Goal: Communication & Community: Answer question/provide support

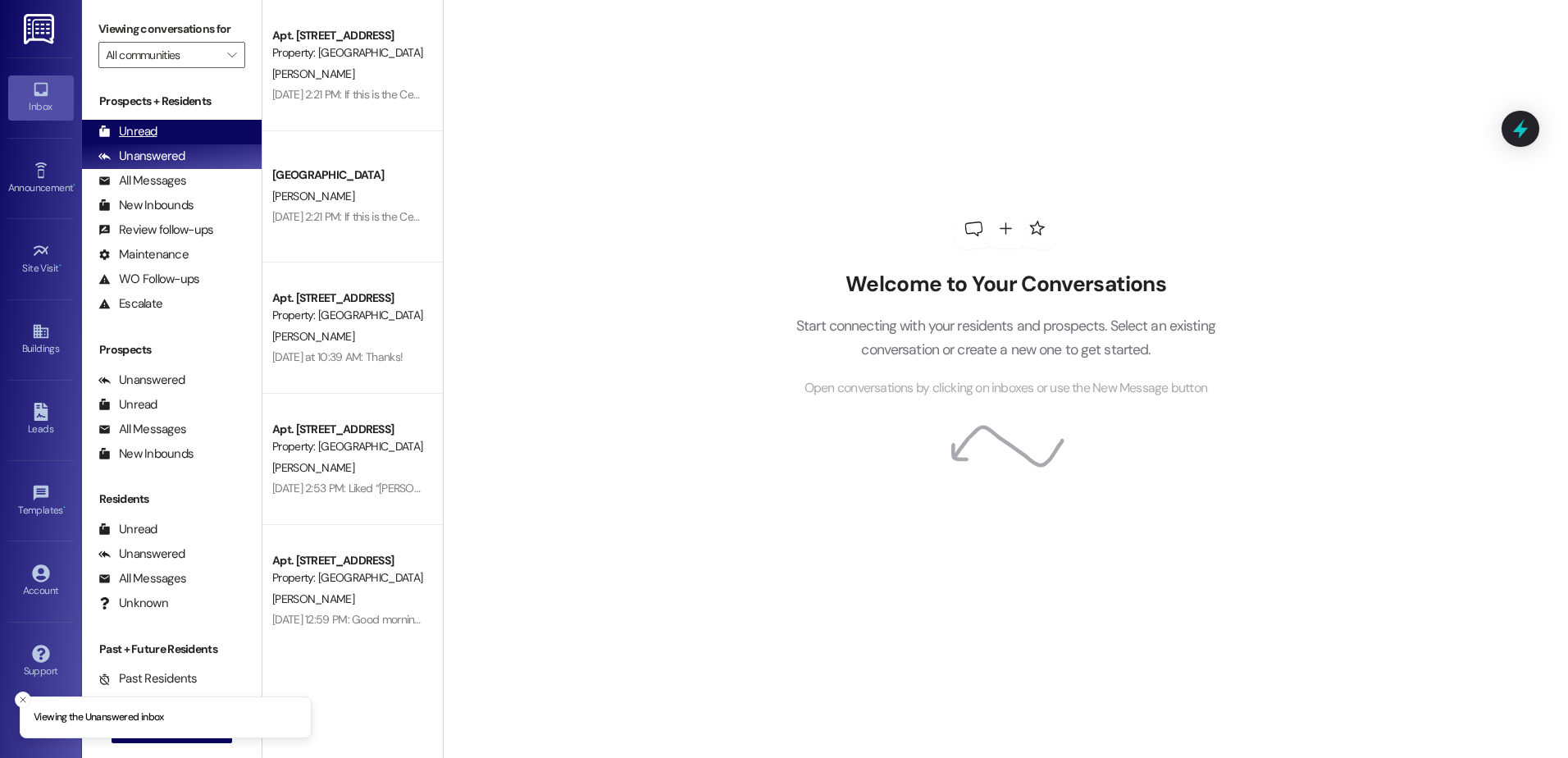
click at [160, 128] on div "Unread (0)" at bounding box center [172, 132] width 179 height 25
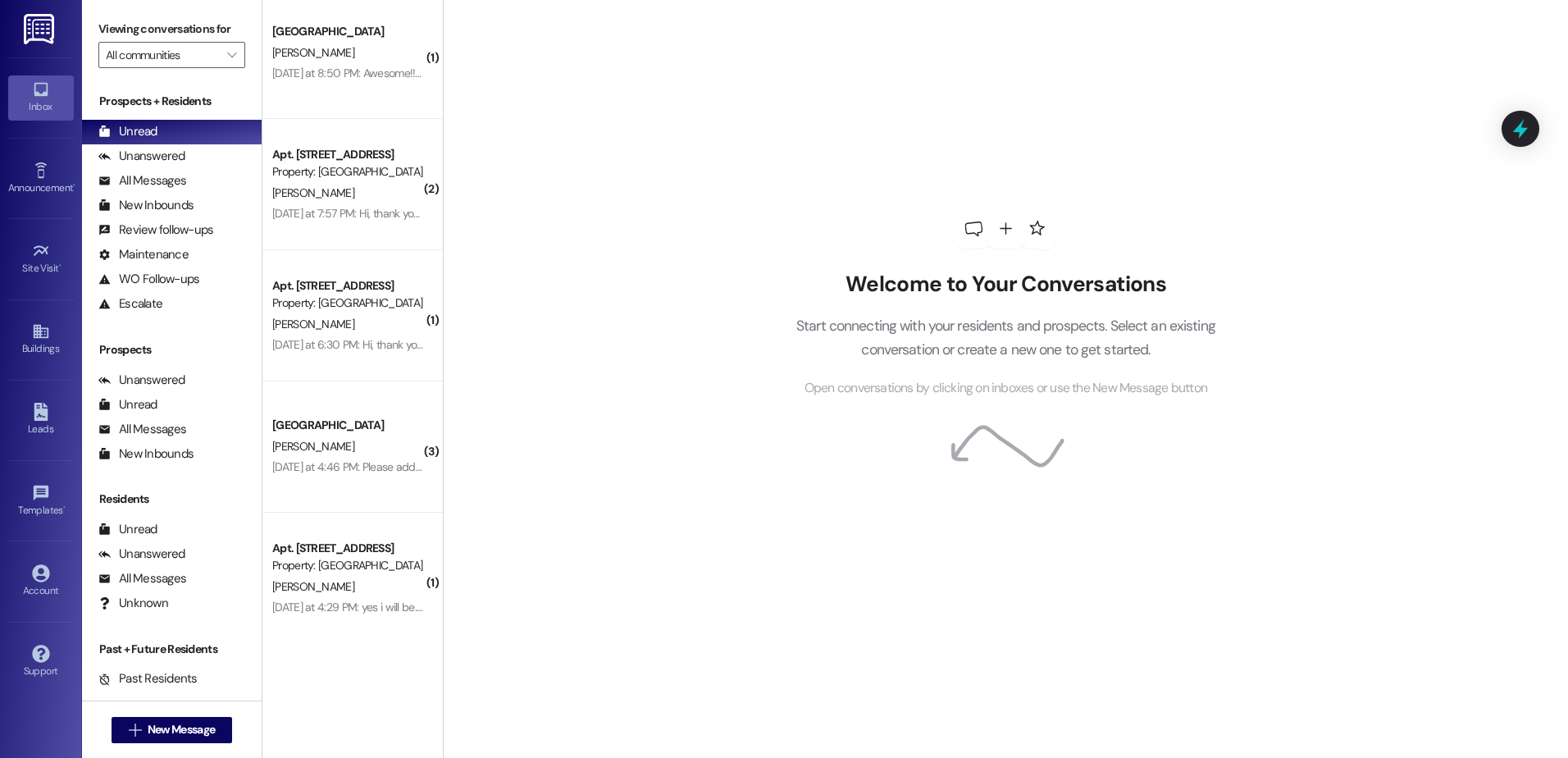
scroll to position [146, 0]
click at [154, 731] on span "New Message" at bounding box center [180, 730] width 67 height 17
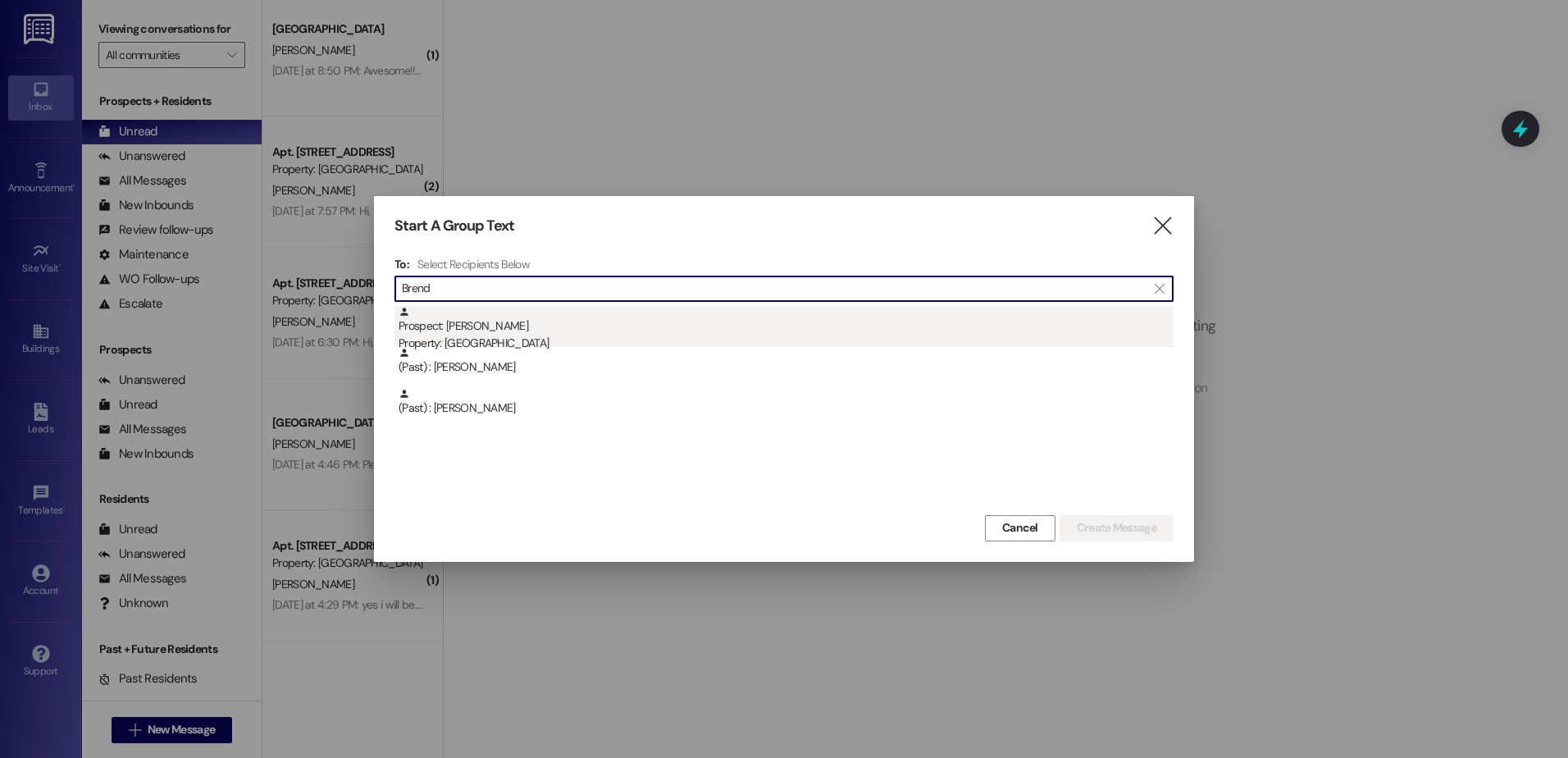
type input "Brend"
click at [713, 331] on div "Prospect: [PERSON_NAME] Property: [GEOGRAPHIC_DATA]" at bounding box center [785, 329] width 775 height 47
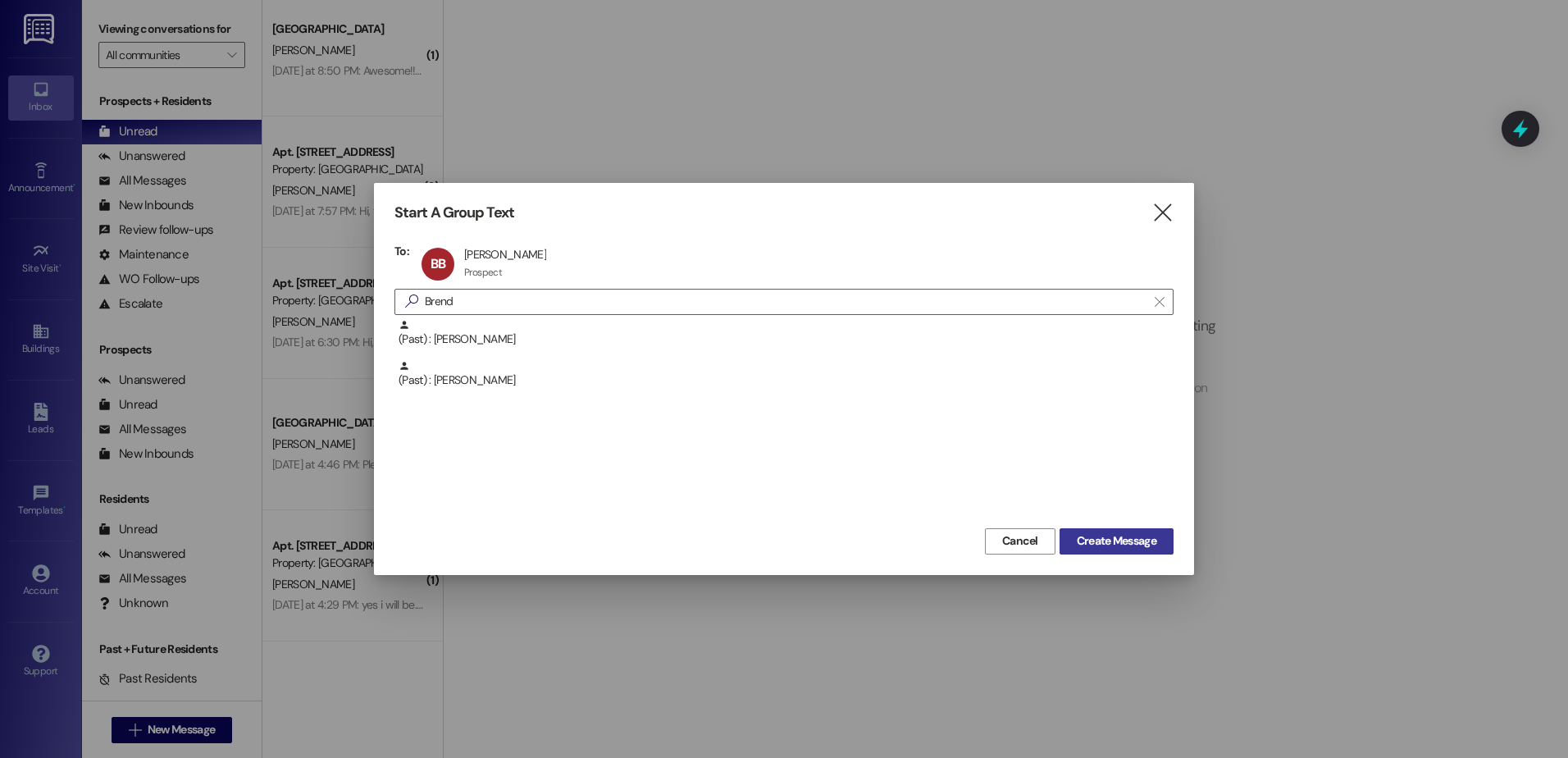
click at [1121, 538] on span "Create Message" at bounding box center [1116, 541] width 80 height 17
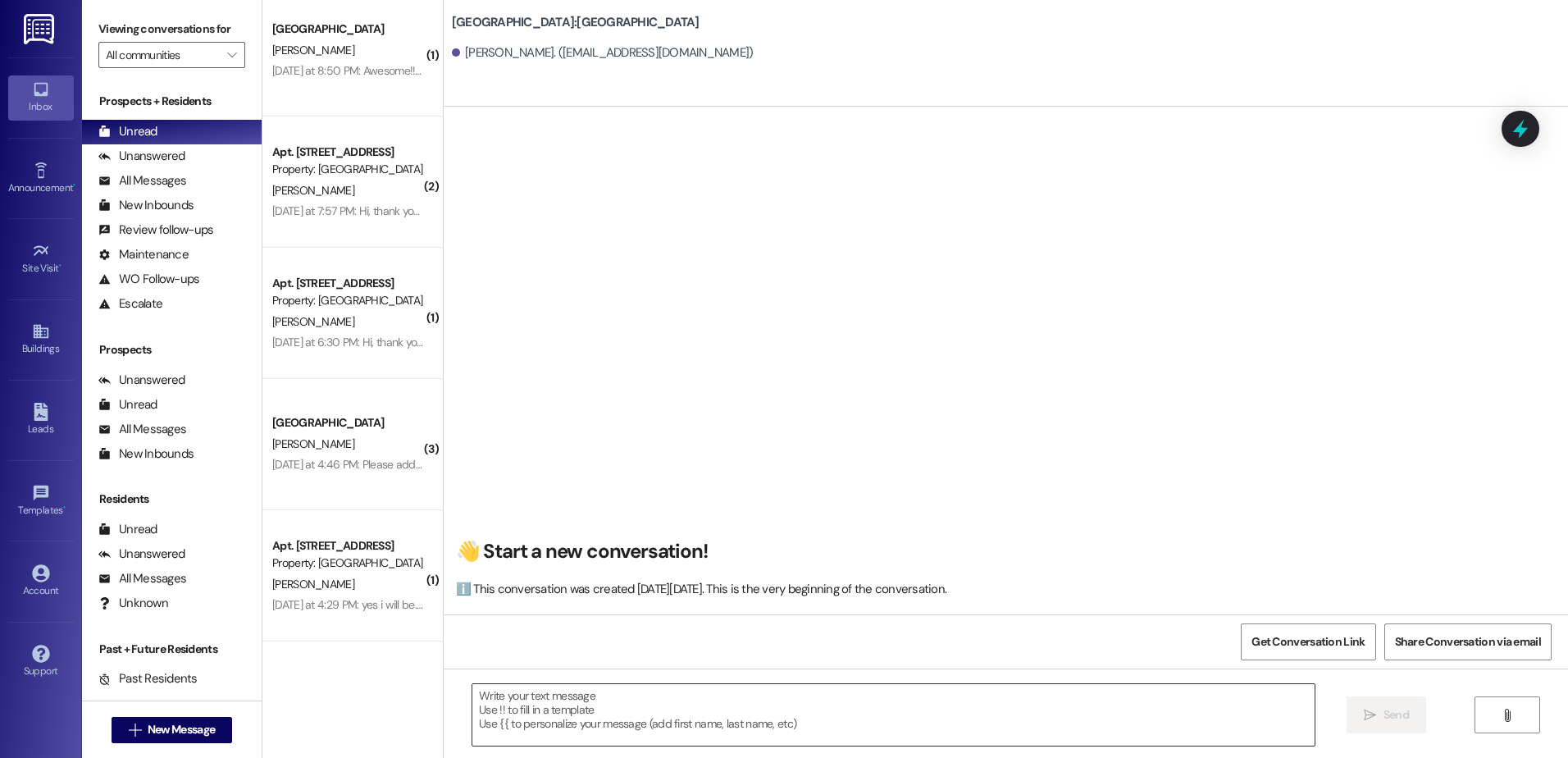
click at [575, 690] on textarea at bounding box center [892, 714] width 841 height 61
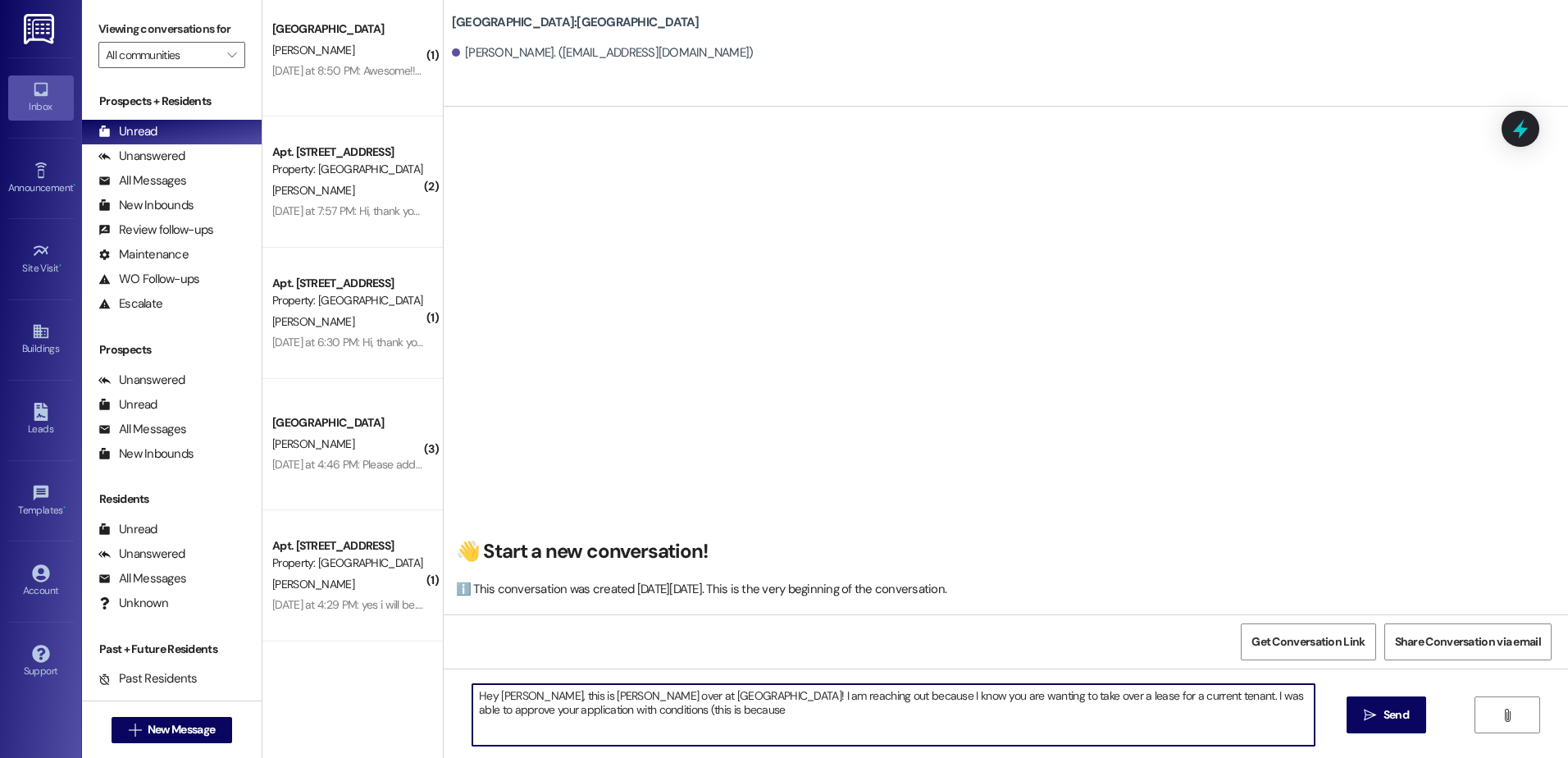
click at [728, 704] on textarea "Hey [PERSON_NAME], this is [PERSON_NAME] over at [GEOGRAPHIC_DATA]! I am reachi…" at bounding box center [892, 714] width 841 height 61
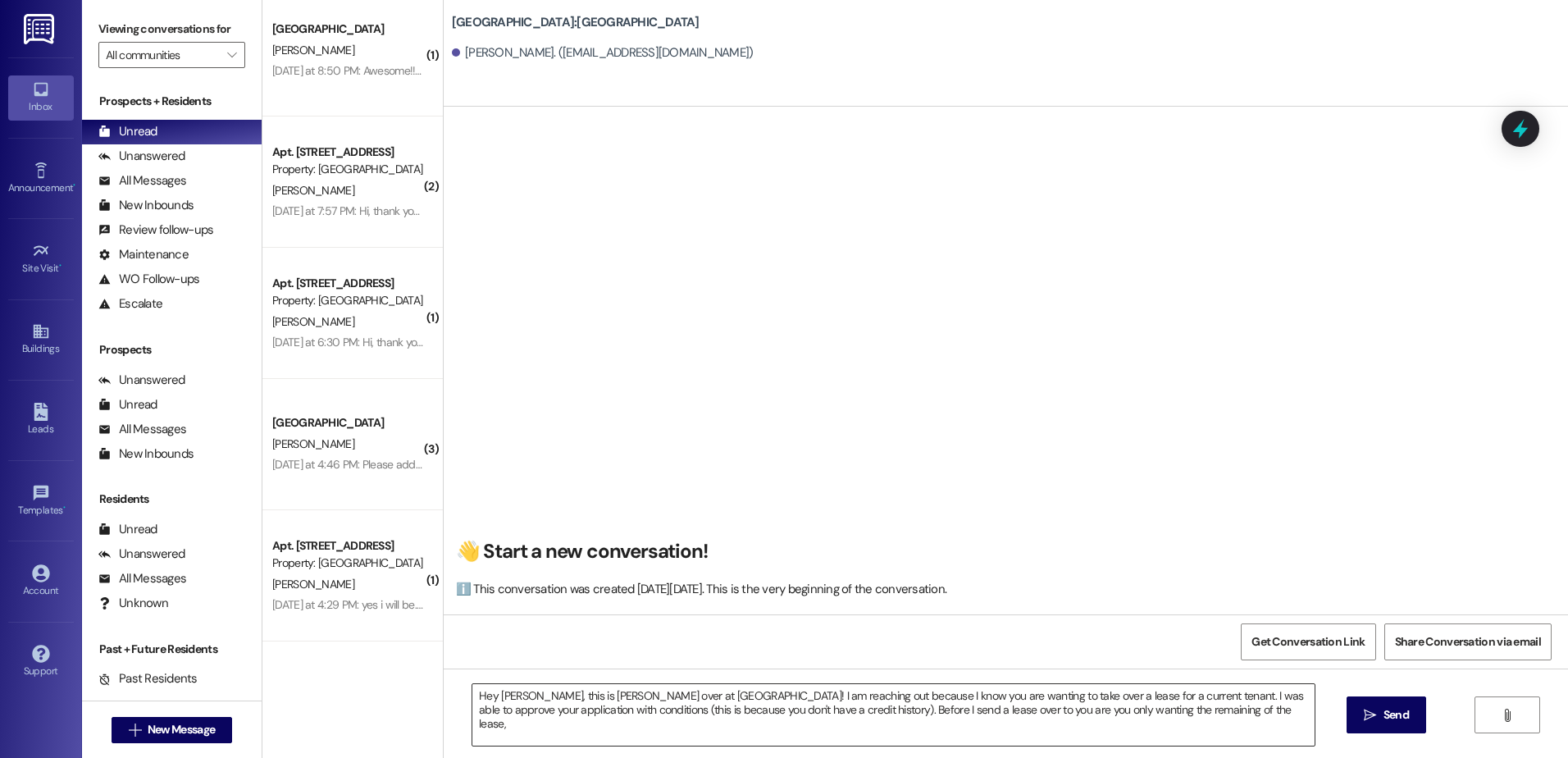
click at [1235, 704] on textarea "Hey [PERSON_NAME], this is [PERSON_NAME] over at [GEOGRAPHIC_DATA]! I am reachi…" at bounding box center [892, 714] width 841 height 61
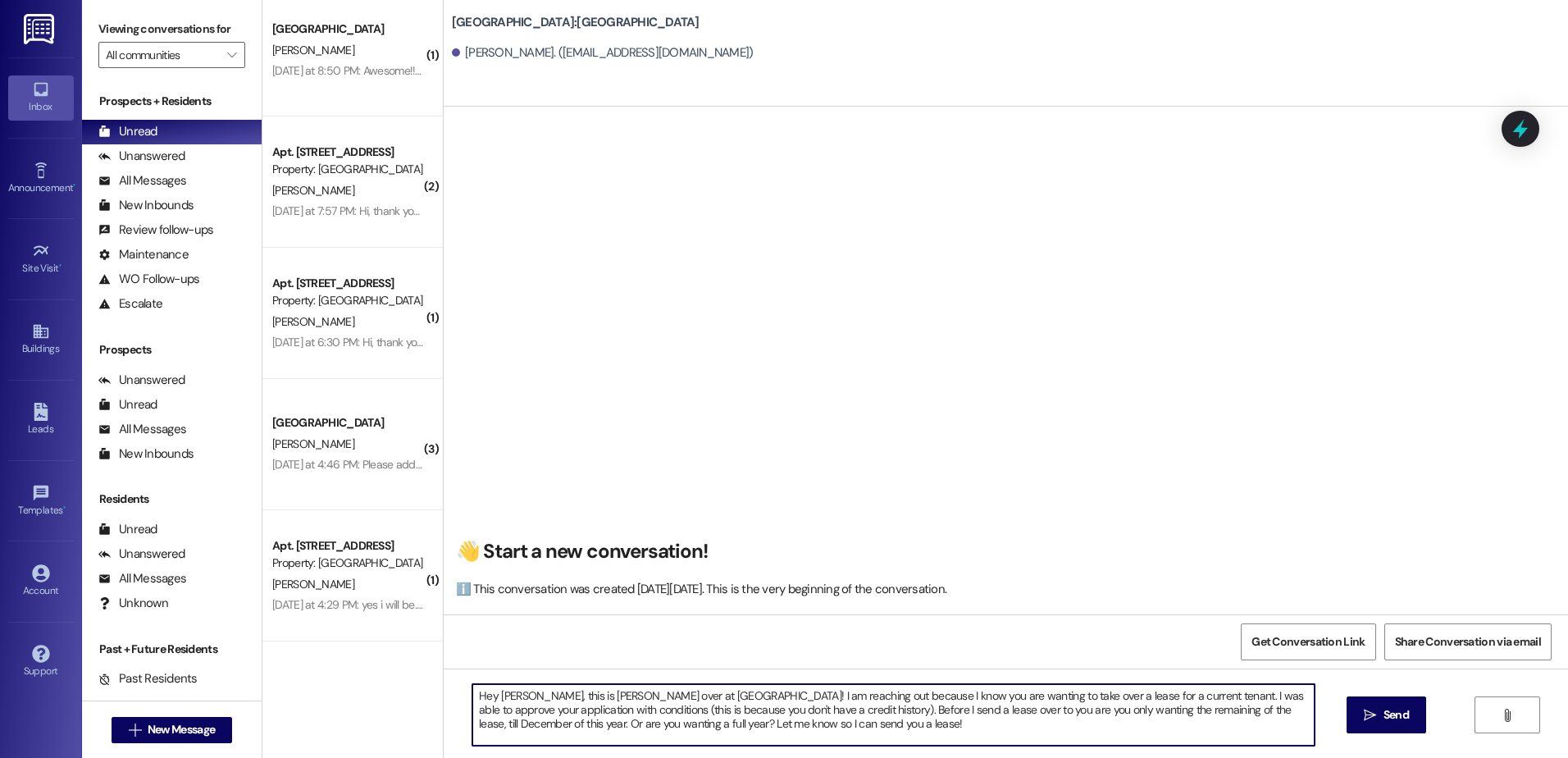
type textarea "Hey [PERSON_NAME], this is [PERSON_NAME] over at [GEOGRAPHIC_DATA]! I am reachi…"
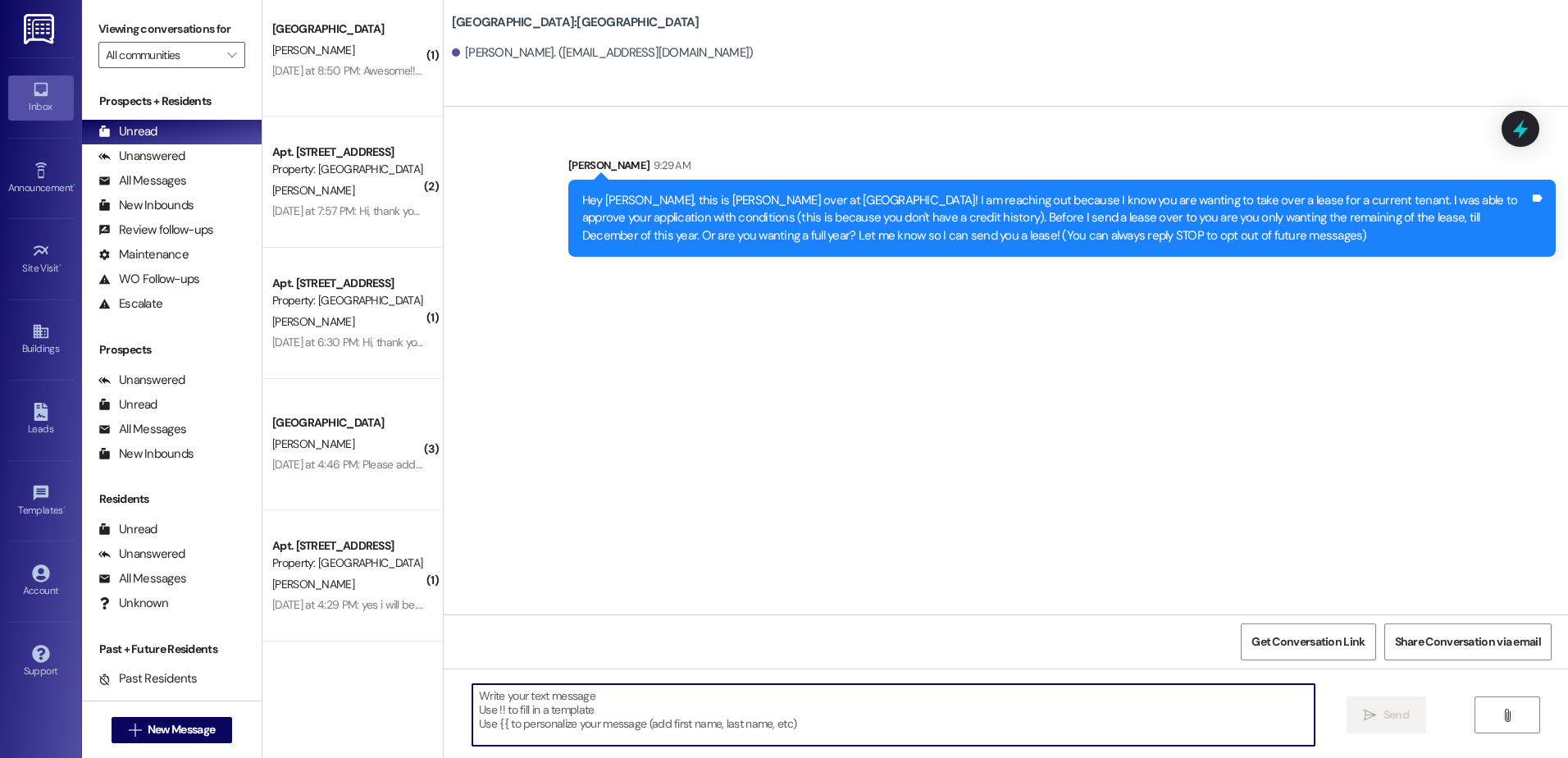
click at [672, 232] on div "Hey [PERSON_NAME], this is [PERSON_NAME] over at [GEOGRAPHIC_DATA]! I am reachi…" at bounding box center [1055, 218] width 947 height 52
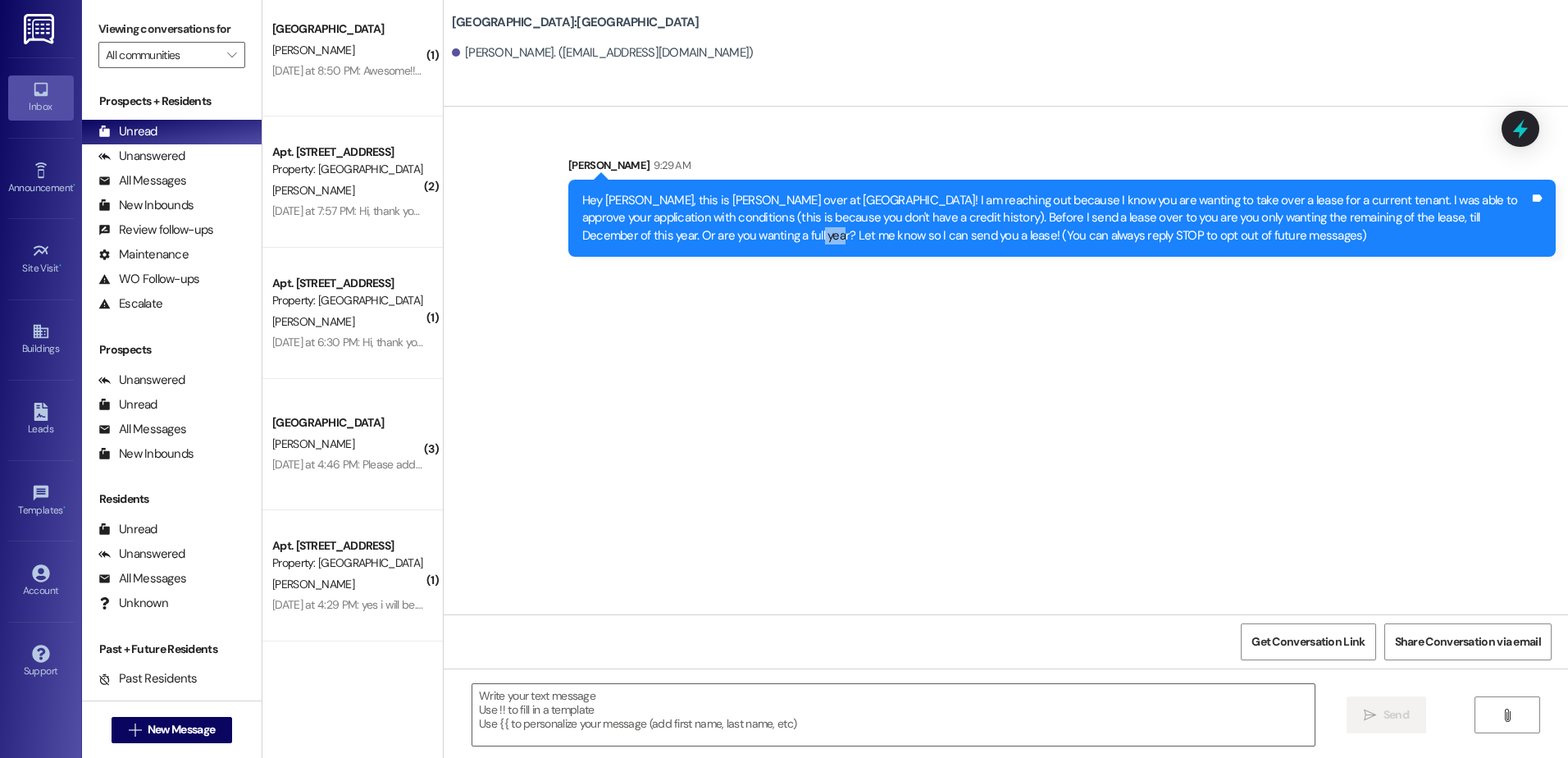
click at [672, 232] on div "Hey [PERSON_NAME], this is [PERSON_NAME] over at [GEOGRAPHIC_DATA]! I am reachi…" at bounding box center [1055, 218] width 947 height 52
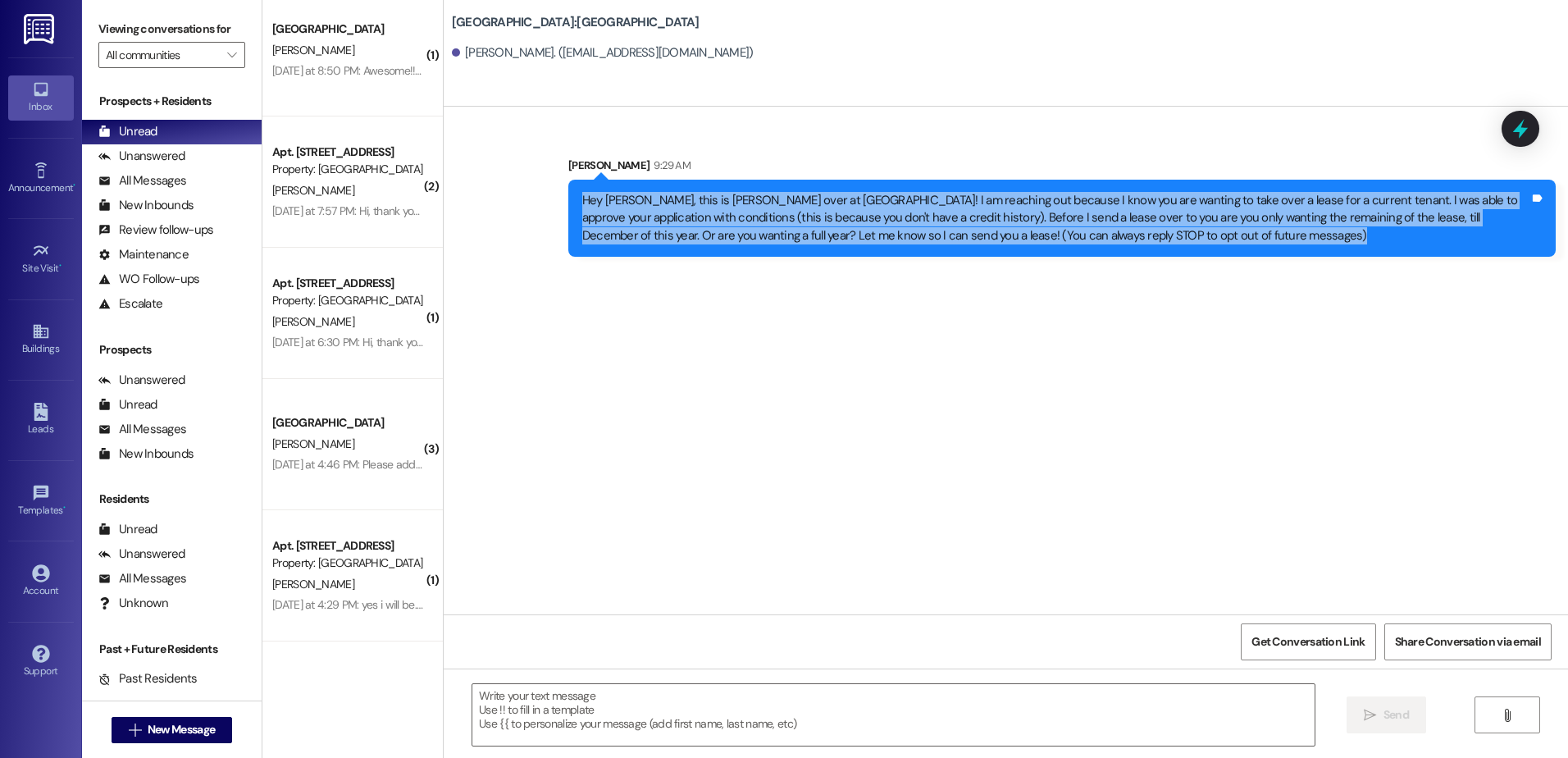
click at [672, 232] on div "Hey [PERSON_NAME], this is [PERSON_NAME] over at [GEOGRAPHIC_DATA]! I am reachi…" at bounding box center [1055, 218] width 947 height 52
copy div "Hey [PERSON_NAME], this is [PERSON_NAME] over at [GEOGRAPHIC_DATA]! I am reachi…"
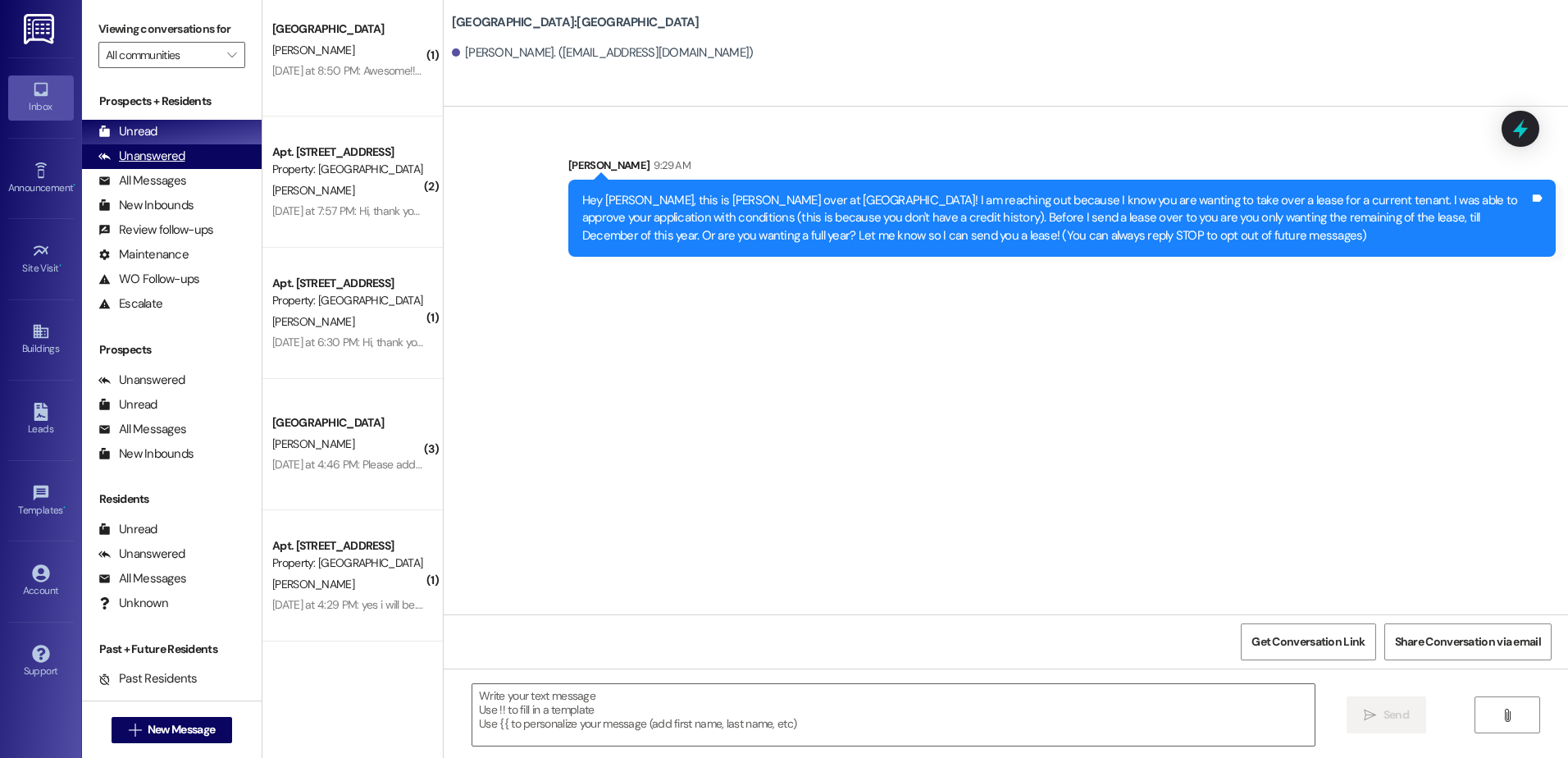
click at [165, 146] on div "Unanswered (0)" at bounding box center [172, 157] width 179 height 25
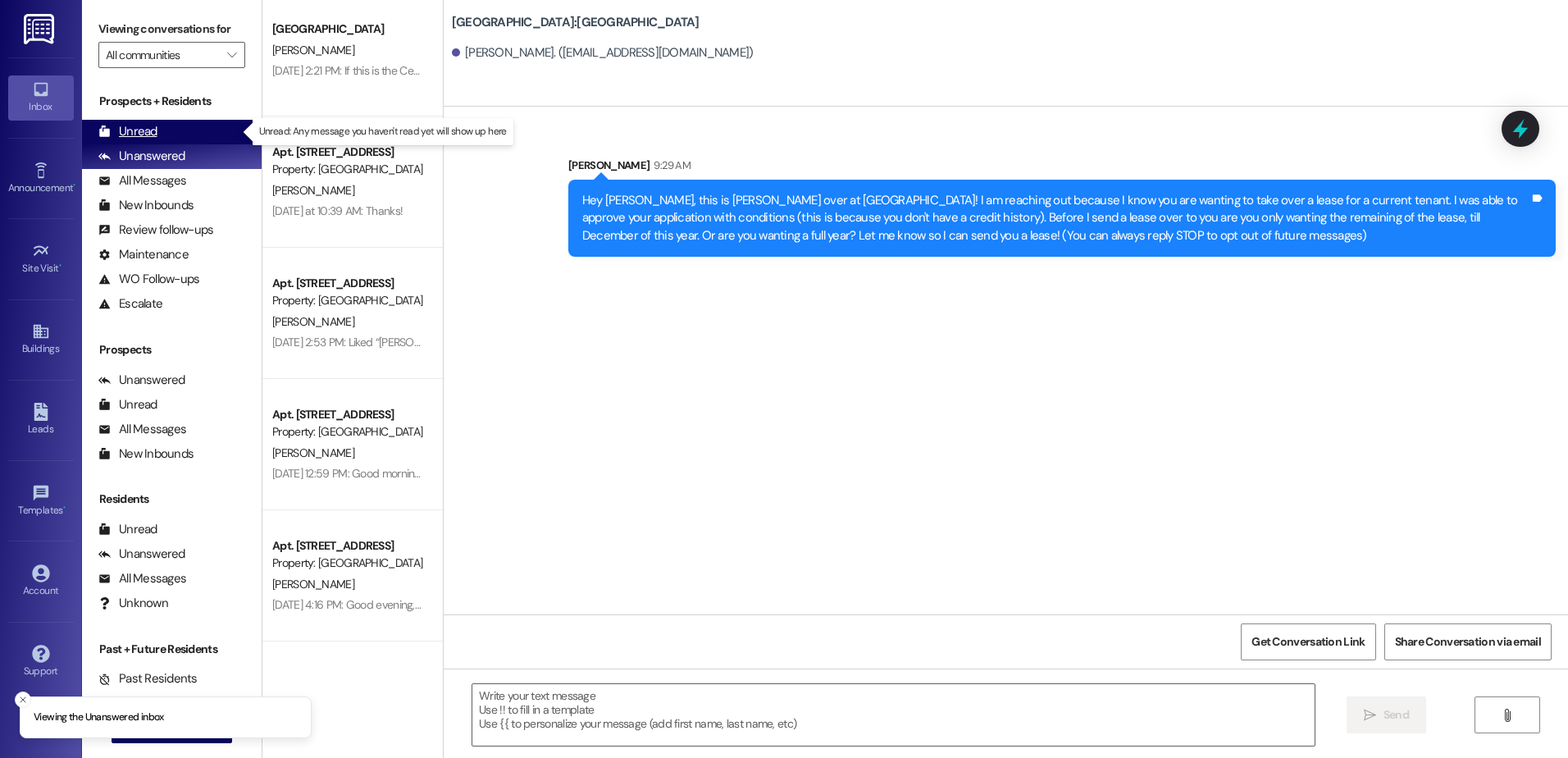
click at [164, 134] on div "Unread (0)" at bounding box center [172, 132] width 179 height 25
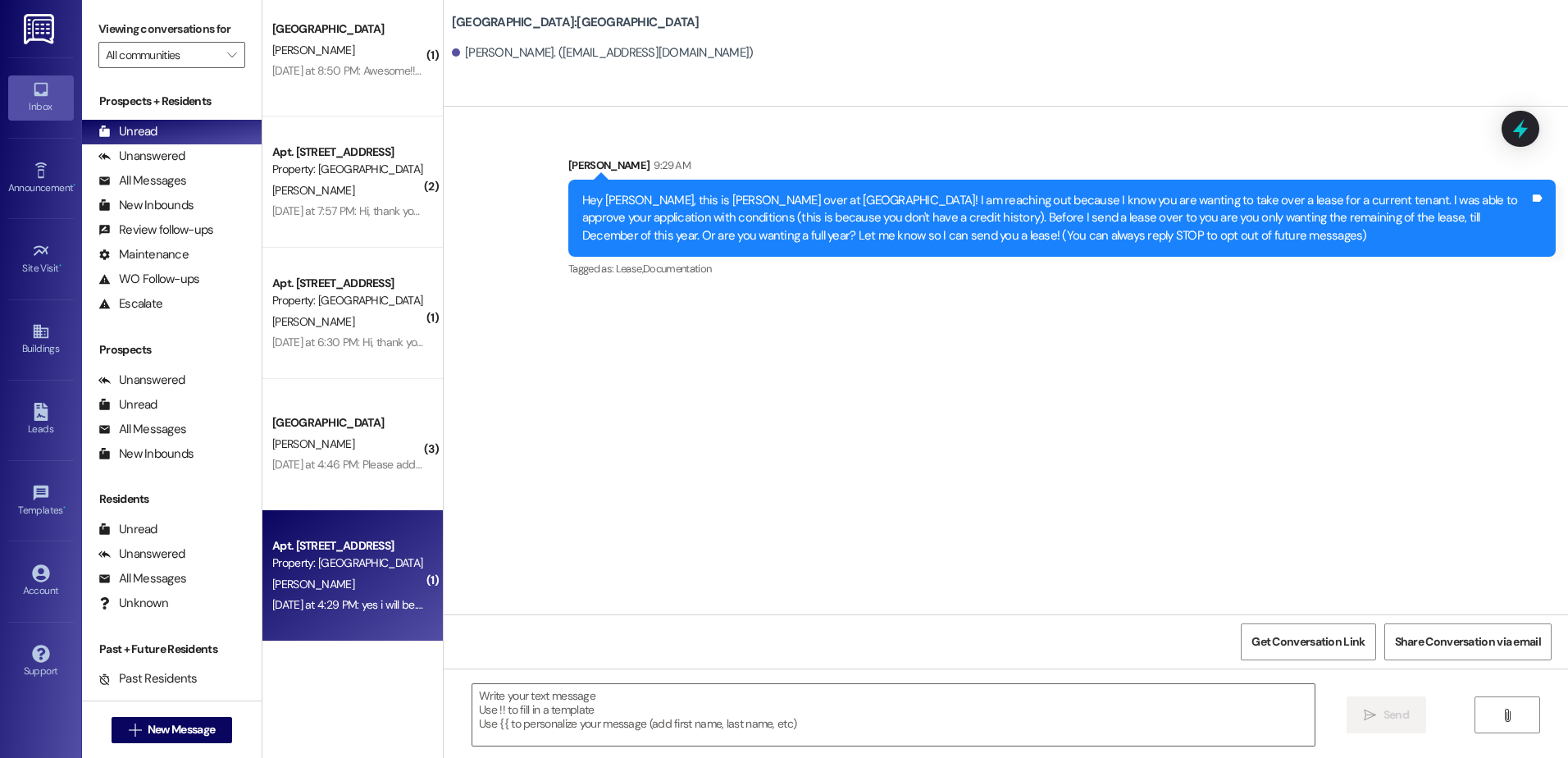
click at [395, 588] on div "[PERSON_NAME]" at bounding box center [348, 584] width 155 height 20
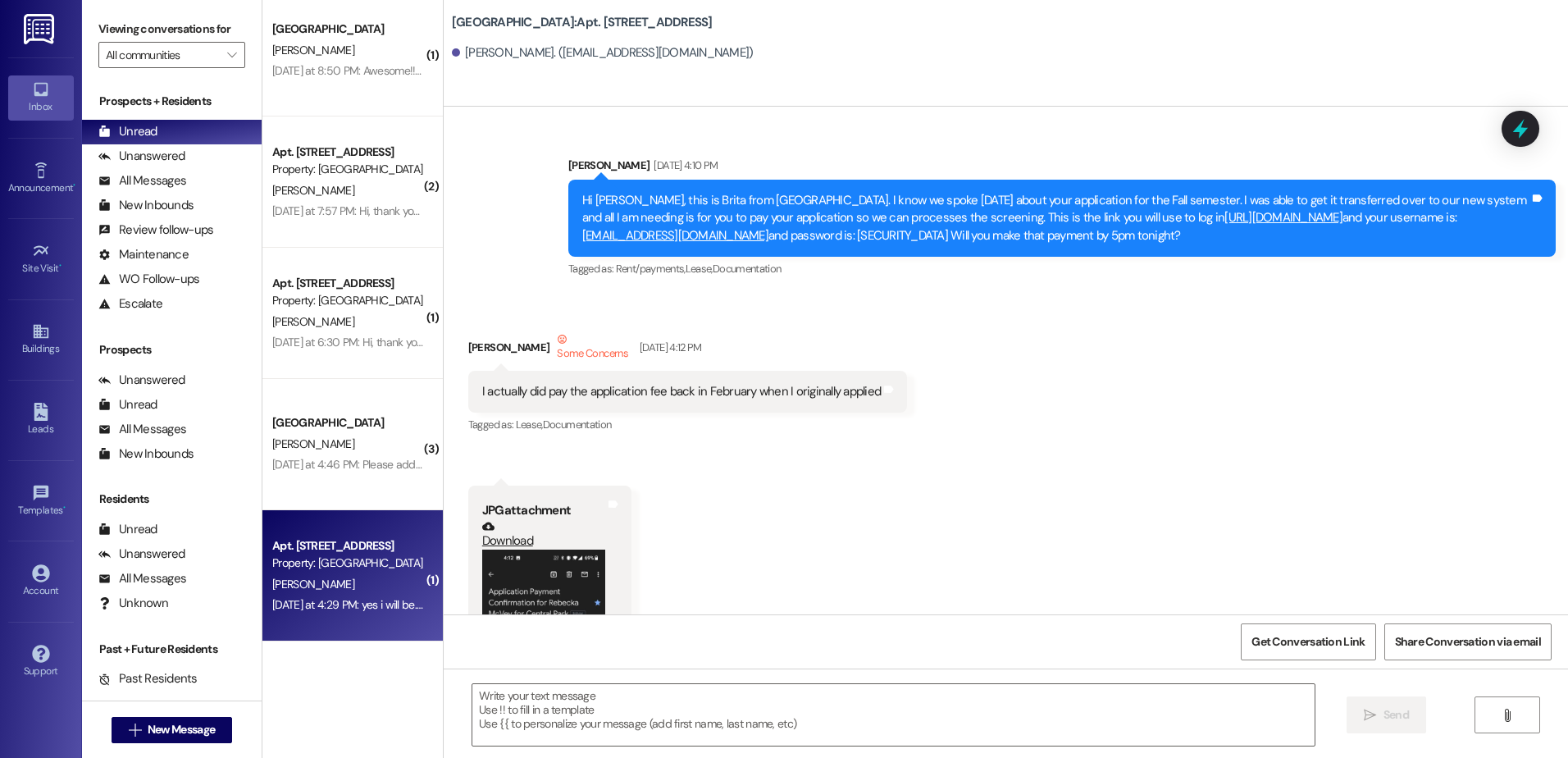
scroll to position [83299, 0]
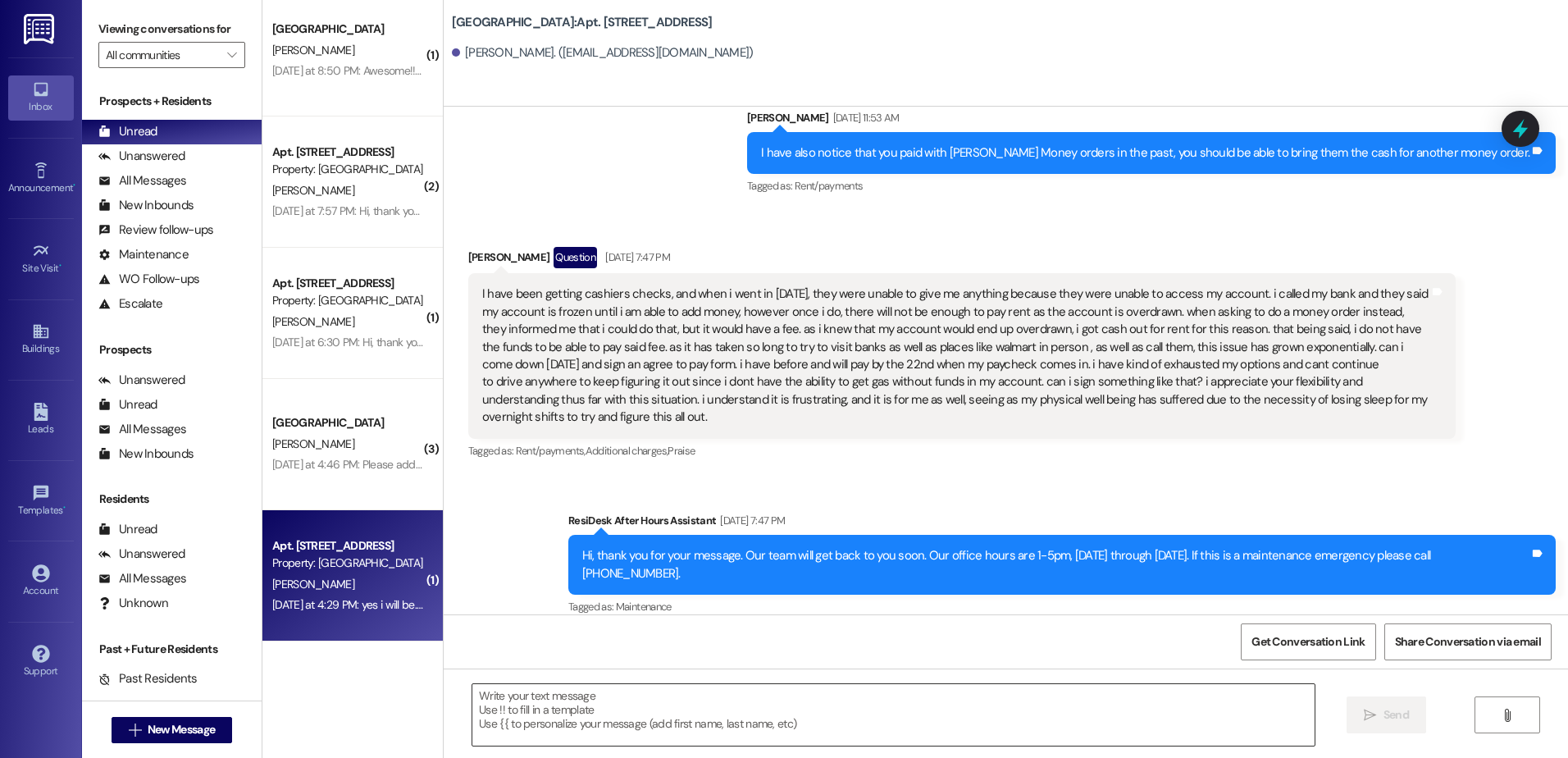
click at [503, 719] on textarea at bounding box center [892, 714] width 841 height 61
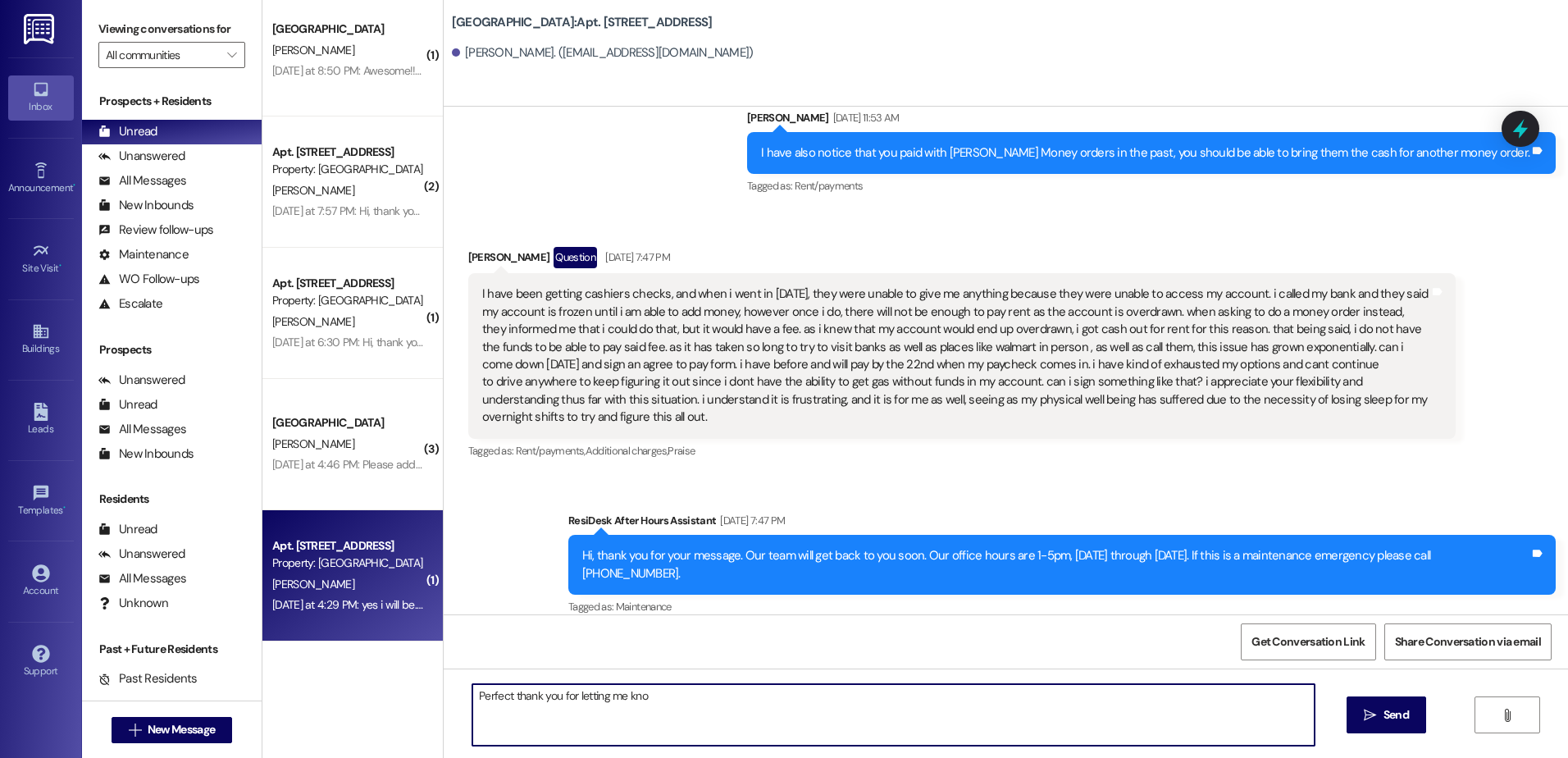
type textarea "Perfect thank you for letting me know"
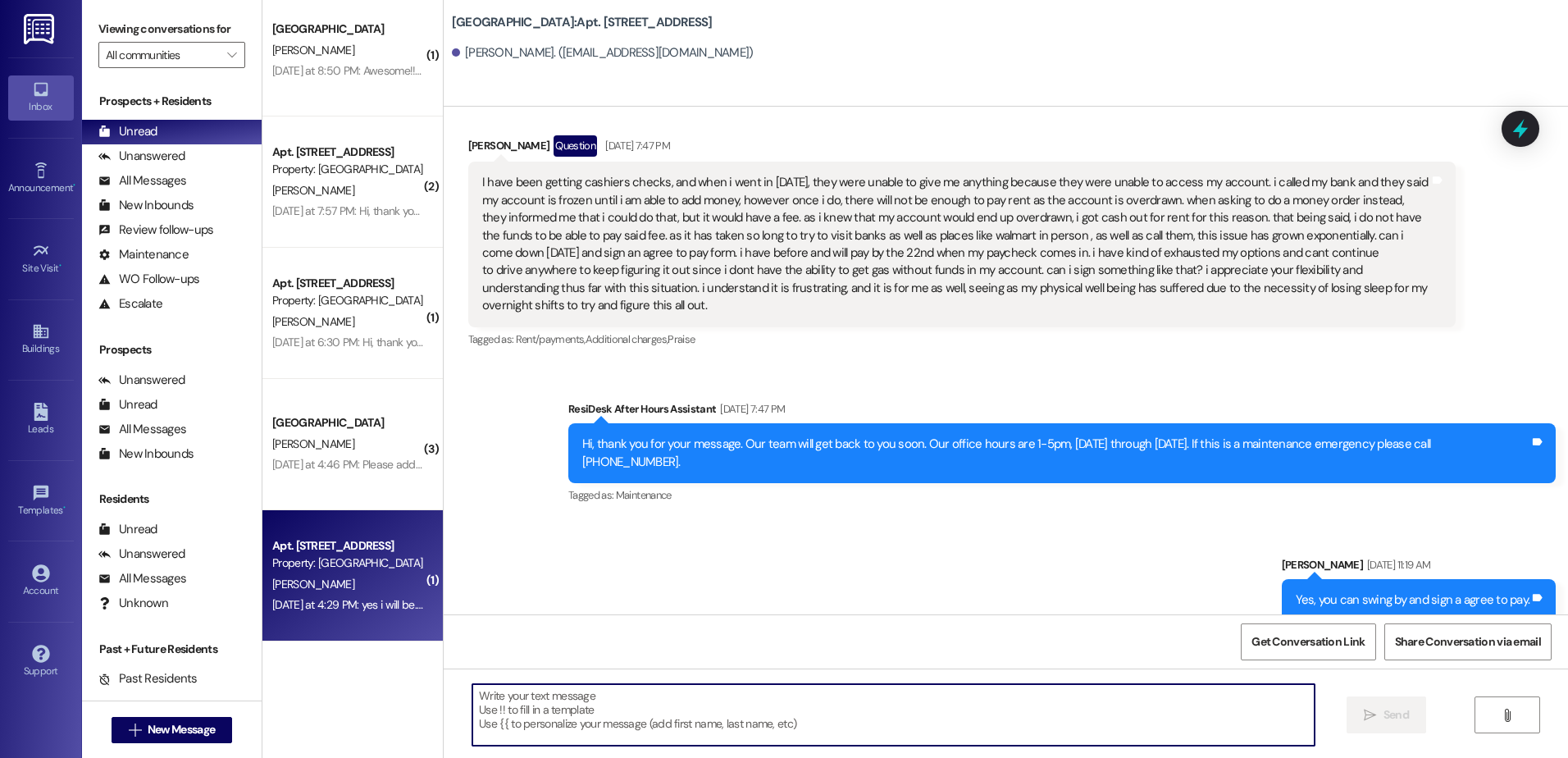
scroll to position [83414, 0]
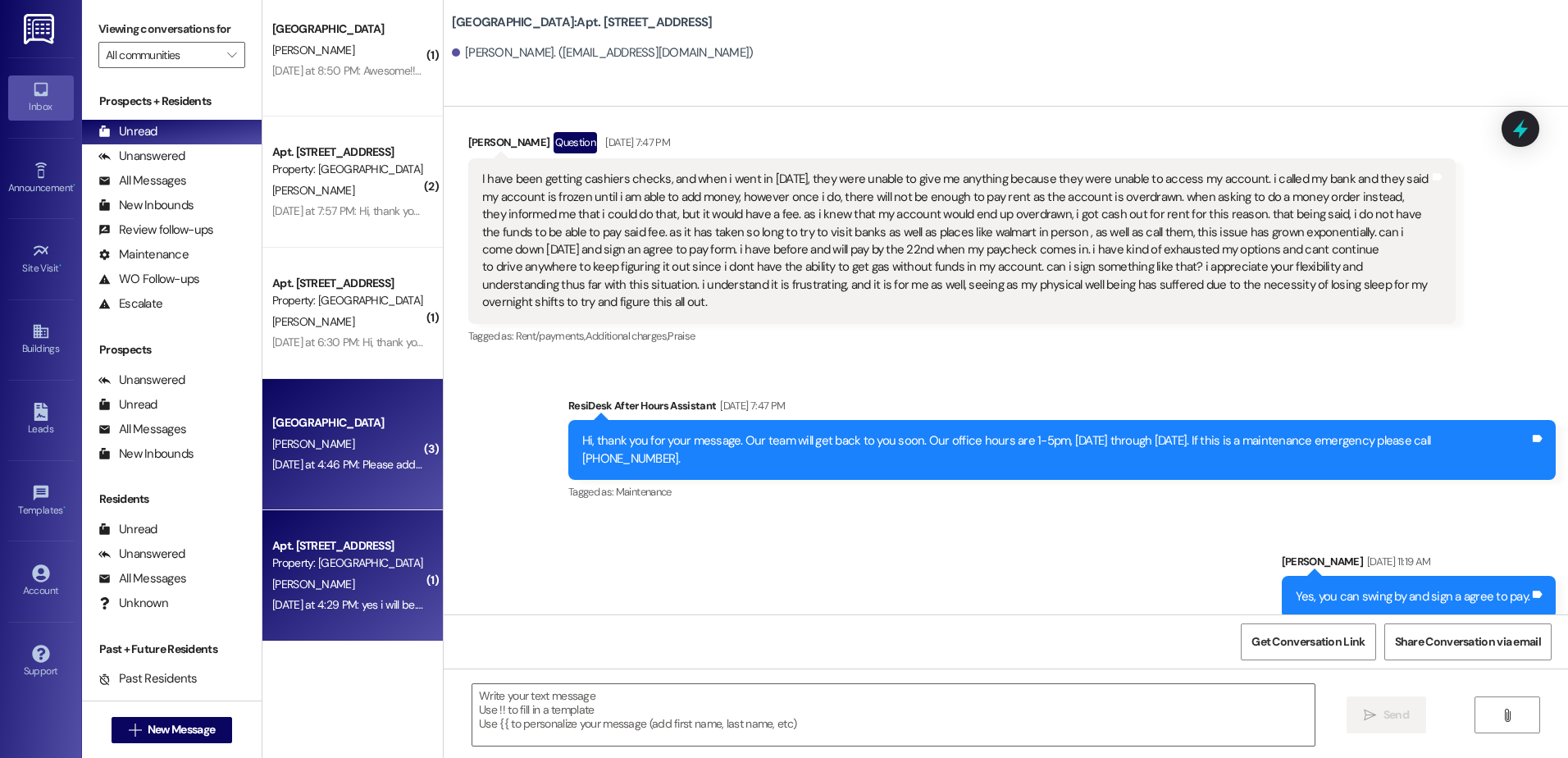
click at [370, 482] on div "[GEOGRAPHIC_DATA] [PERSON_NAME] [DATE] at 4:46 PM: Please add me to the list [D…" at bounding box center [352, 444] width 180 height 131
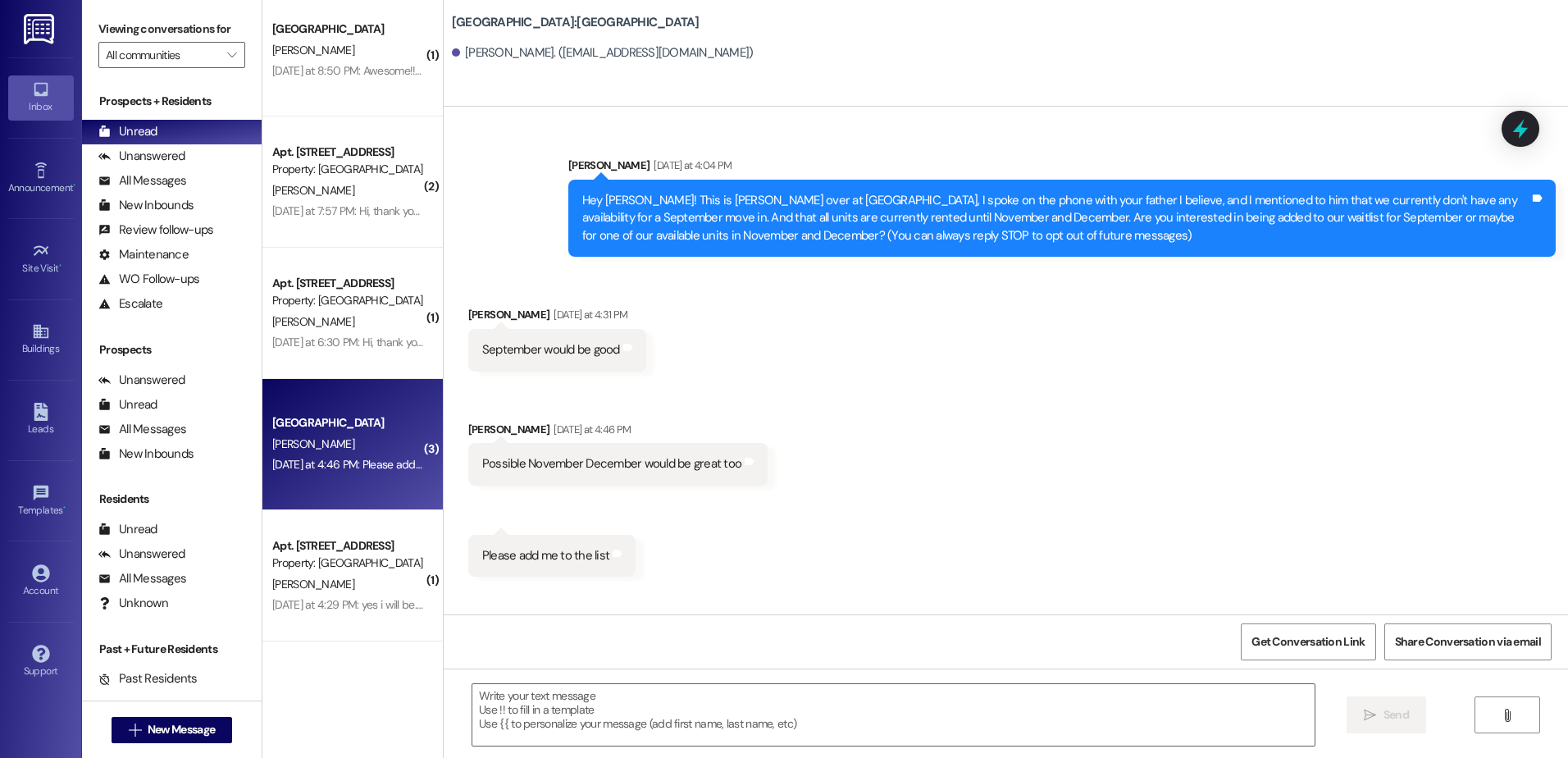
scroll to position [0, 0]
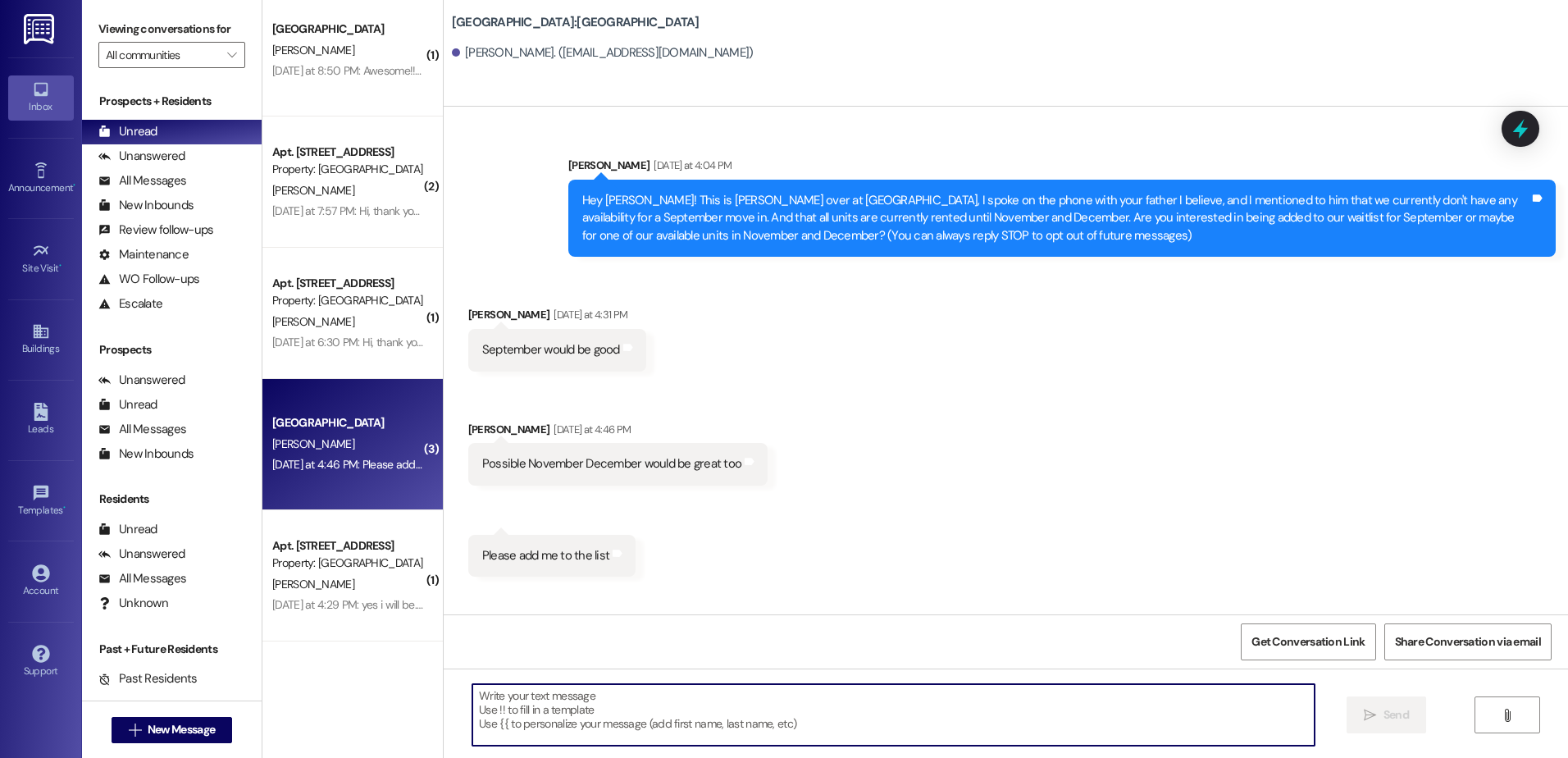
click at [546, 721] on textarea at bounding box center [892, 714] width 841 height 61
type textarea "Will do, I will let you know if anything changes!"
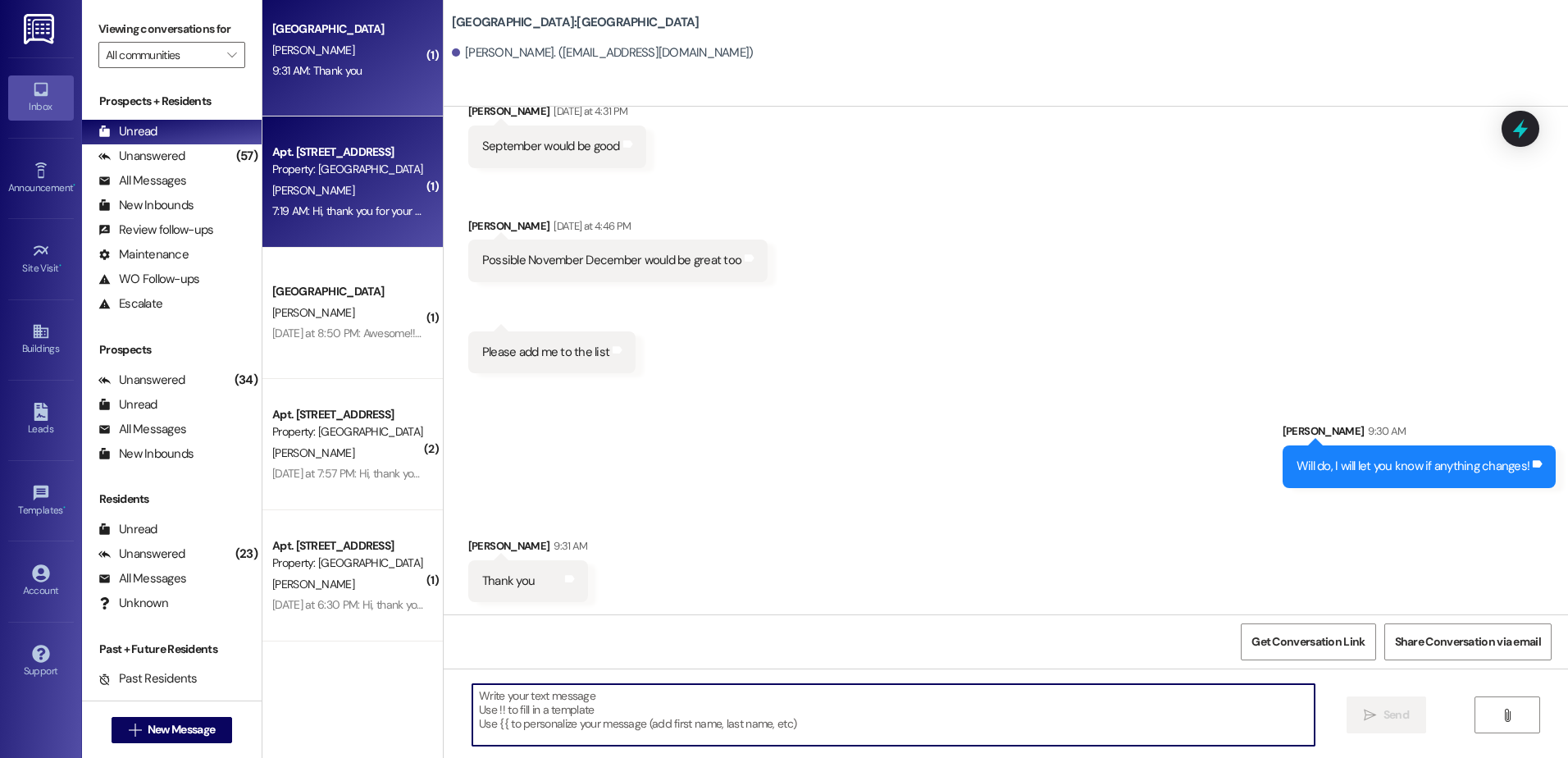
scroll to position [204, 0]
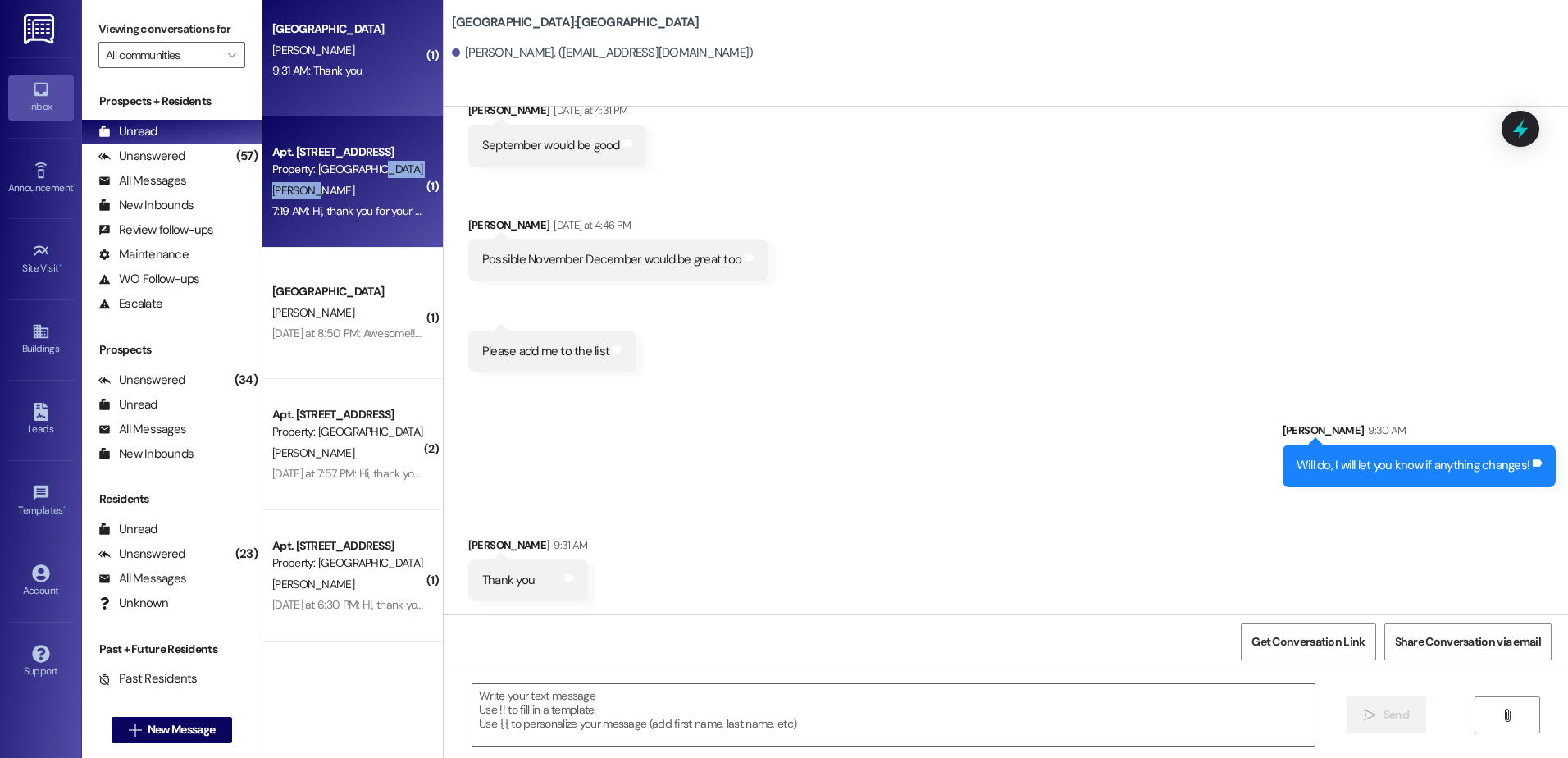
click at [357, 181] on div "Apt. 107, [GEOGRAPHIC_DATA] Property: [GEOGRAPHIC_DATA] [PERSON_NAME] 7:19 AM: …" at bounding box center [352, 181] width 180 height 131
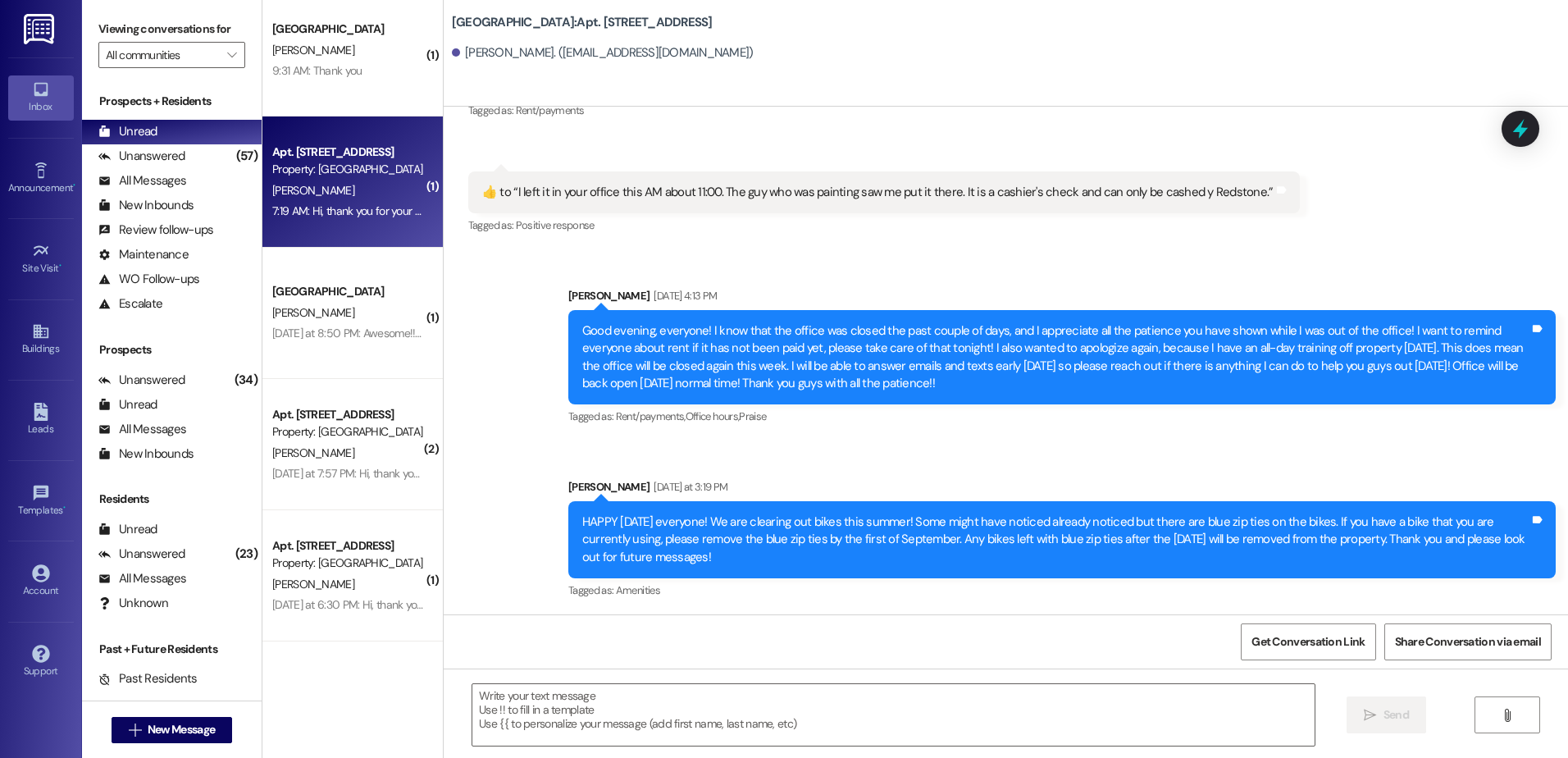
scroll to position [14277, 0]
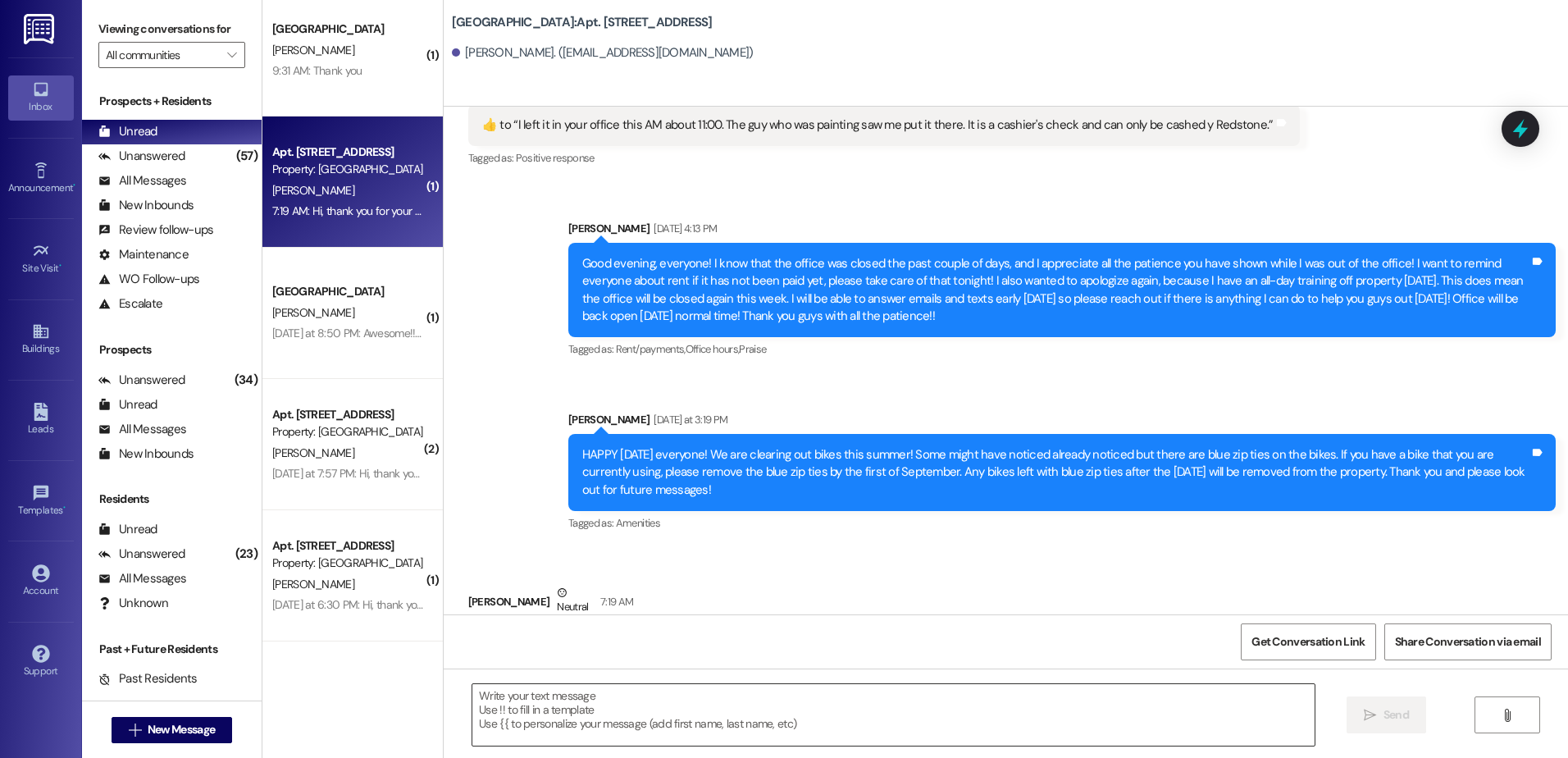
click at [521, 709] on textarea at bounding box center [892, 714] width 841 height 61
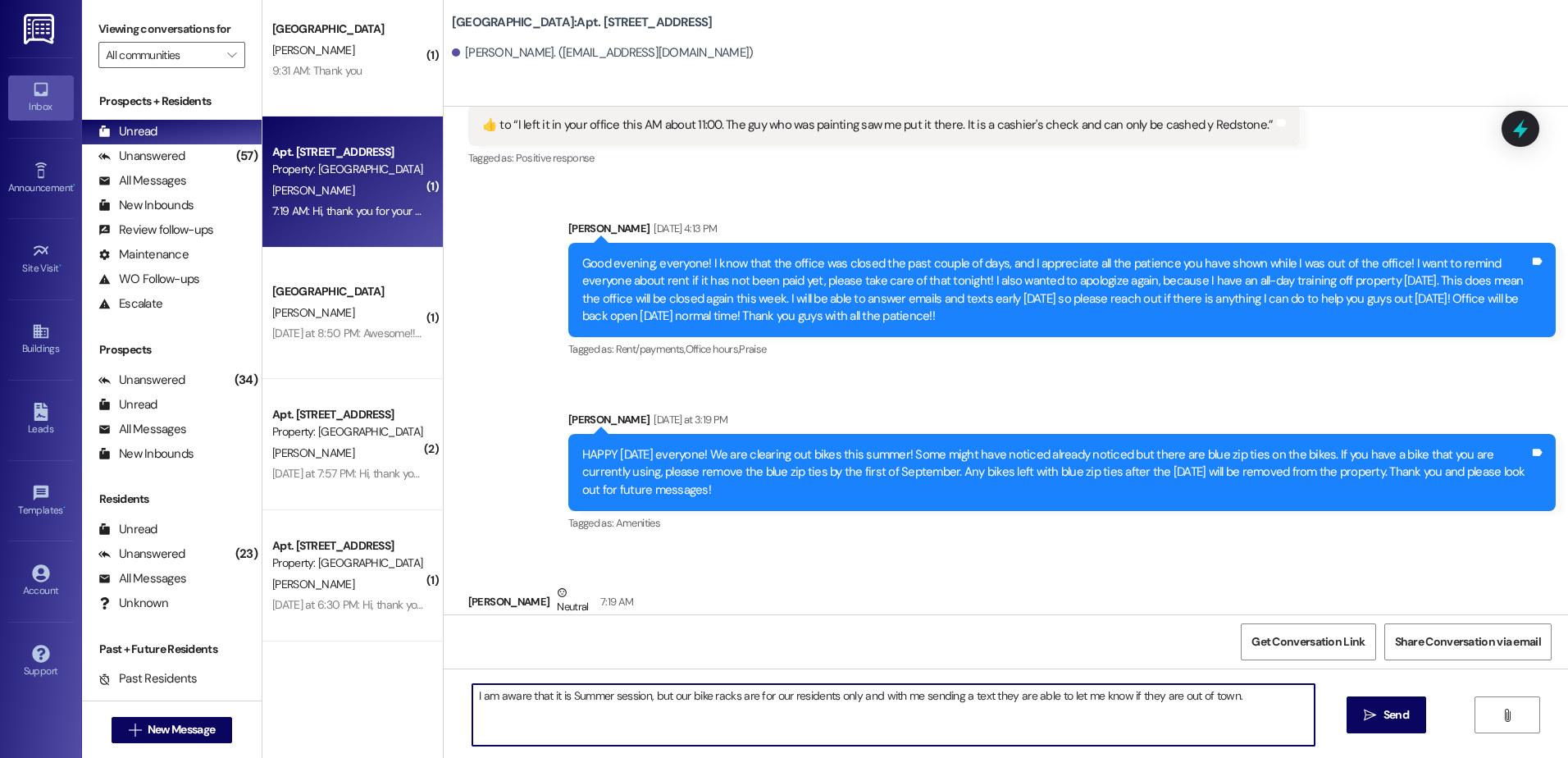
type textarea "I am aware that it is Summer session, but our bike racks are for our residents …"
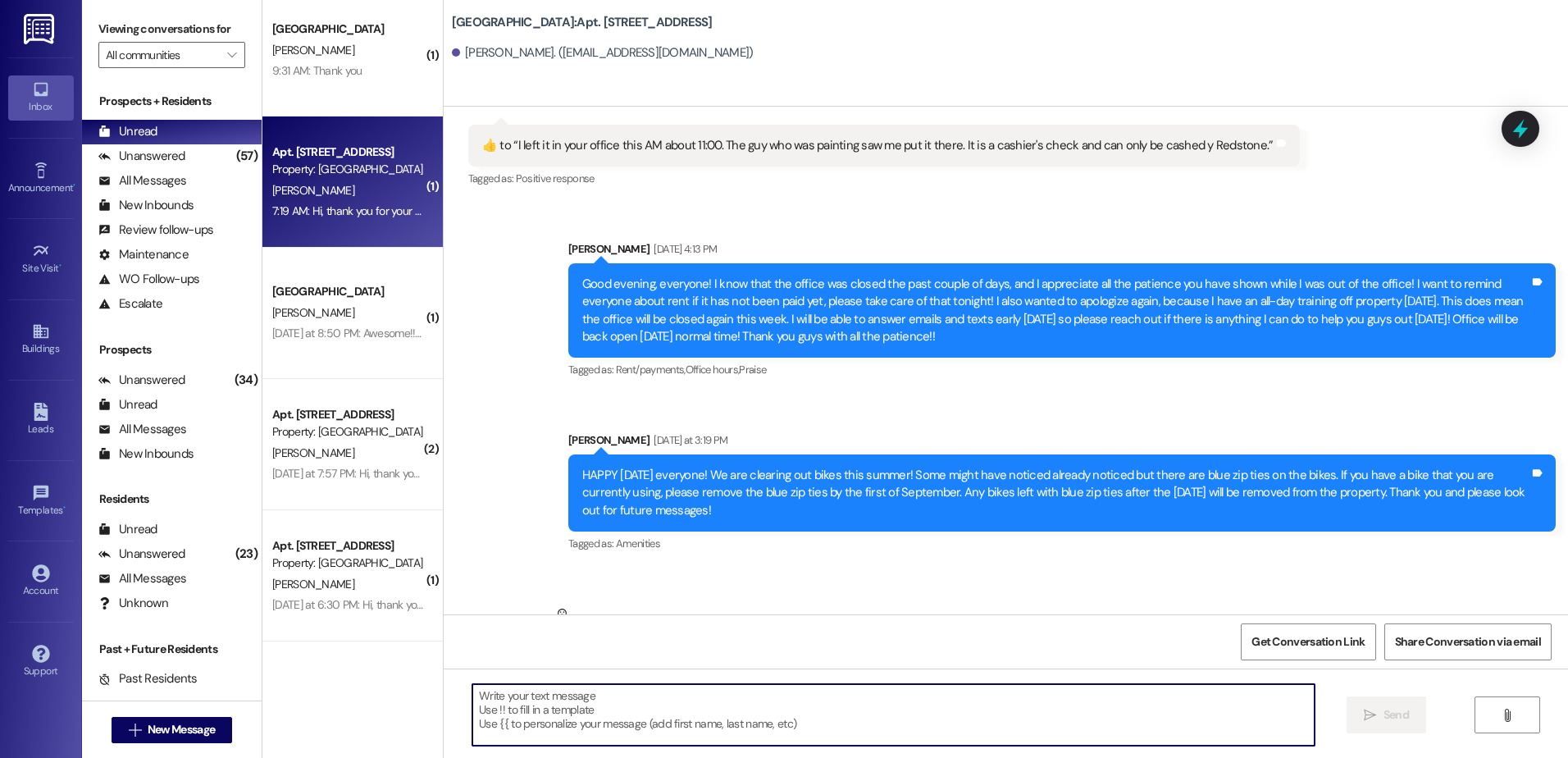
scroll to position [14391, 0]
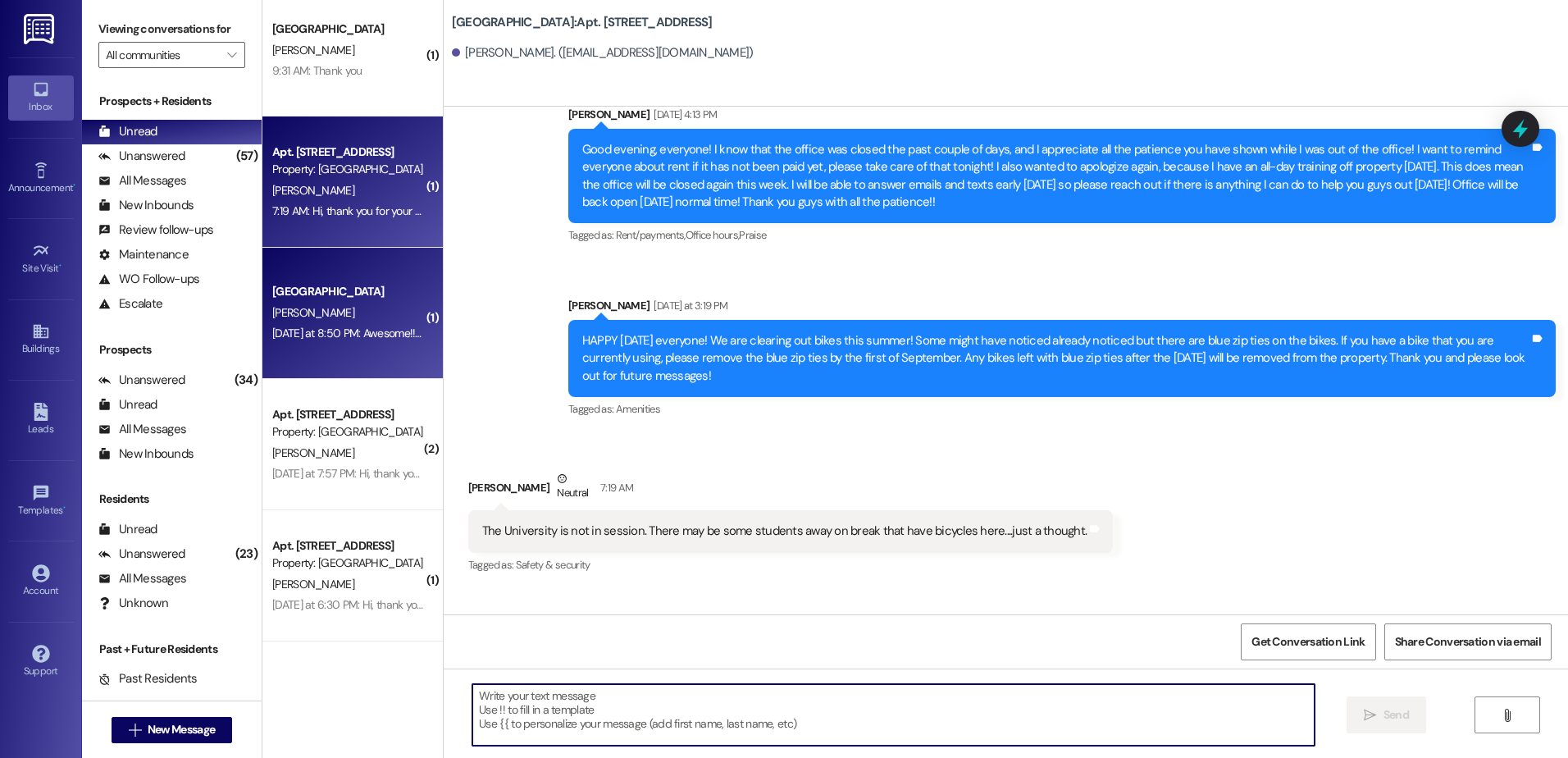
click at [326, 343] on div "[DATE] at 8:50 PM: Awesome!!! Appreciate it!! [DATE] at 8:50 PM: Awesome!!! App…" at bounding box center [348, 333] width 155 height 20
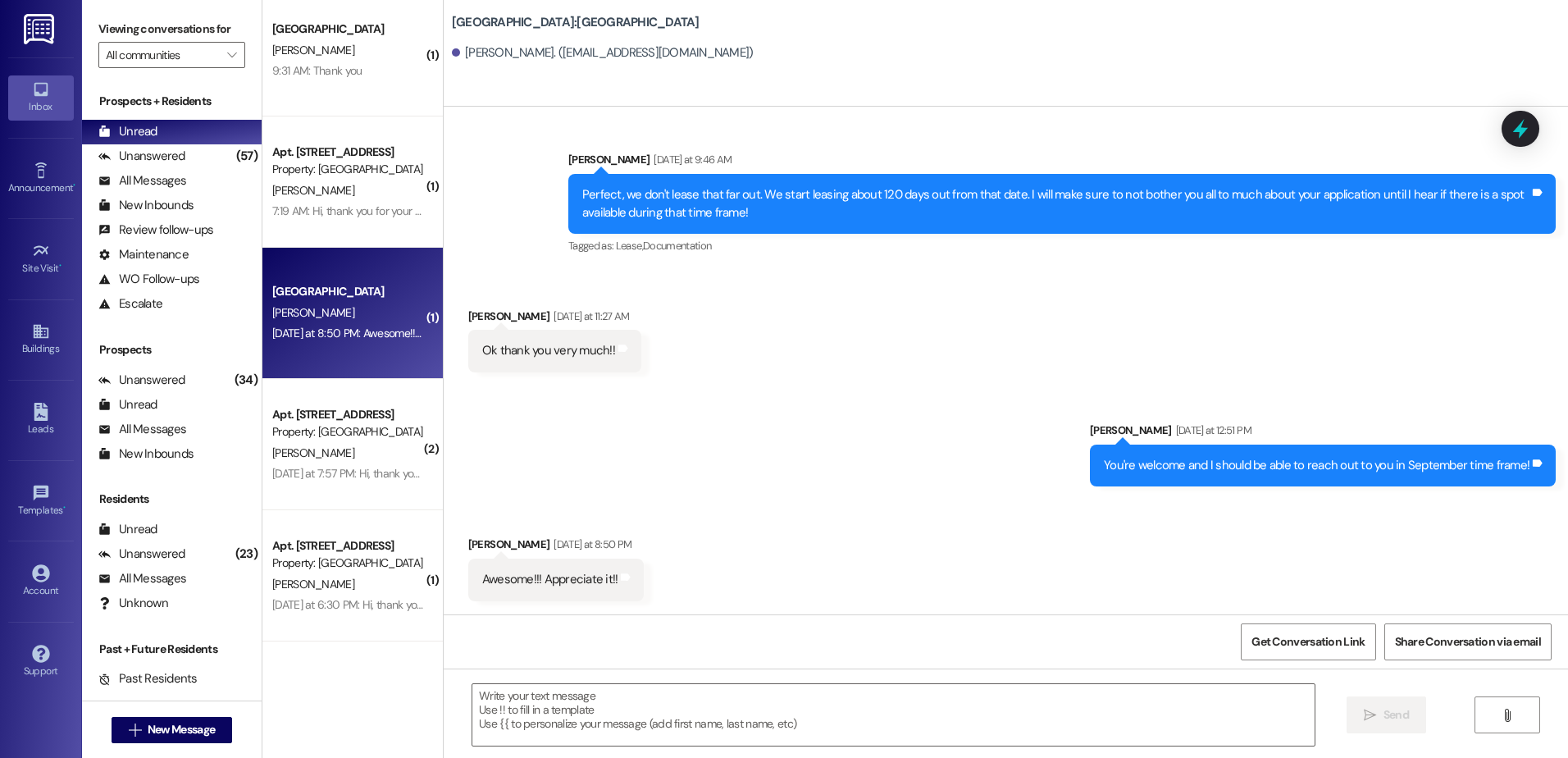
scroll to position [311, 0]
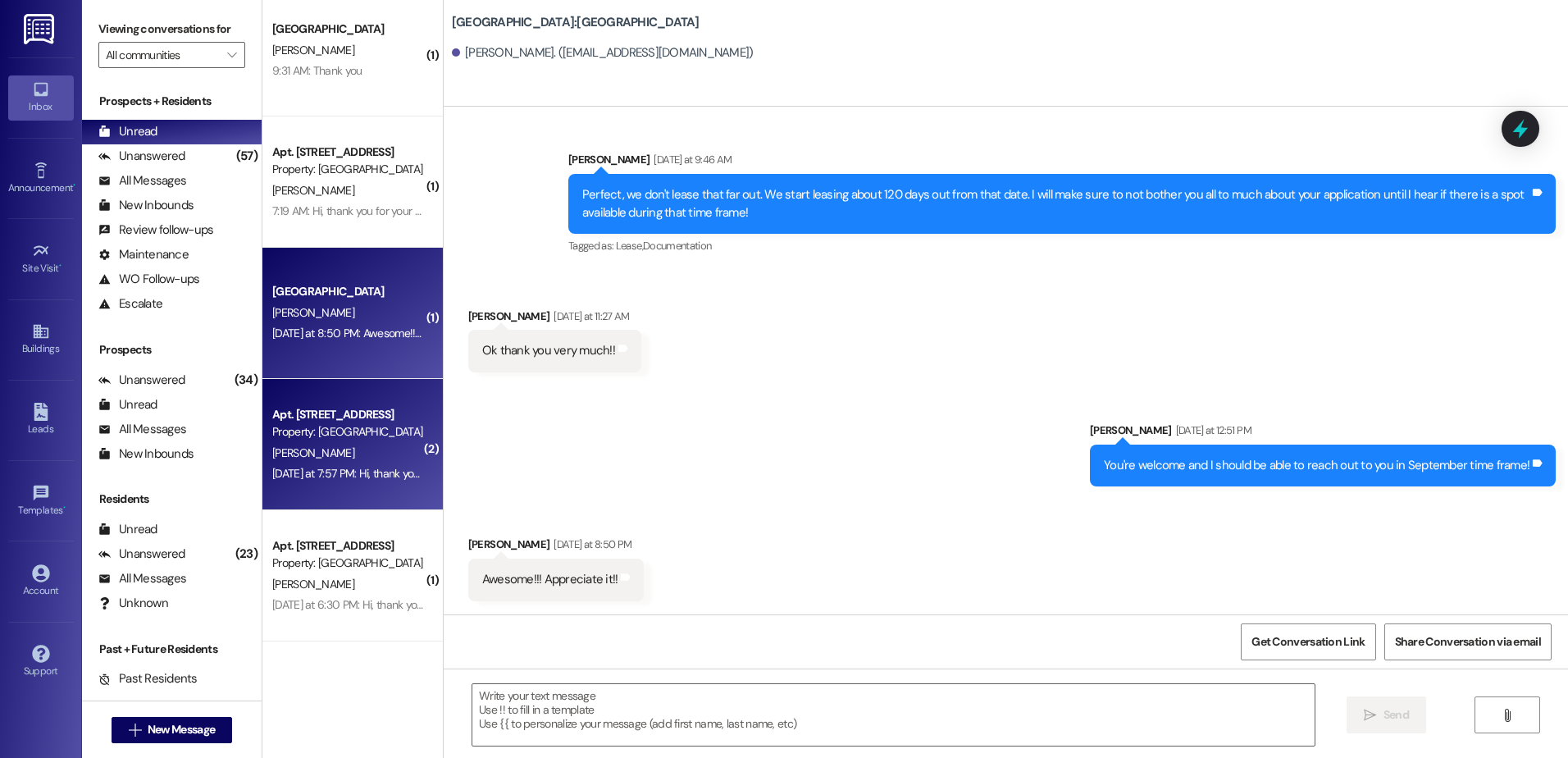
click at [323, 461] on div "[PERSON_NAME]" at bounding box center [348, 453] width 155 height 20
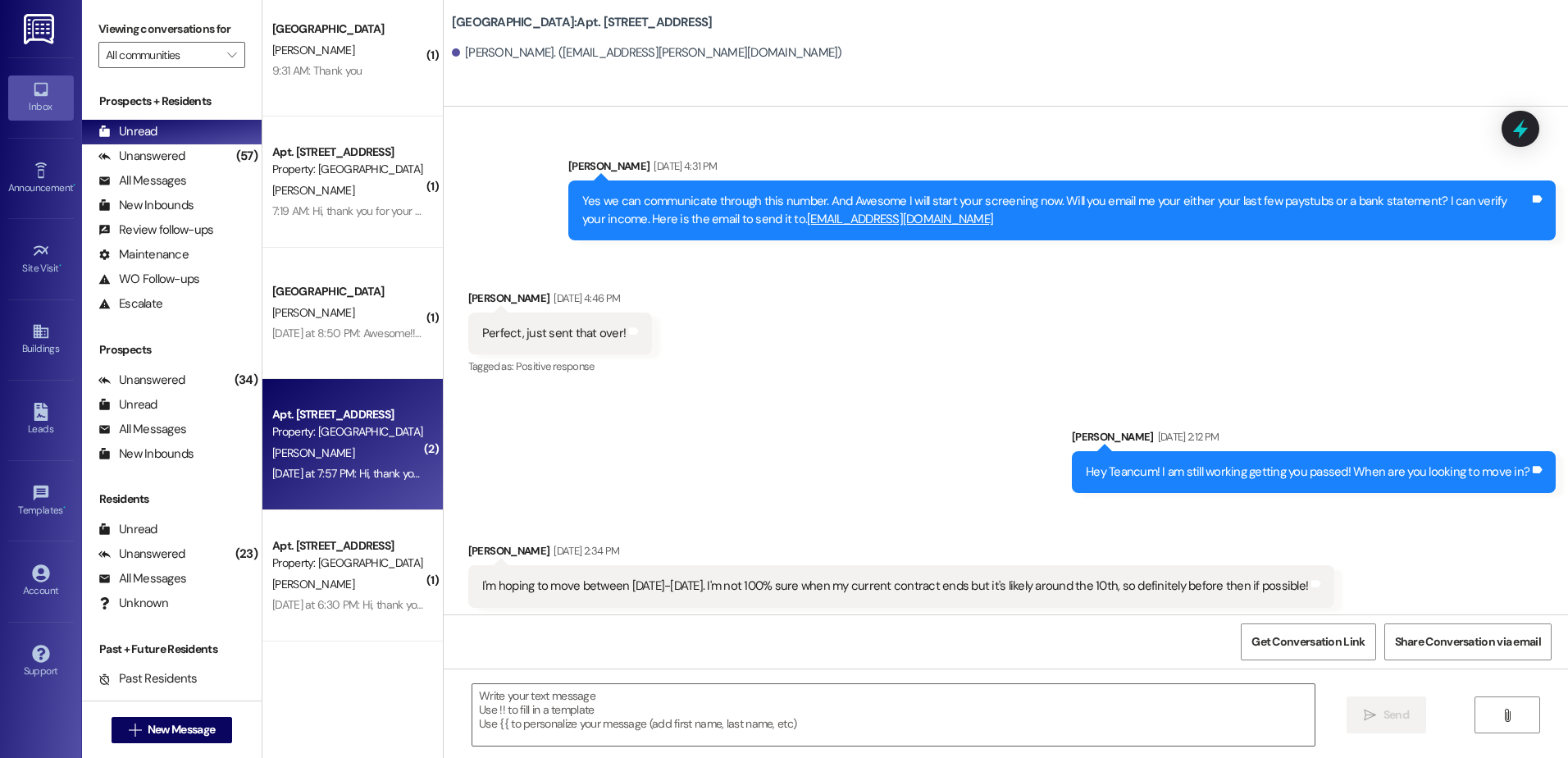
scroll to position [26125, 0]
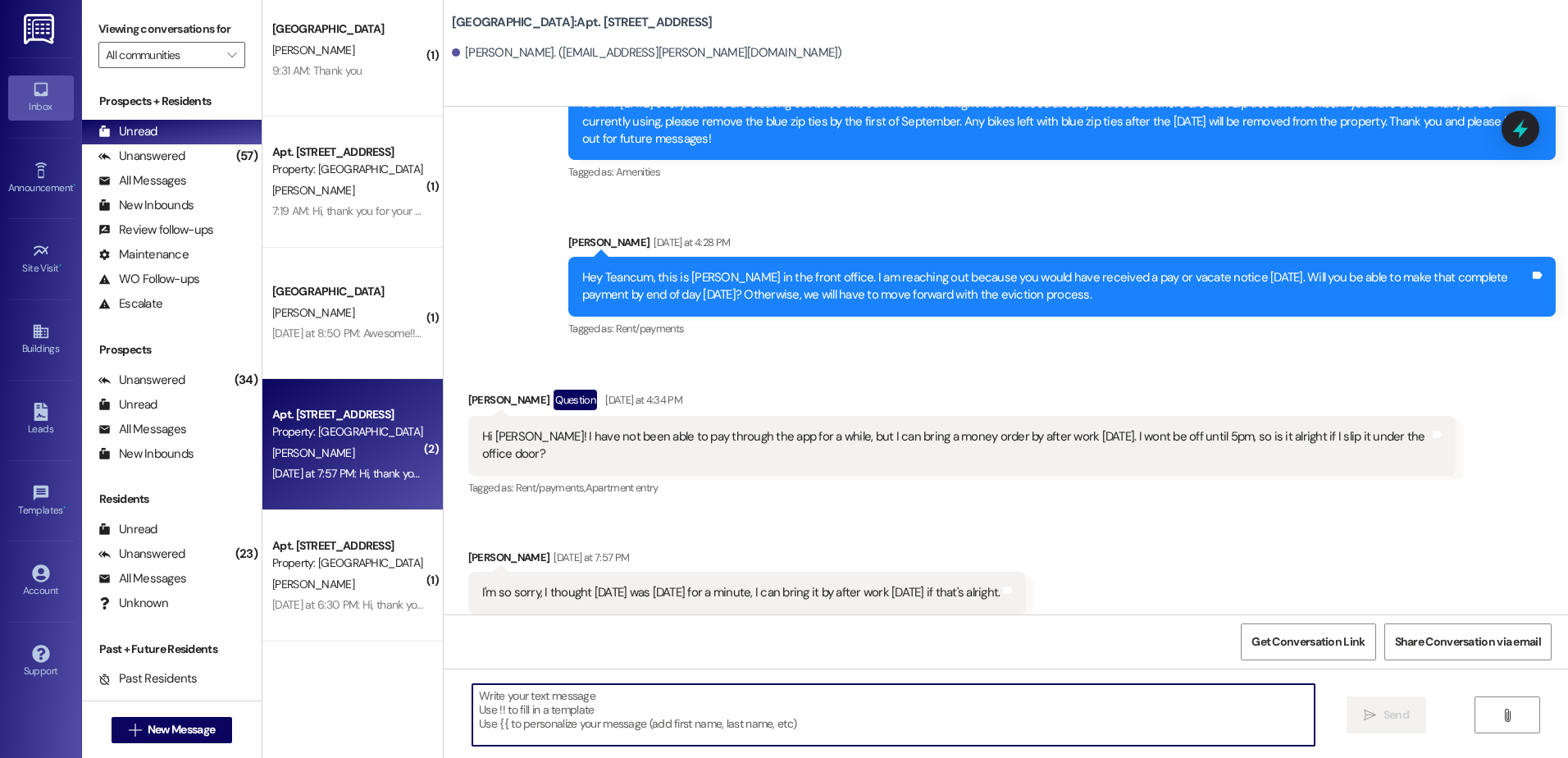
click at [518, 709] on textarea at bounding box center [892, 714] width 841 height 61
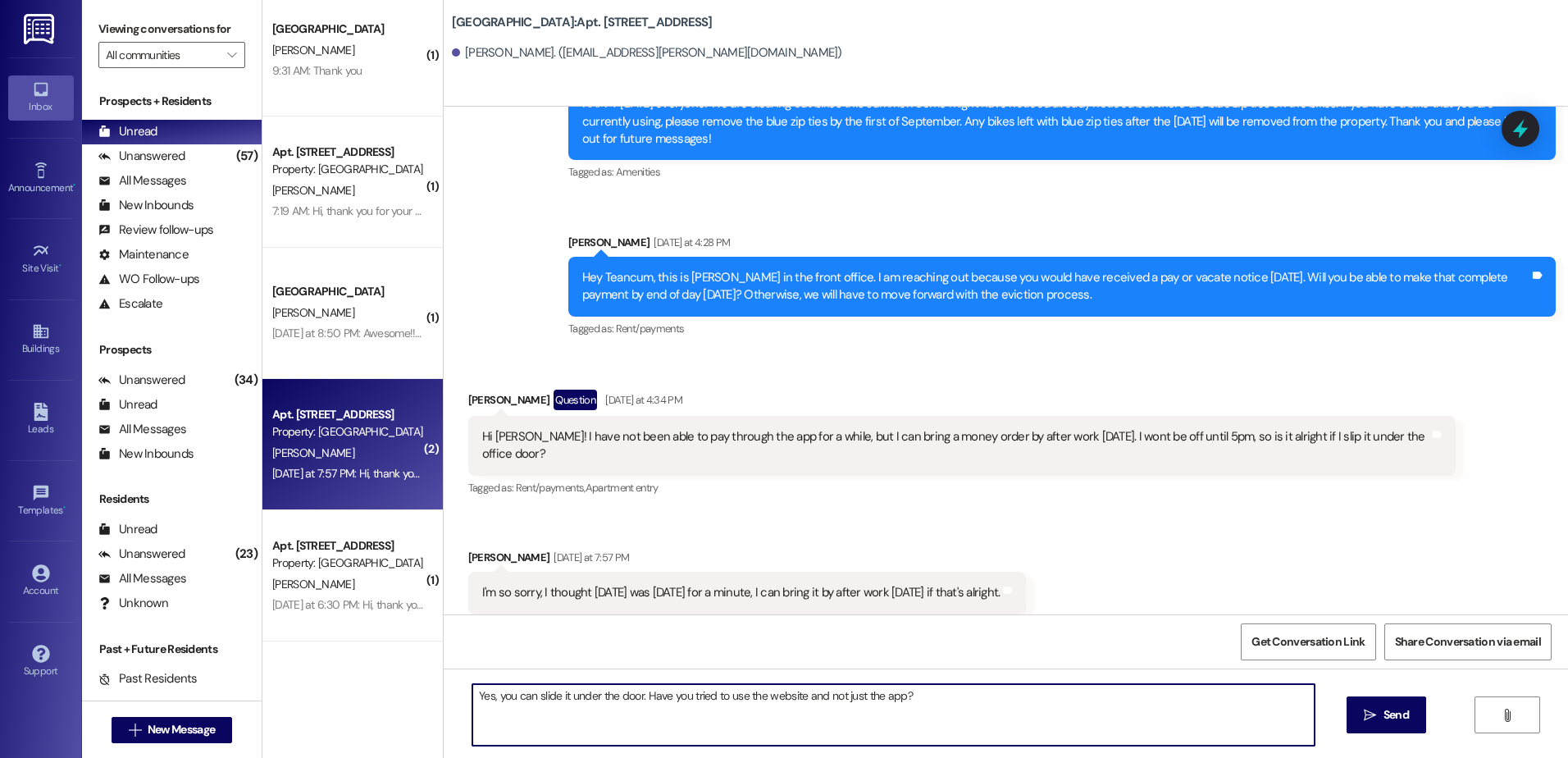
type textarea "Yes, you can slide it under the door. Have you tried to use the website and not…"
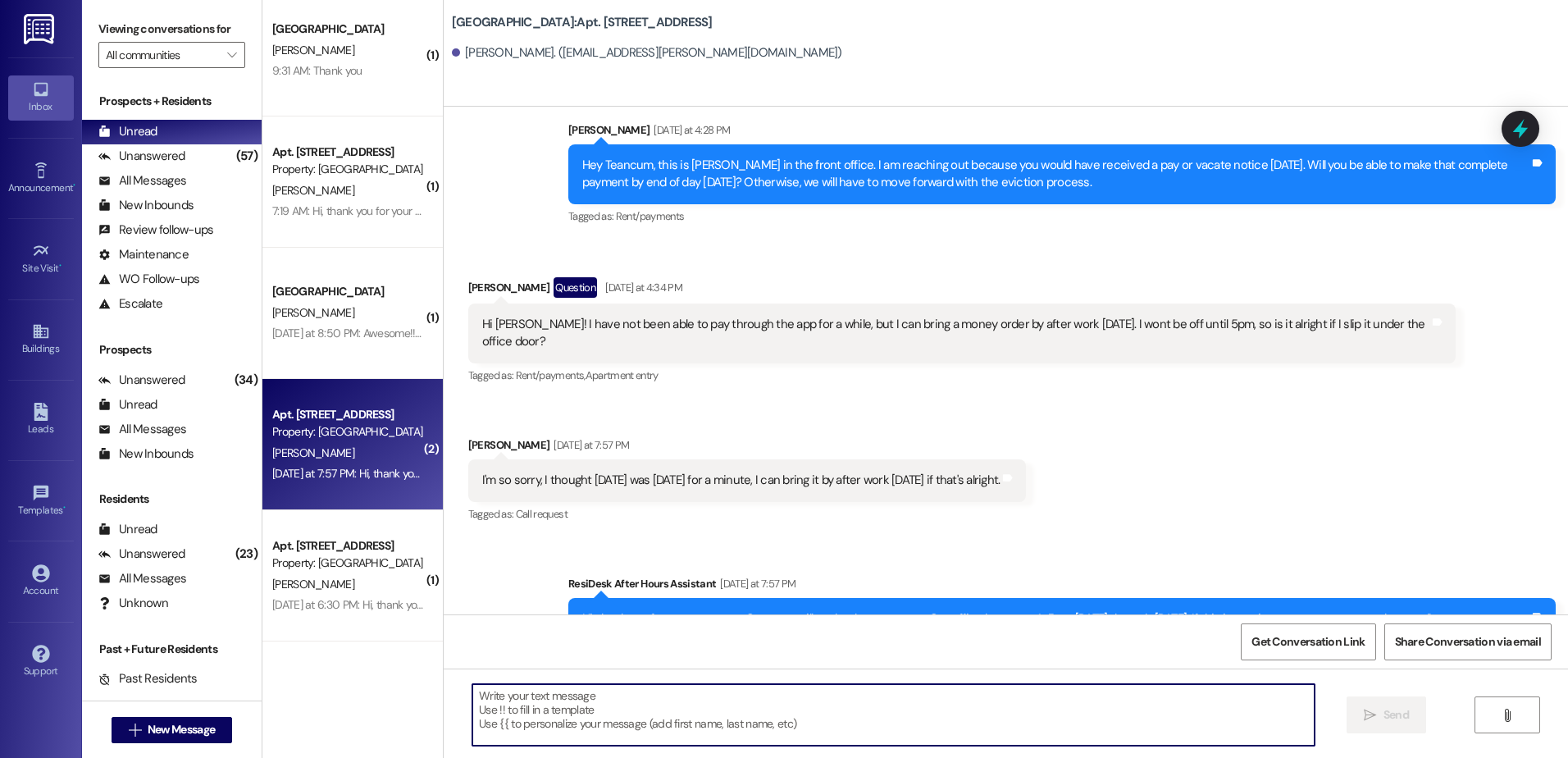
scroll to position [26239, 0]
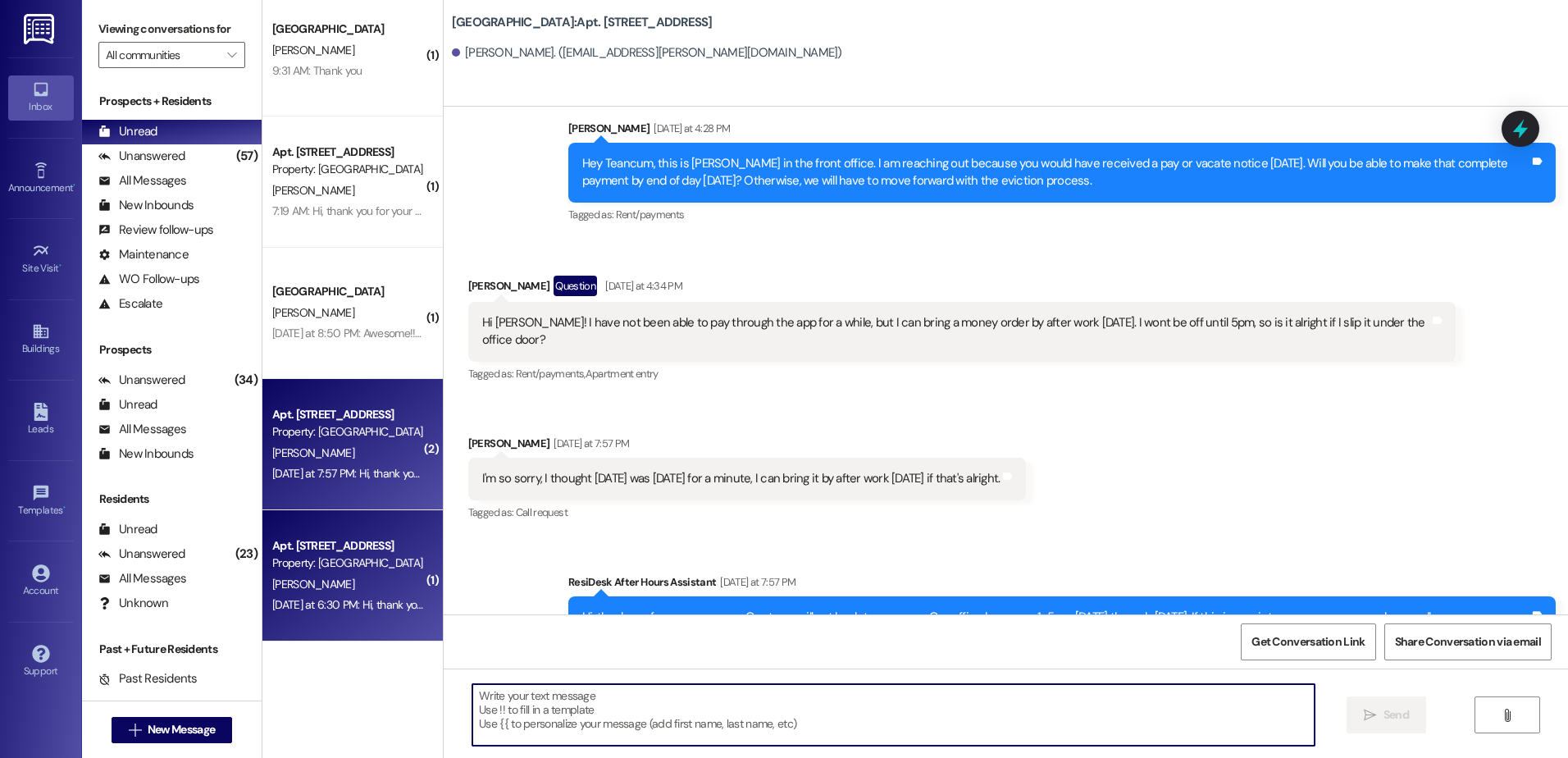
click at [332, 571] on div "Property: [GEOGRAPHIC_DATA]" at bounding box center [348, 563] width 152 height 17
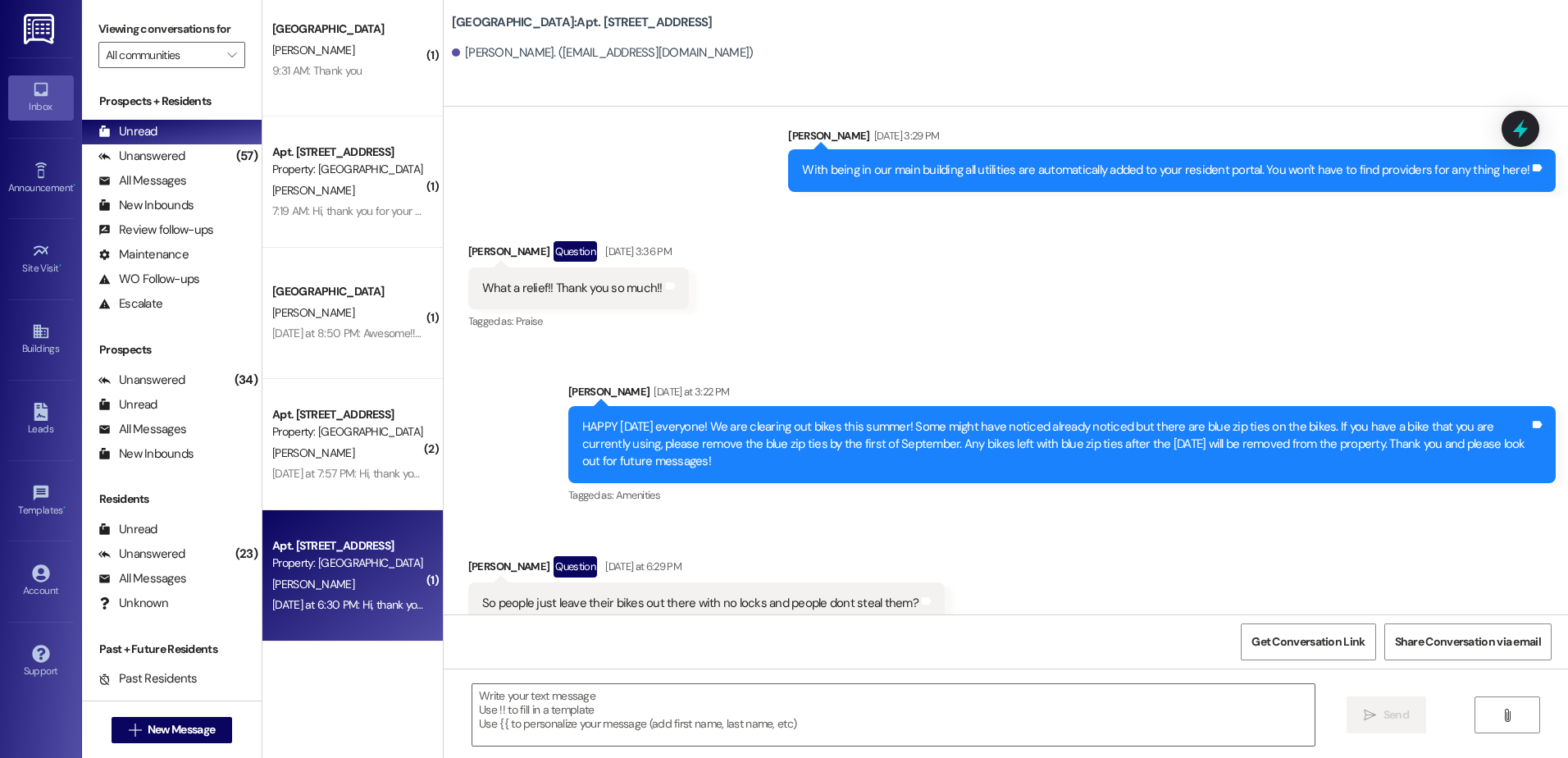
scroll to position [18538, 0]
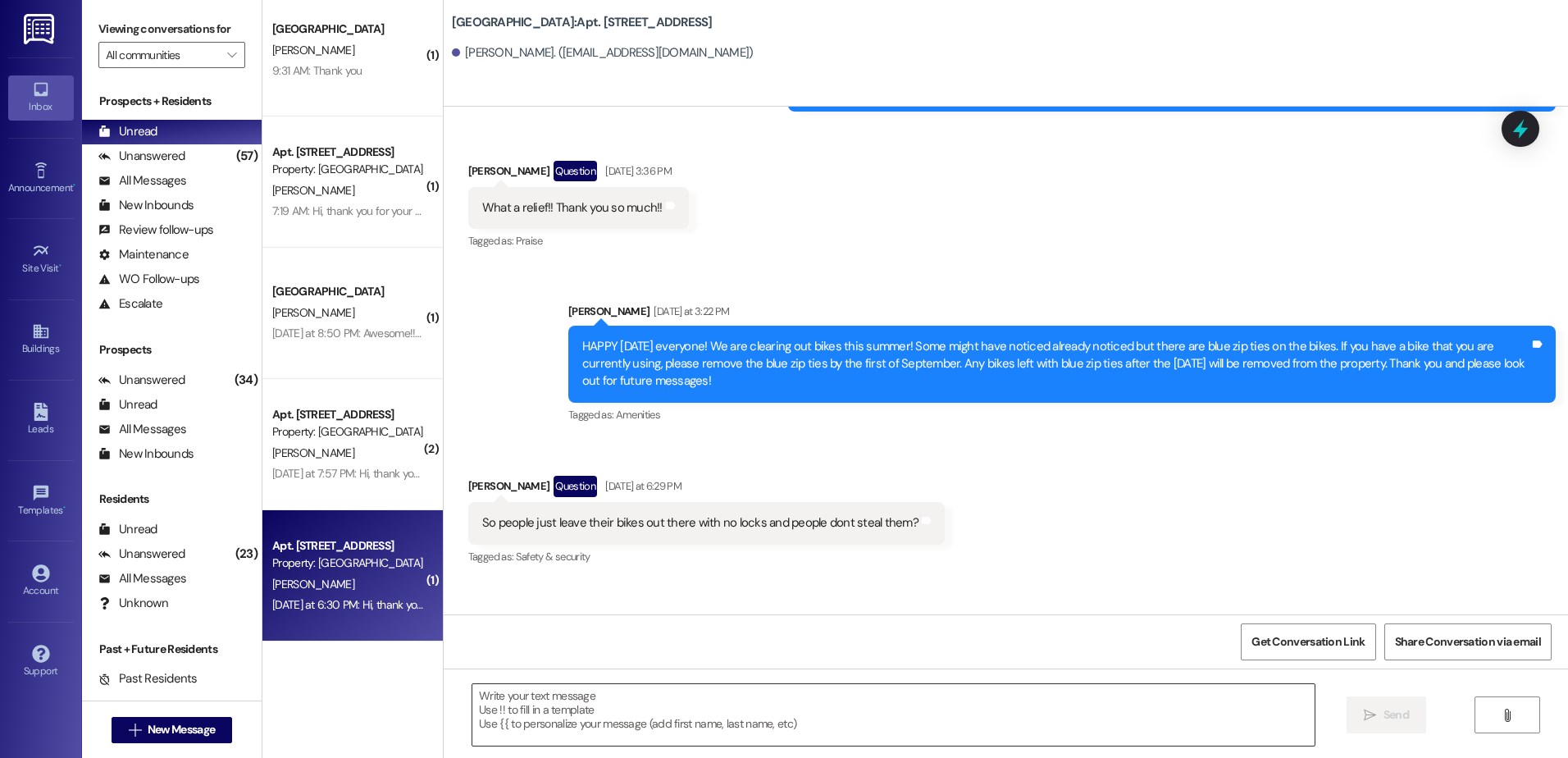
click at [531, 712] on textarea at bounding box center [892, 714] width 841 height 61
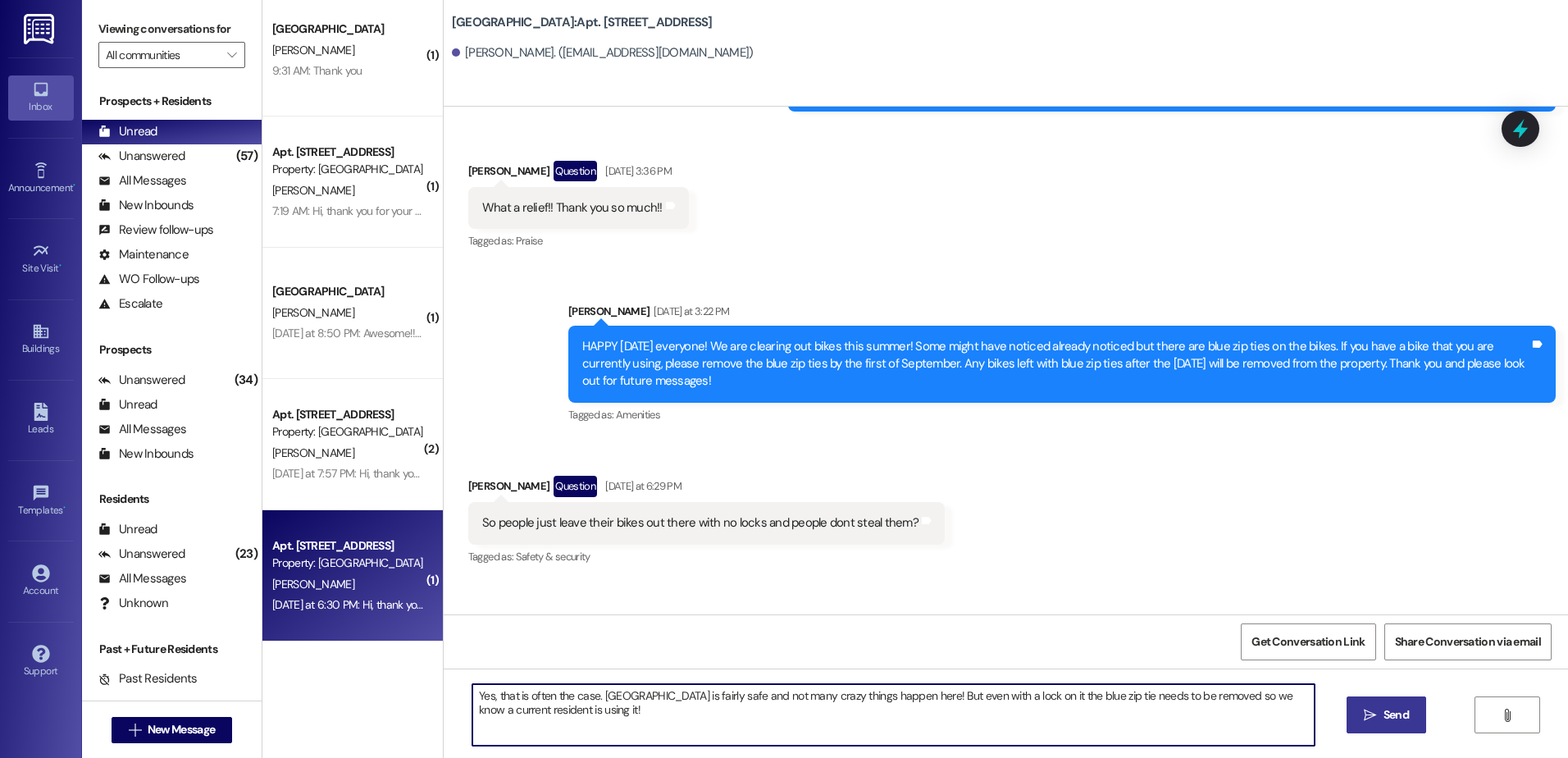
type textarea "Yes, that is often the case. [GEOGRAPHIC_DATA] is fairly safe and not many craz…"
click at [1404, 700] on button " Send" at bounding box center [1386, 715] width 80 height 37
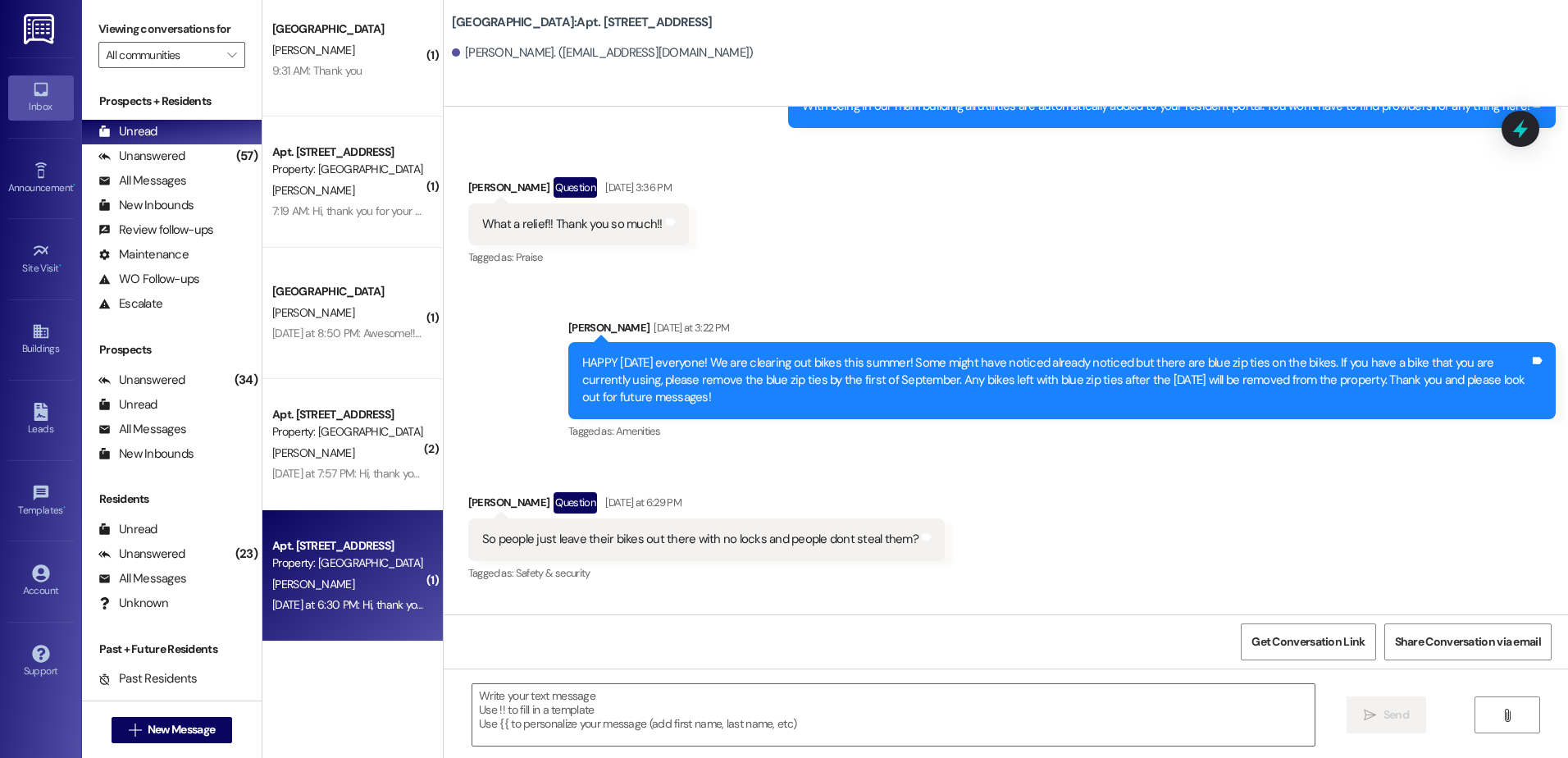
scroll to position [18671, 0]
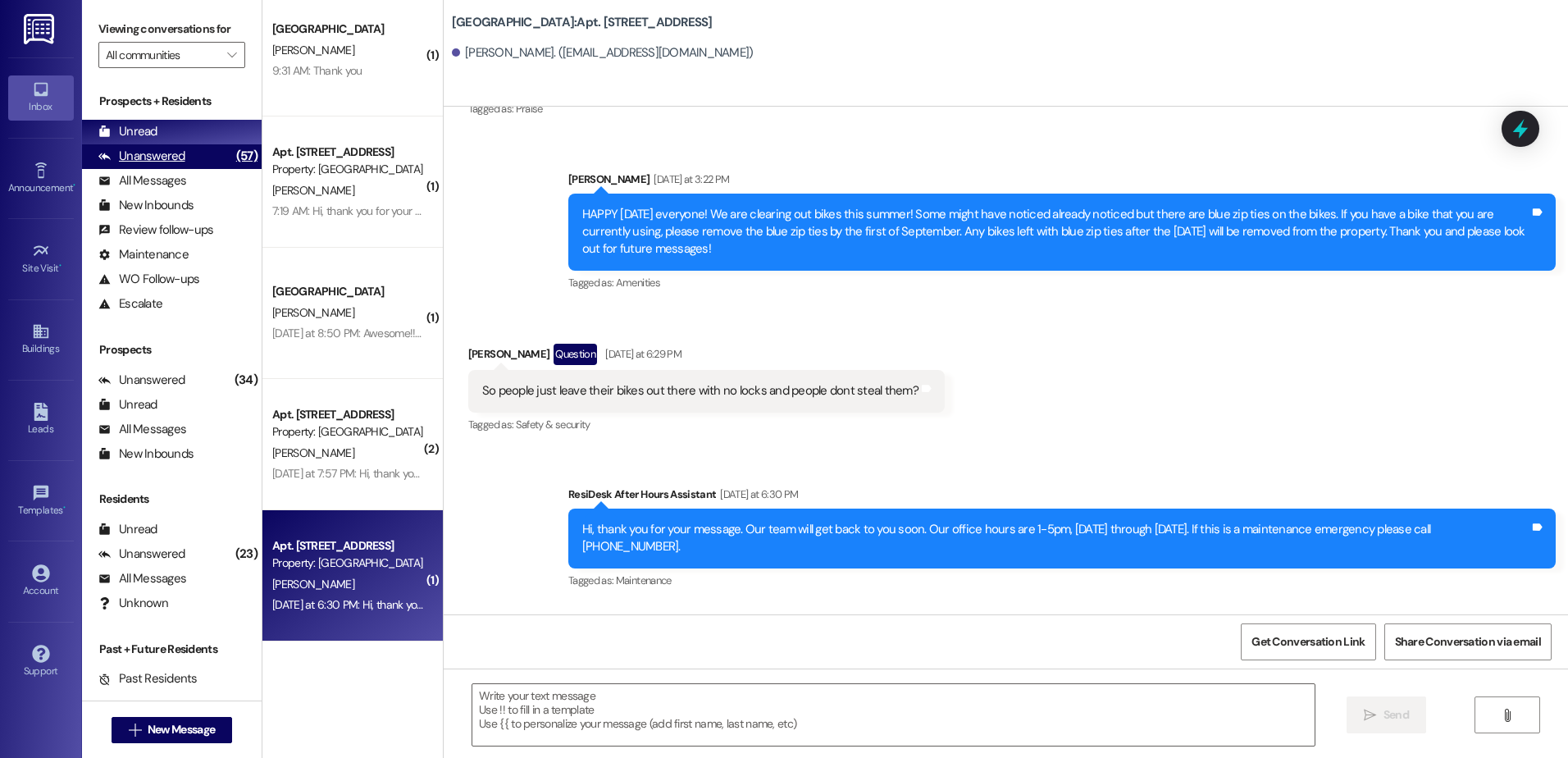
click at [195, 162] on div "Unanswered (57)" at bounding box center [172, 157] width 179 height 25
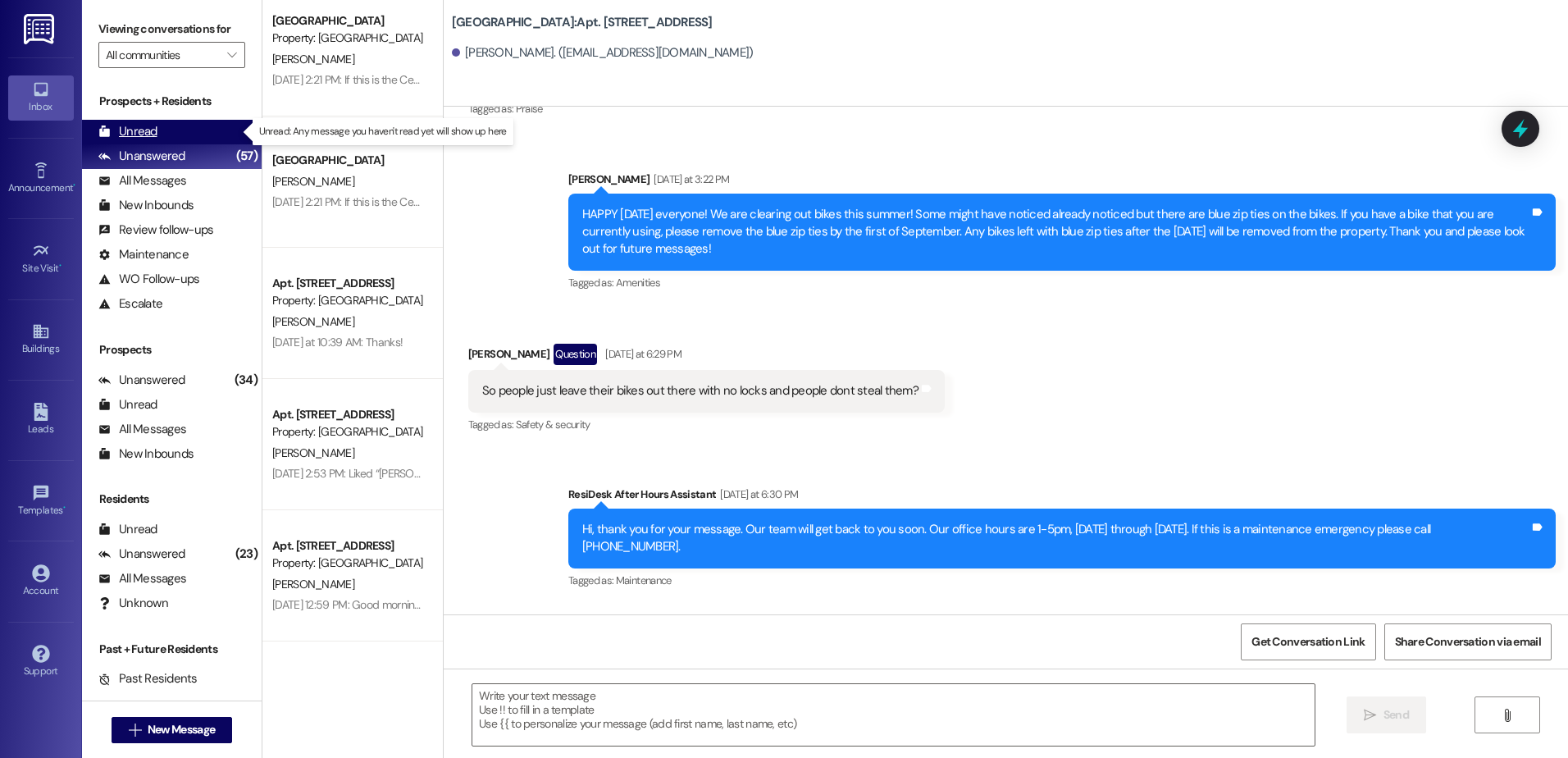
click at [177, 129] on div "Unread (0)" at bounding box center [172, 132] width 179 height 25
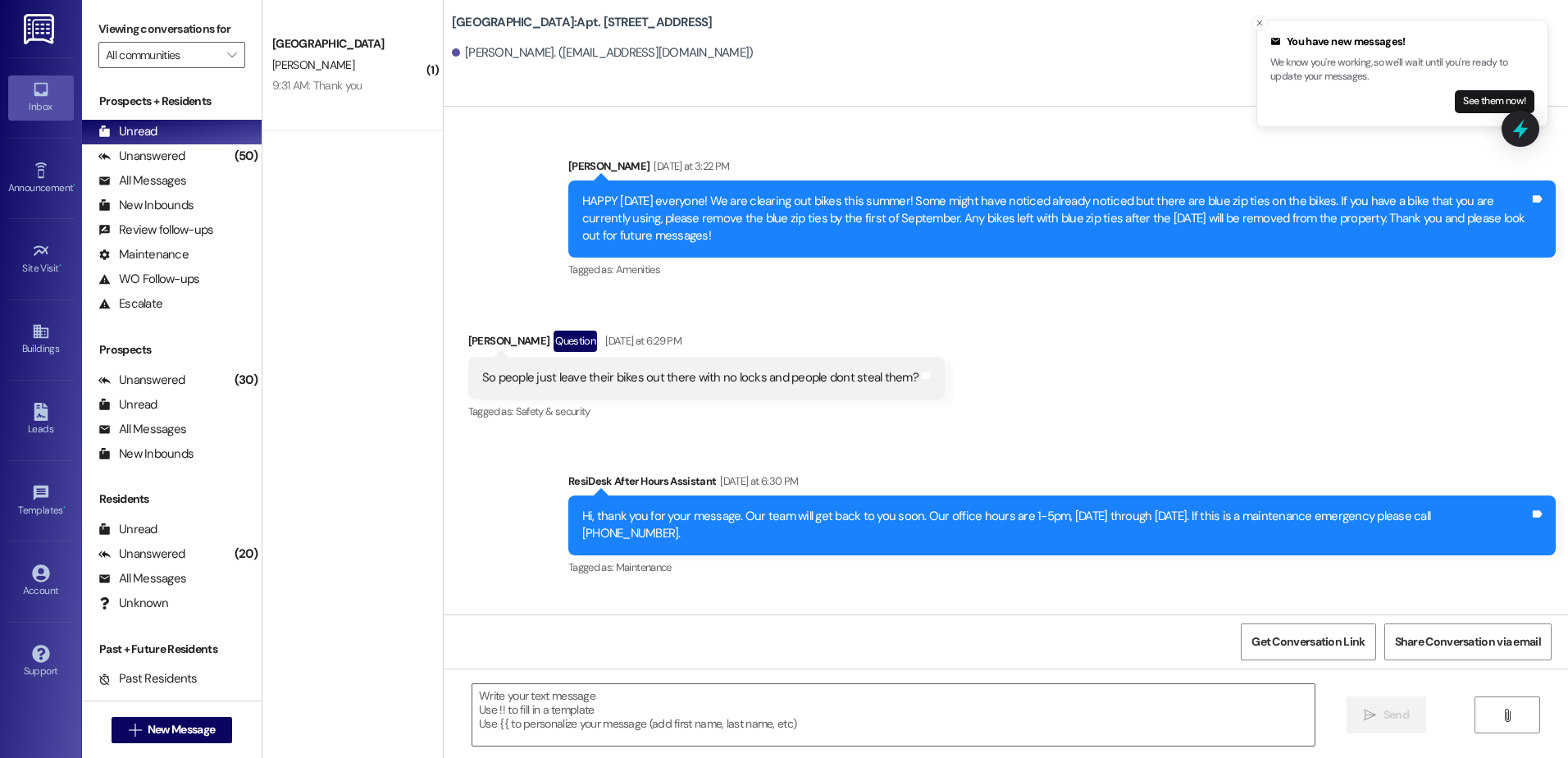
scroll to position [18783, 0]
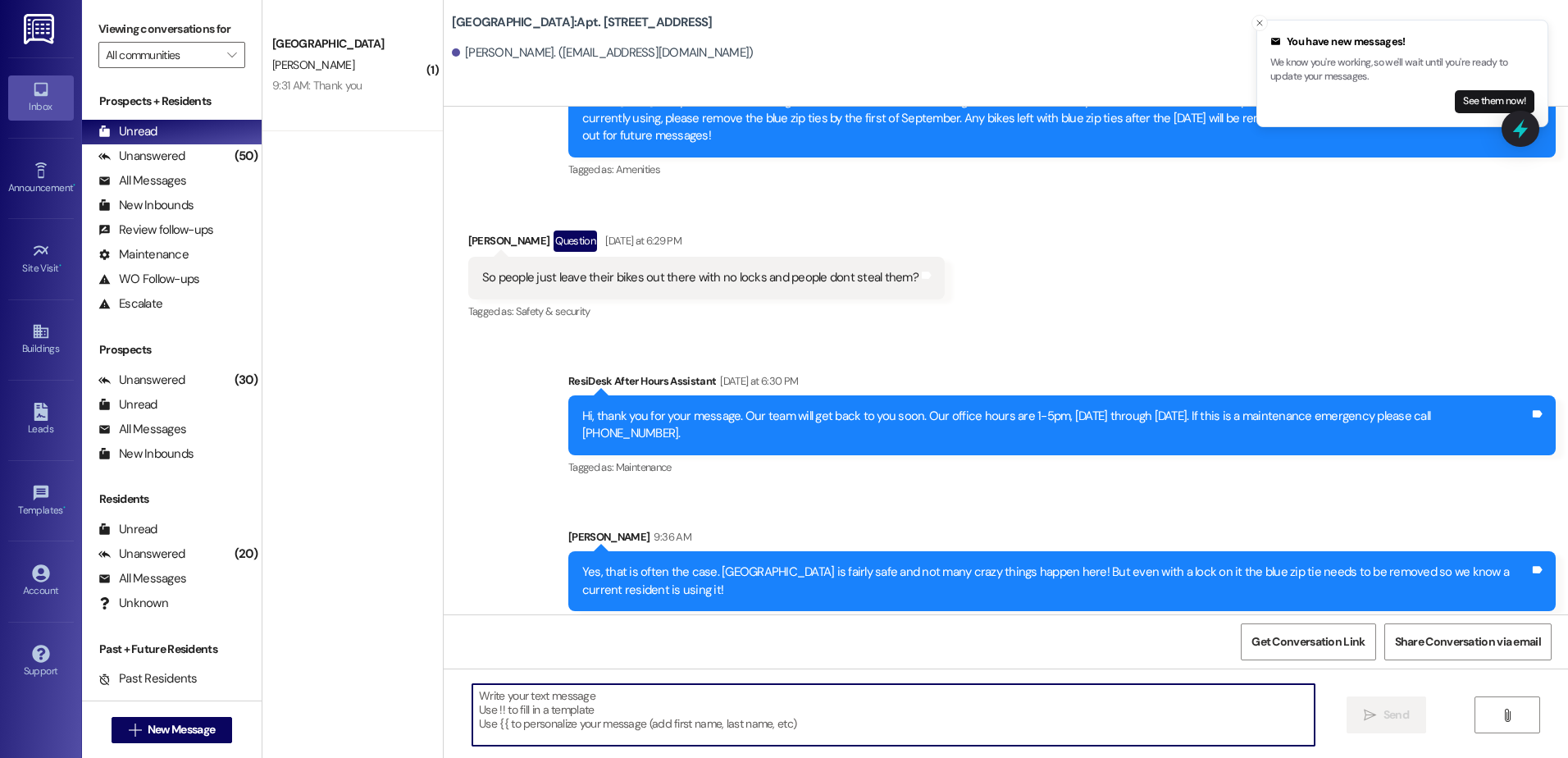
click at [573, 728] on textarea at bounding box center [892, 714] width 841 height 61
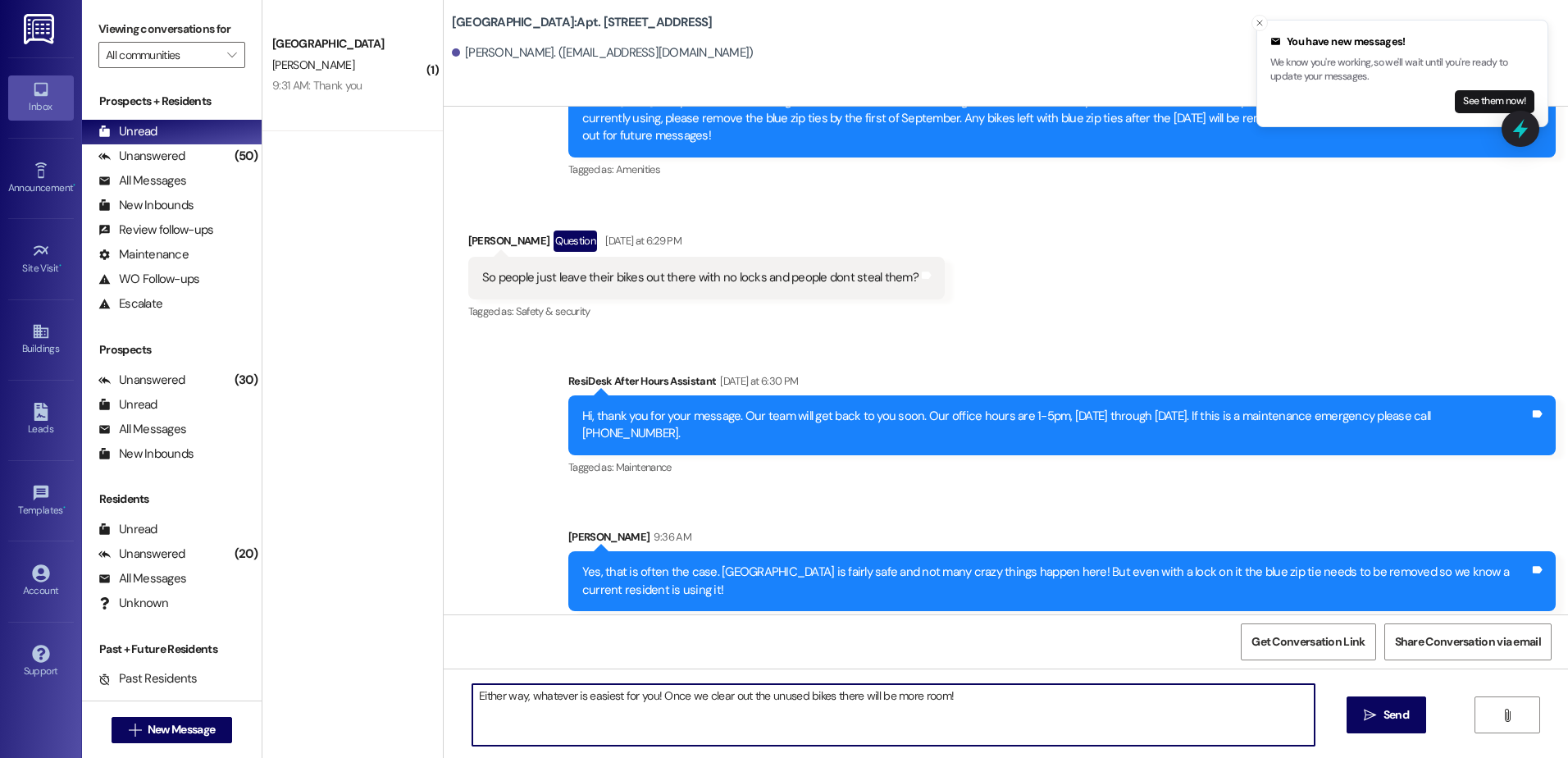
type textarea "Either way, whatever is easiest for you! Once we clear out the unused bikes the…"
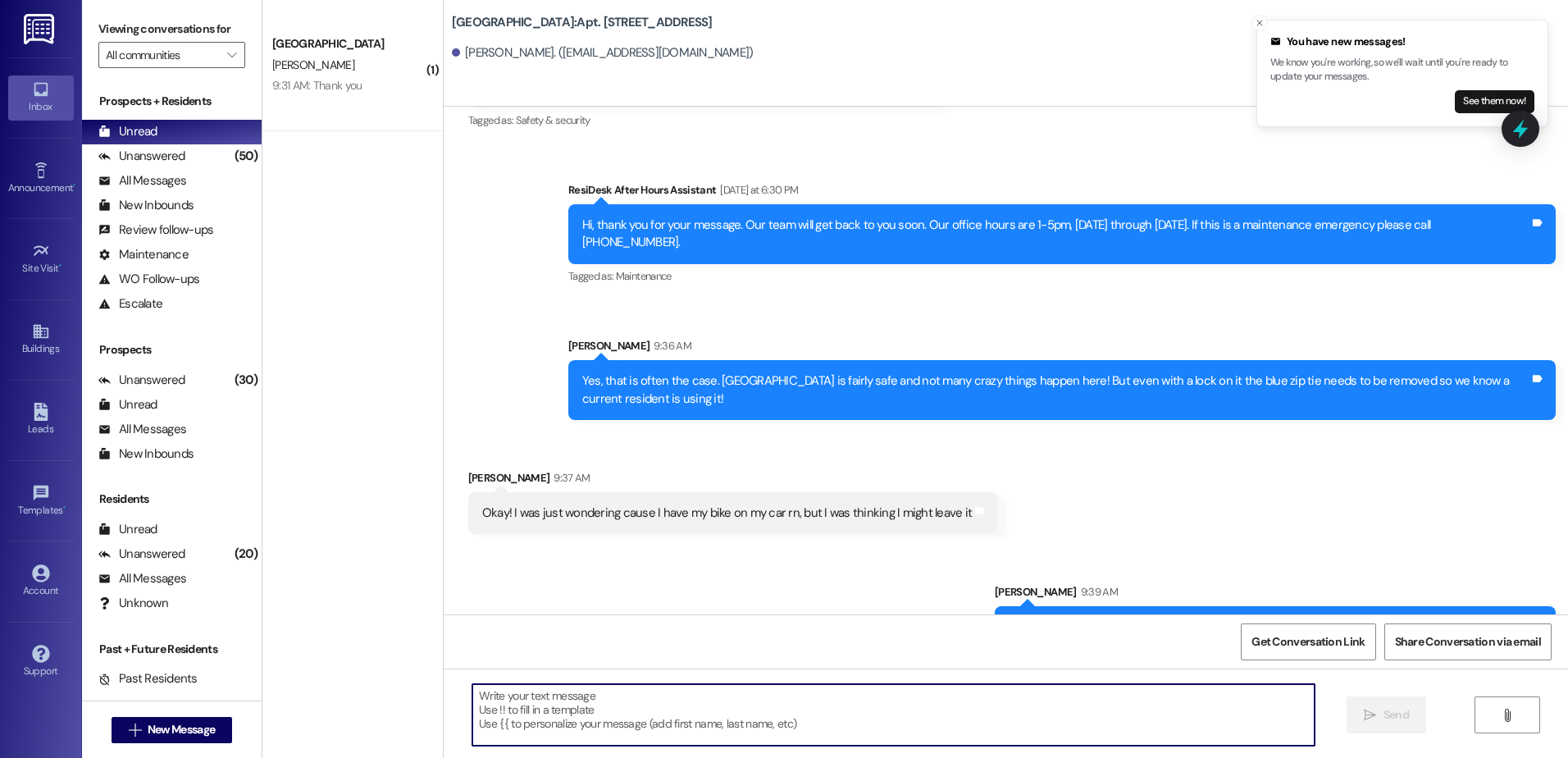
scroll to position [19012, 0]
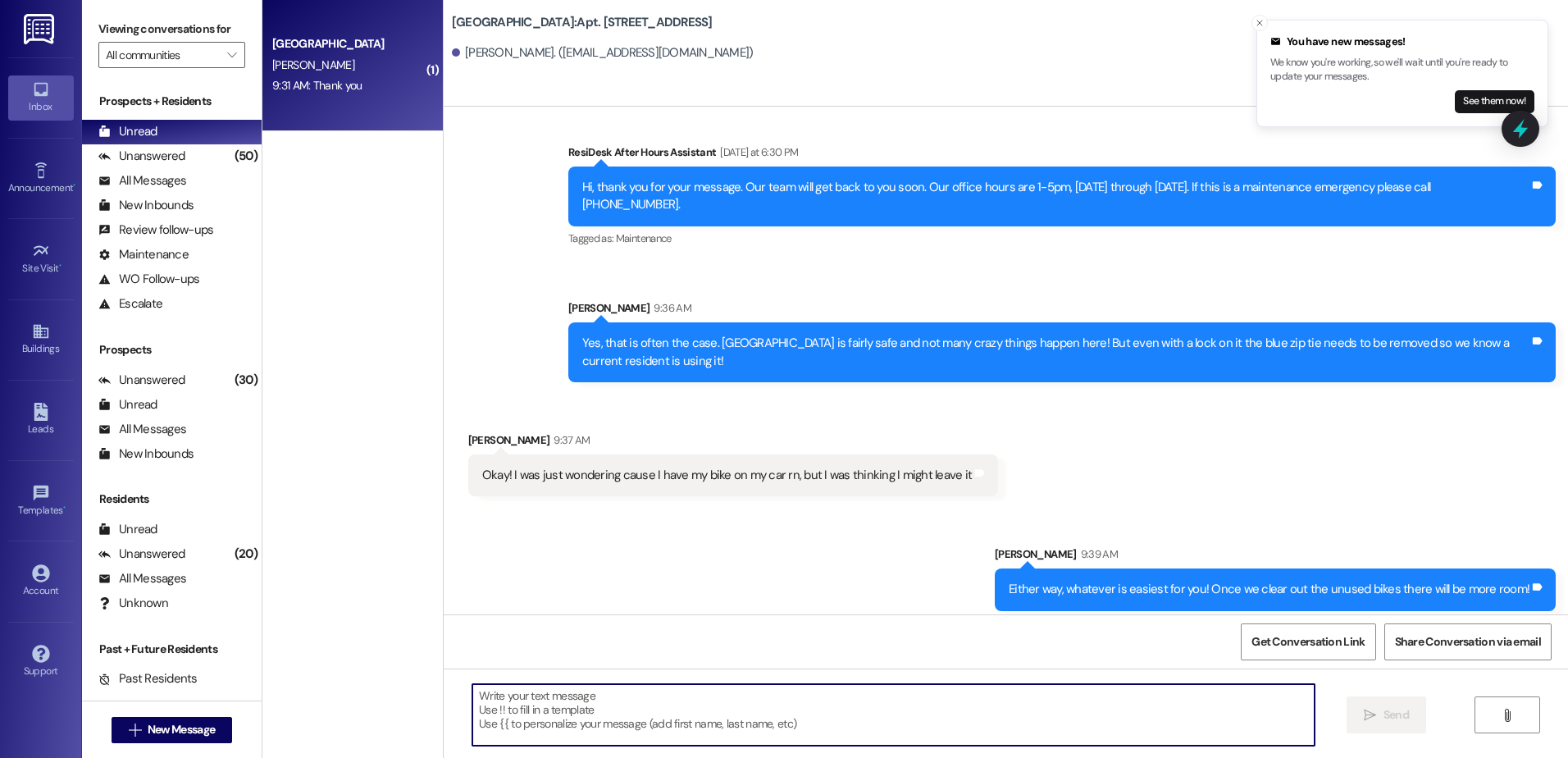
click at [367, 114] on div "[GEOGRAPHIC_DATA] [PERSON_NAME] 9:31 AM: Thank you 9:31 AM: Thank you" at bounding box center [352, 65] width 180 height 131
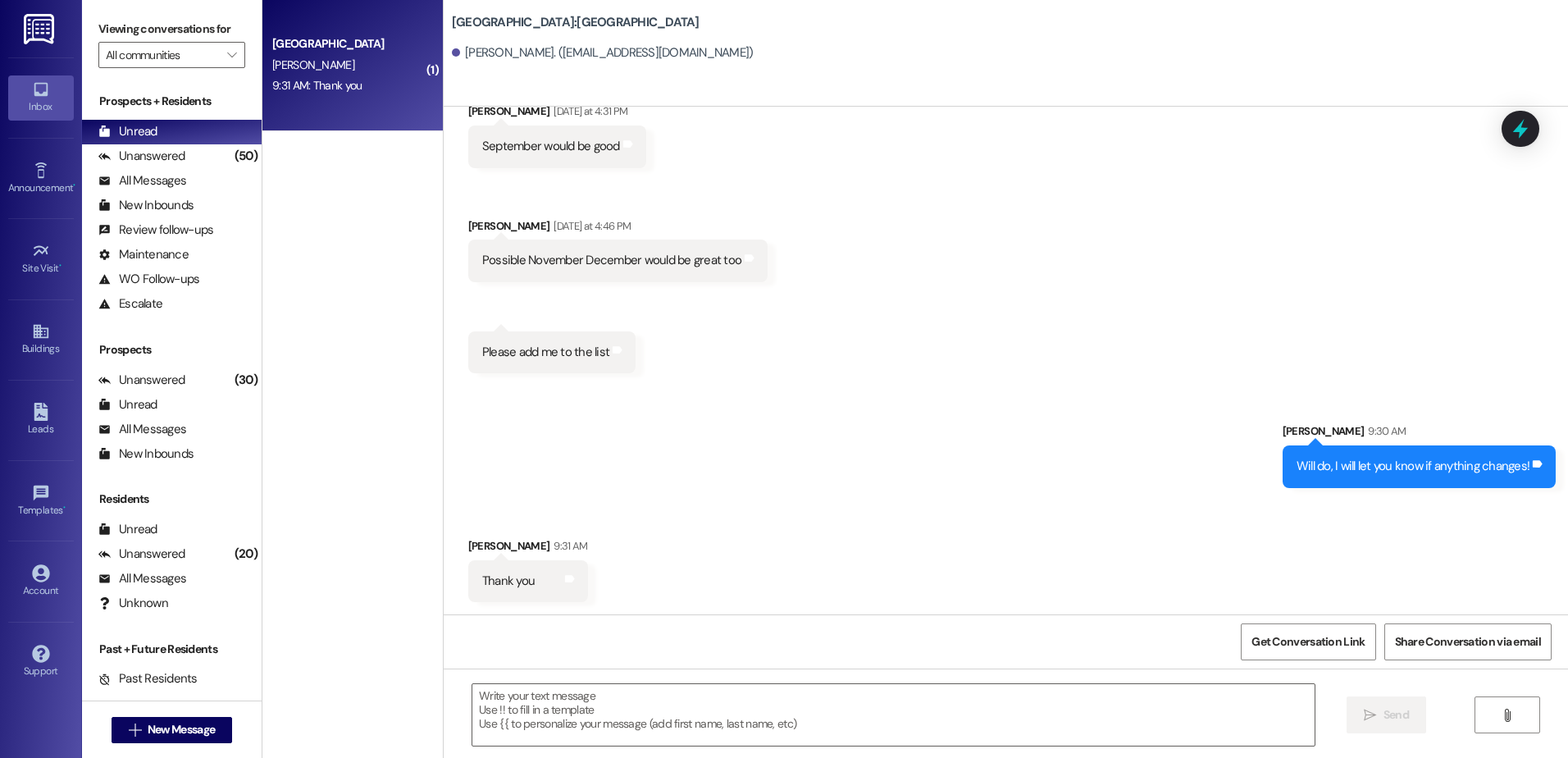
scroll to position [204, 0]
click at [138, 153] on div "Unanswered" at bounding box center [142, 156] width 87 height 17
click at [141, 135] on div "Unread" at bounding box center [128, 131] width 59 height 17
click at [353, 116] on div "Apt. 122, [GEOGRAPHIC_DATA] Property: [GEOGRAPHIC_DATA][PERSON_NAME] 9:40 AM: O…" at bounding box center [352, 65] width 180 height 131
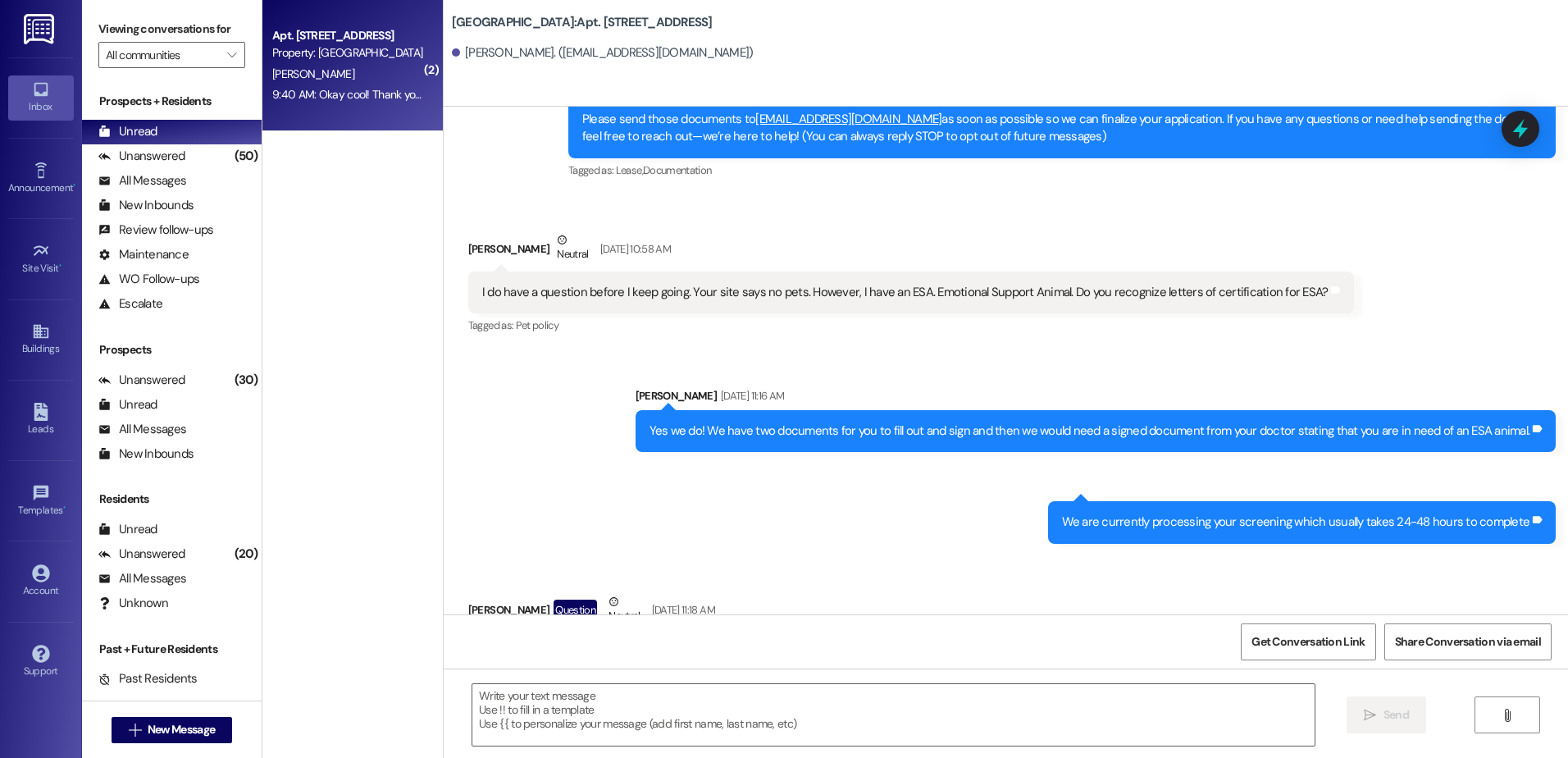
scroll to position [19061, 0]
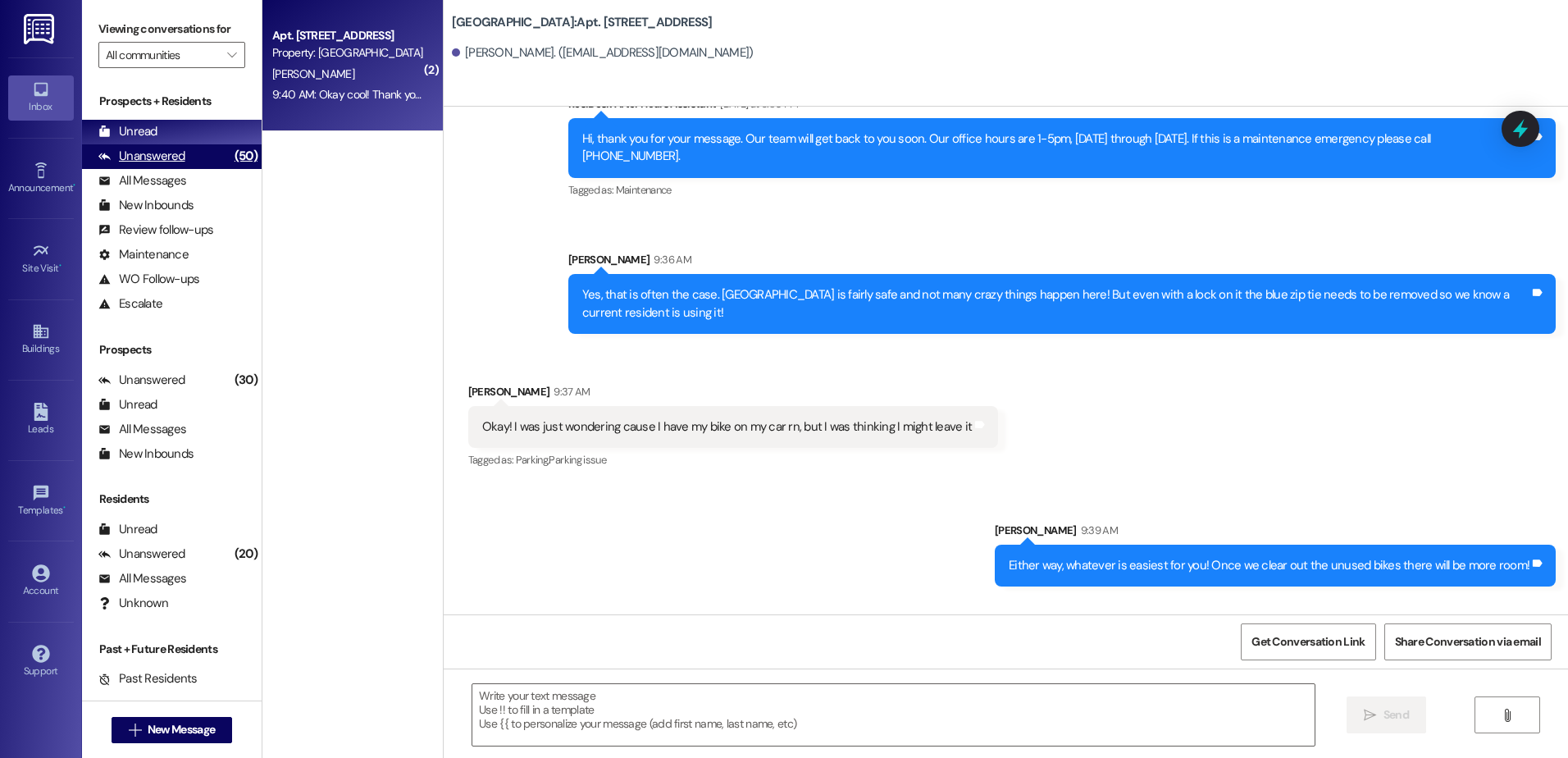
click at [231, 154] on div "(50)" at bounding box center [246, 157] width 31 height 26
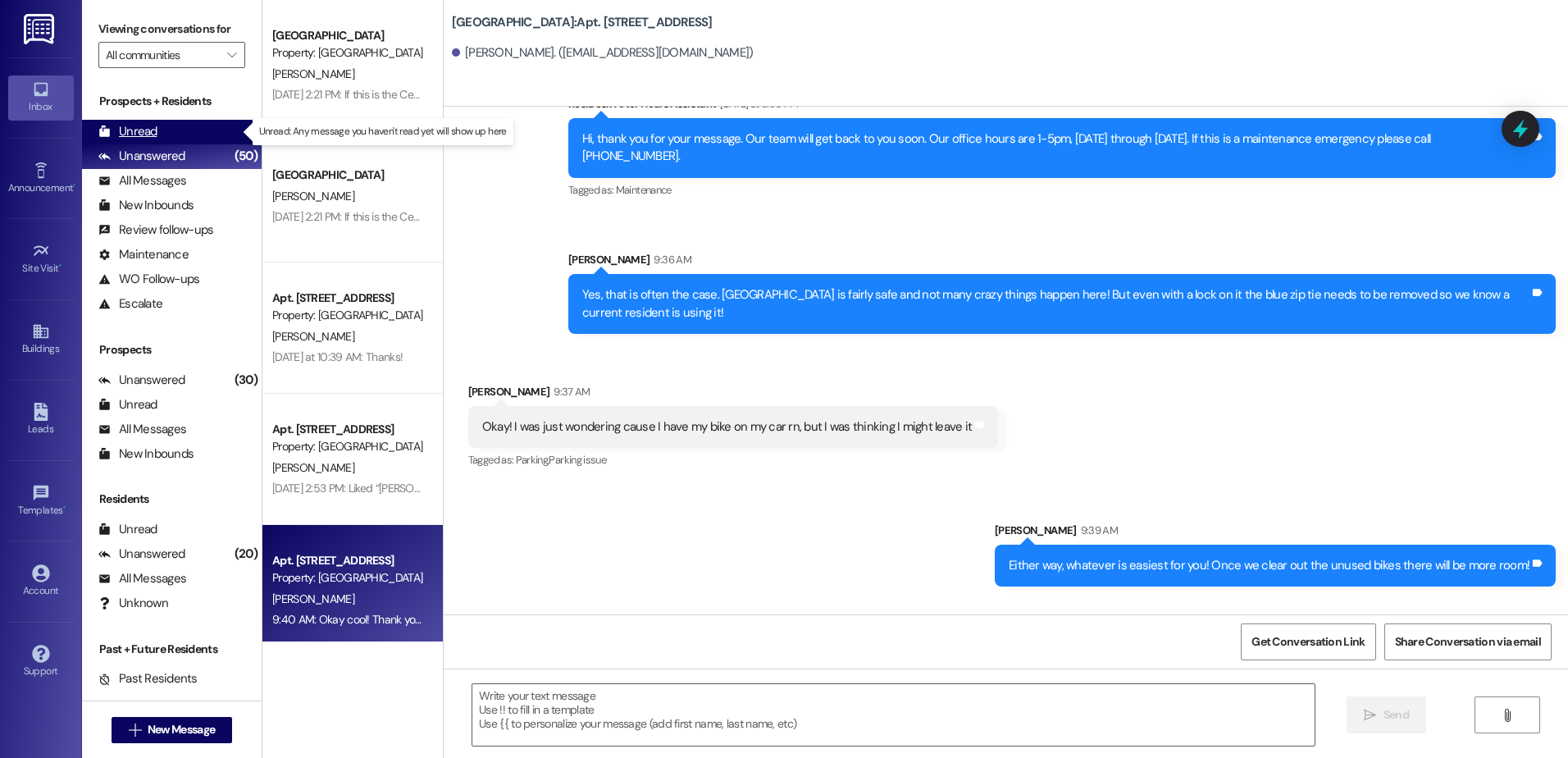
click at [206, 138] on div "Unread (0)" at bounding box center [172, 132] width 179 height 25
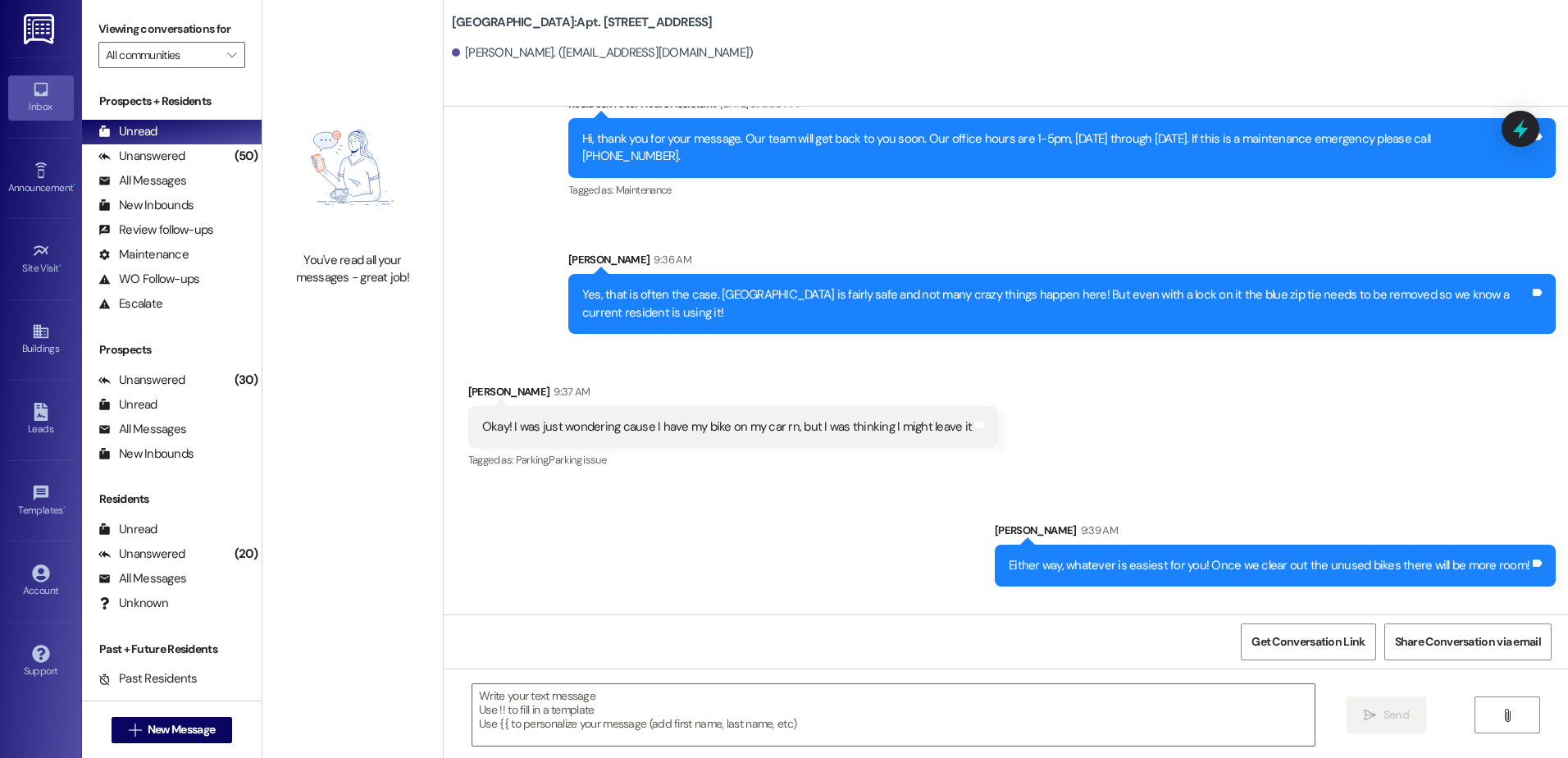
scroll to position [19062, 0]
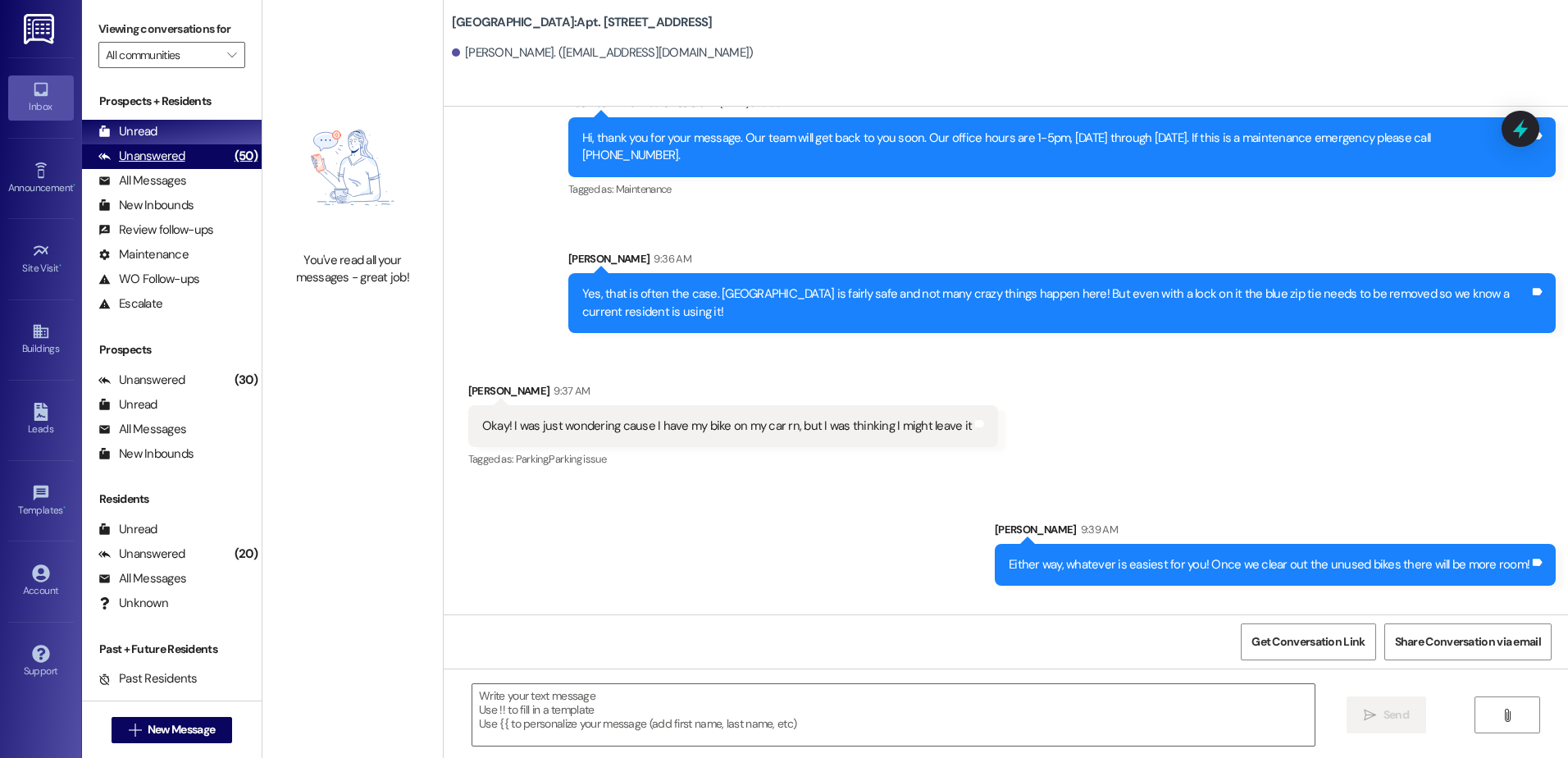
click at [231, 155] on div "(50)" at bounding box center [246, 157] width 31 height 26
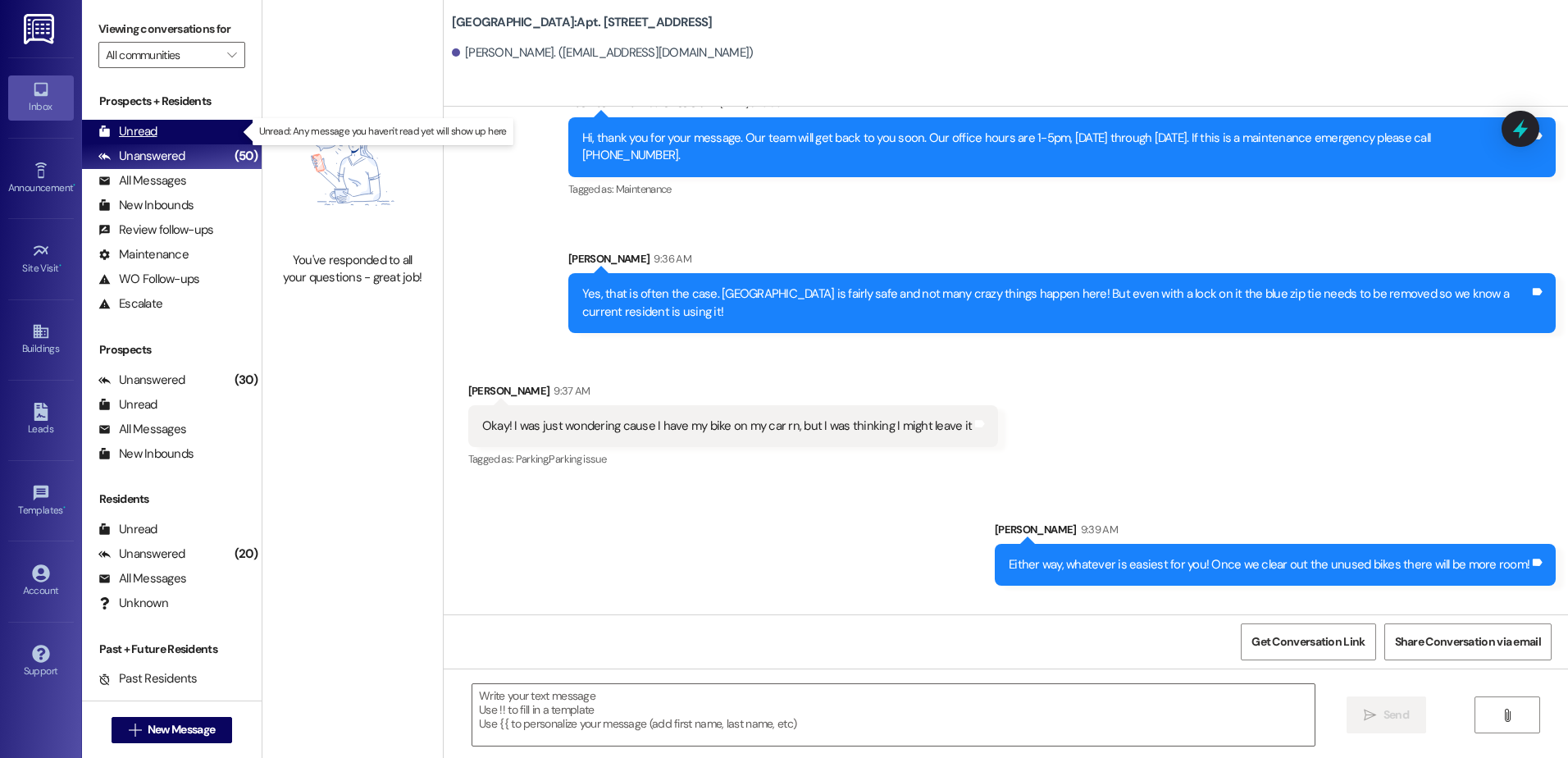
click at [218, 133] on div "Unread (0)" at bounding box center [172, 132] width 179 height 25
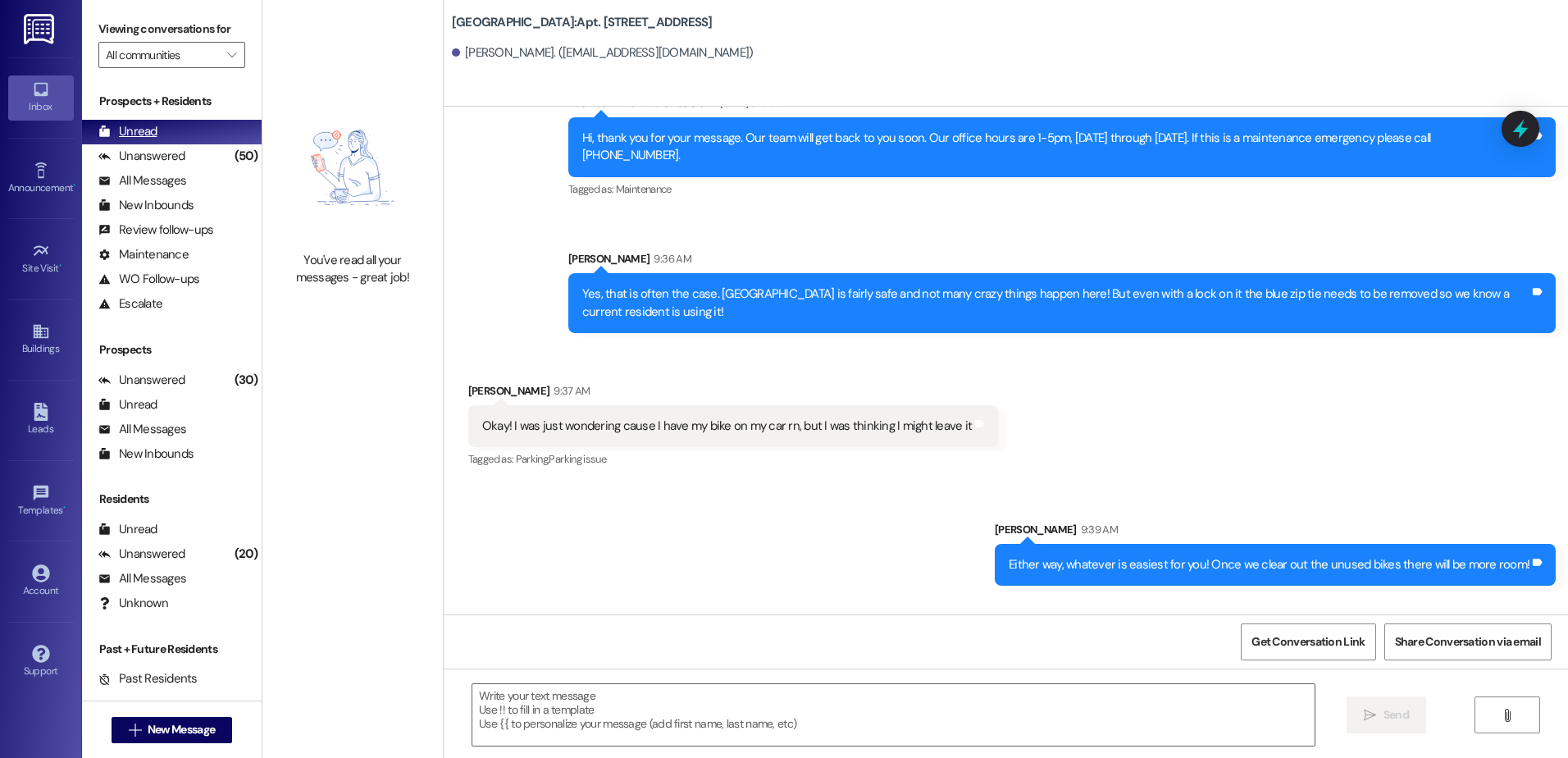
drag, startPoint x: 153, startPoint y: 152, endPoint x: 167, endPoint y: 139, distance: 19.1
click at [154, 154] on div "Unanswered" at bounding box center [142, 156] width 87 height 17
click at [167, 138] on div "Unread (0)" at bounding box center [172, 132] width 179 height 25
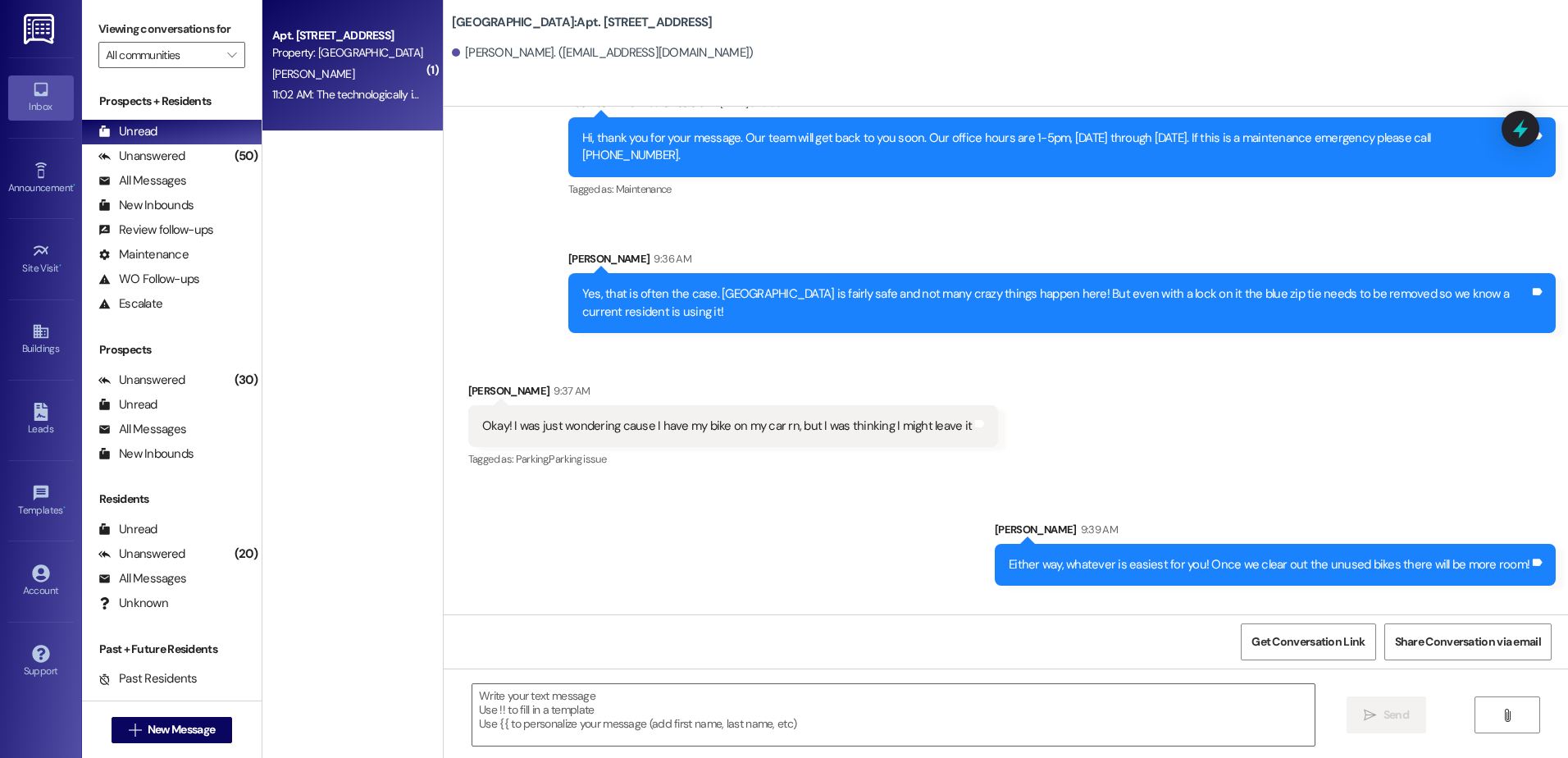
click at [370, 109] on div "Apt. 107, [GEOGRAPHIC_DATA] Property: [GEOGRAPHIC_DATA] [PERSON_NAME] 11:02 AM:…" at bounding box center [352, 65] width 180 height 131
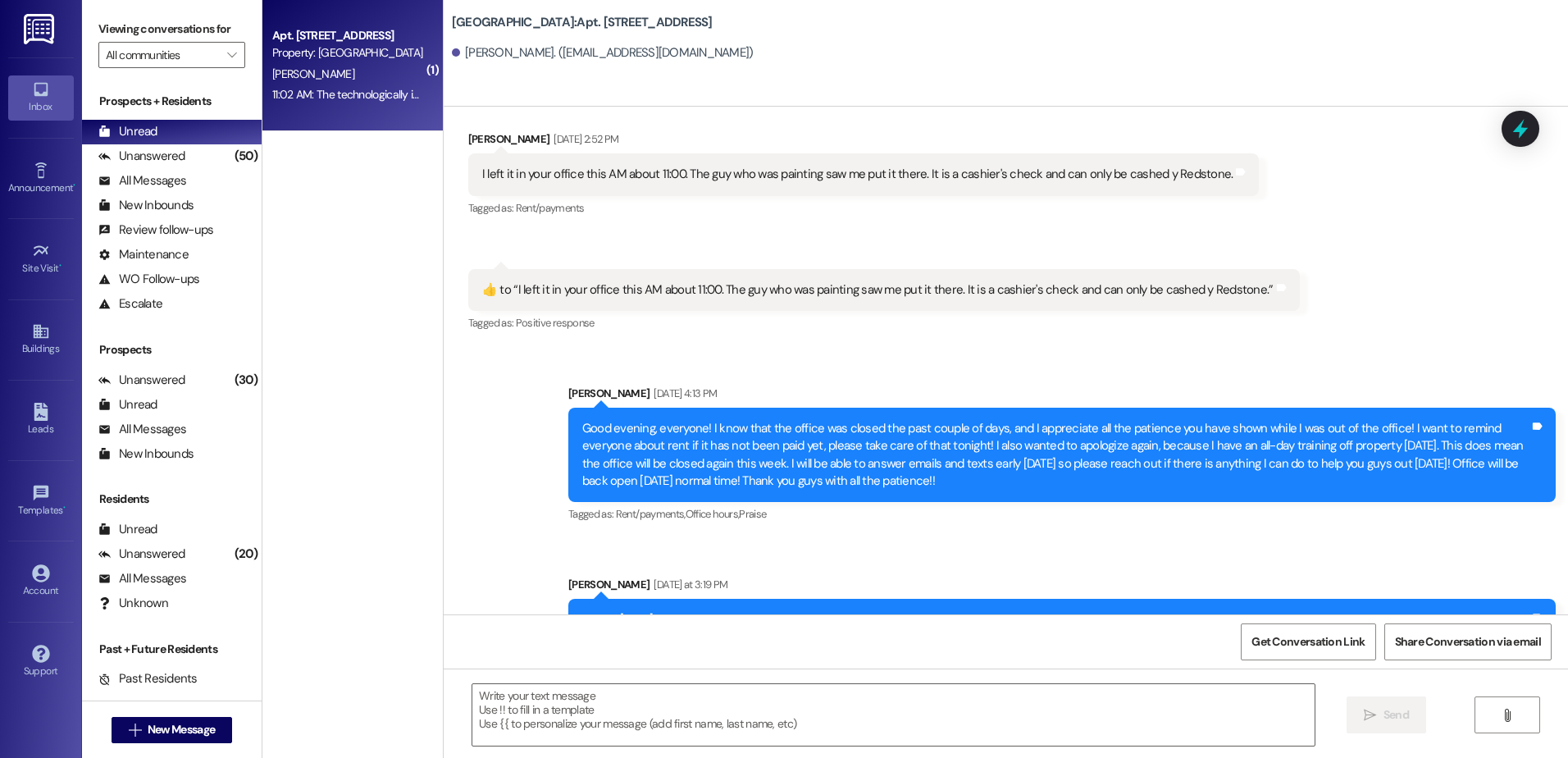
scroll to position [14522, 0]
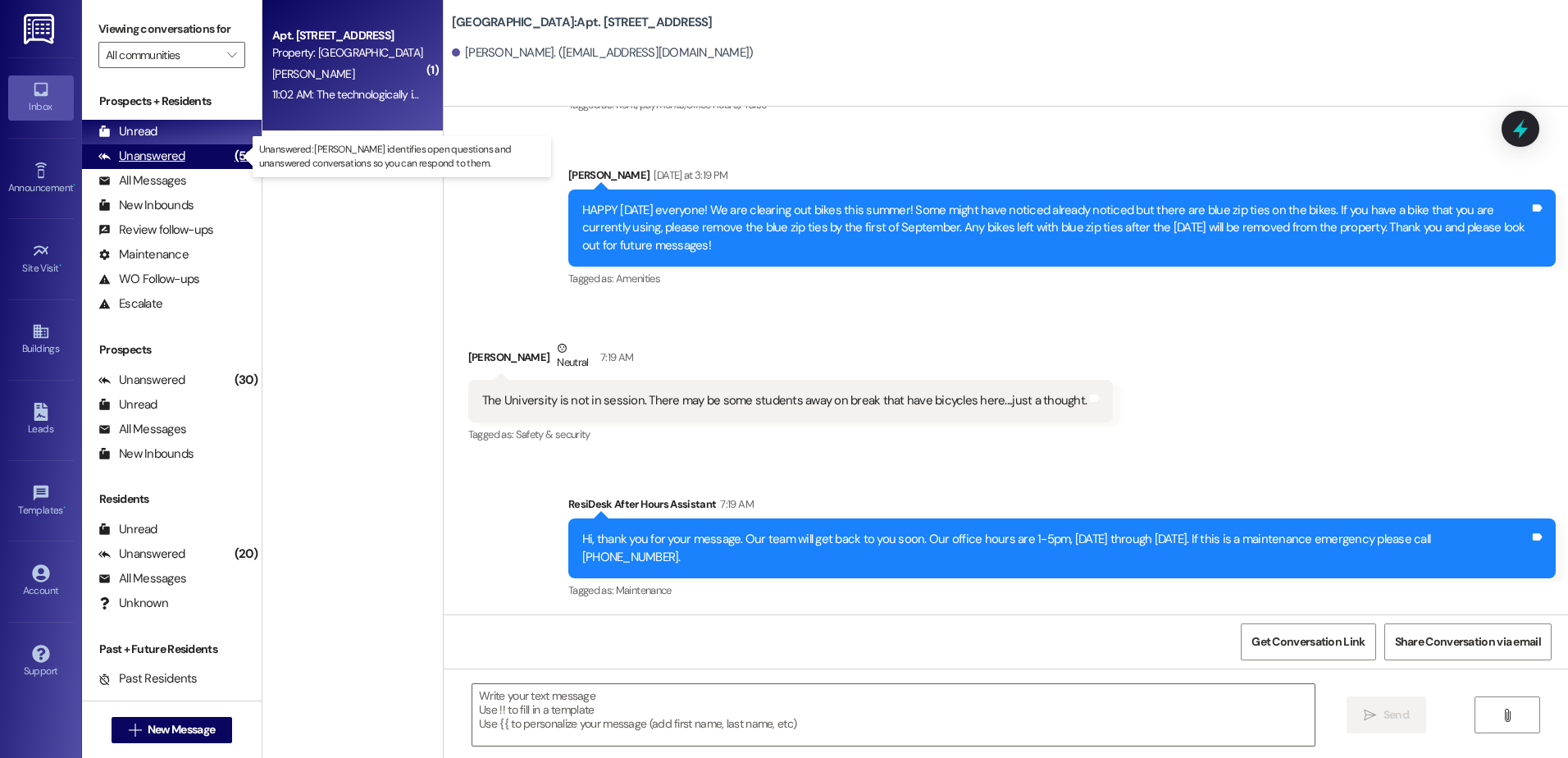
click at [159, 151] on div "Unanswered" at bounding box center [142, 156] width 87 height 17
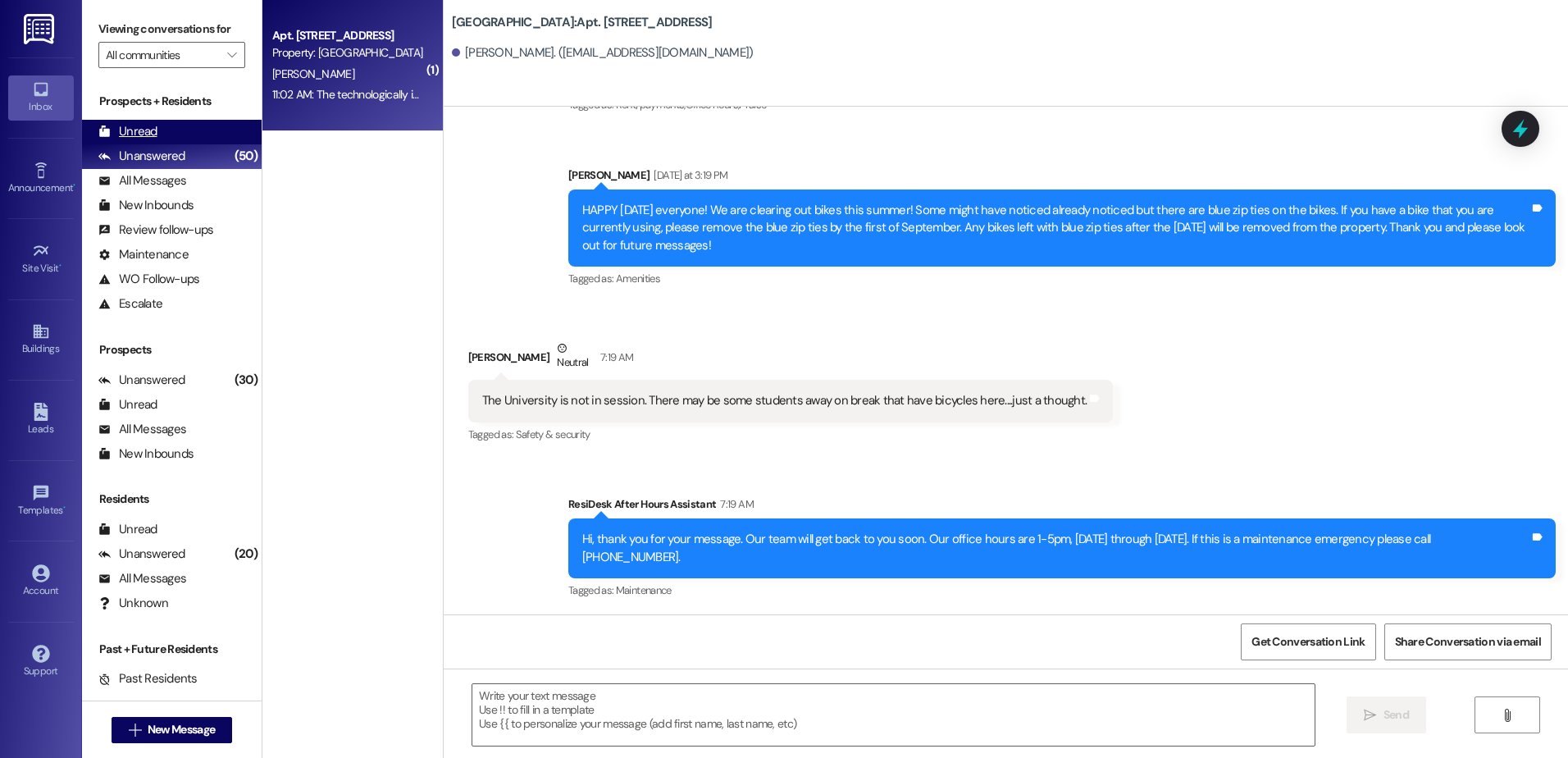
click at [159, 134] on div "Unread (0)" at bounding box center [172, 132] width 179 height 25
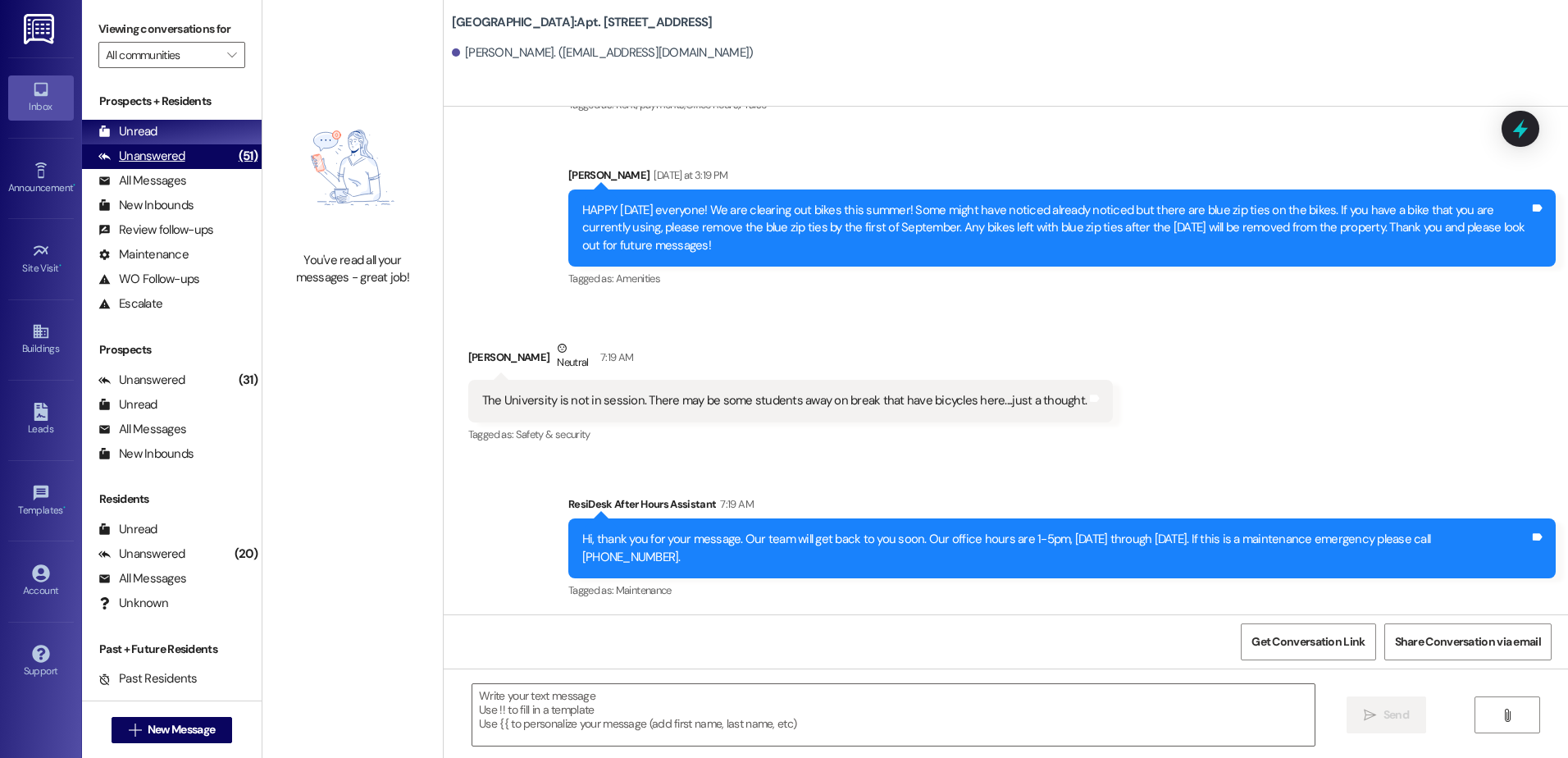
click at [187, 151] on div "Unanswered (51)" at bounding box center [172, 157] width 179 height 25
click at [181, 131] on div "Unread (0)" at bounding box center [172, 132] width 179 height 25
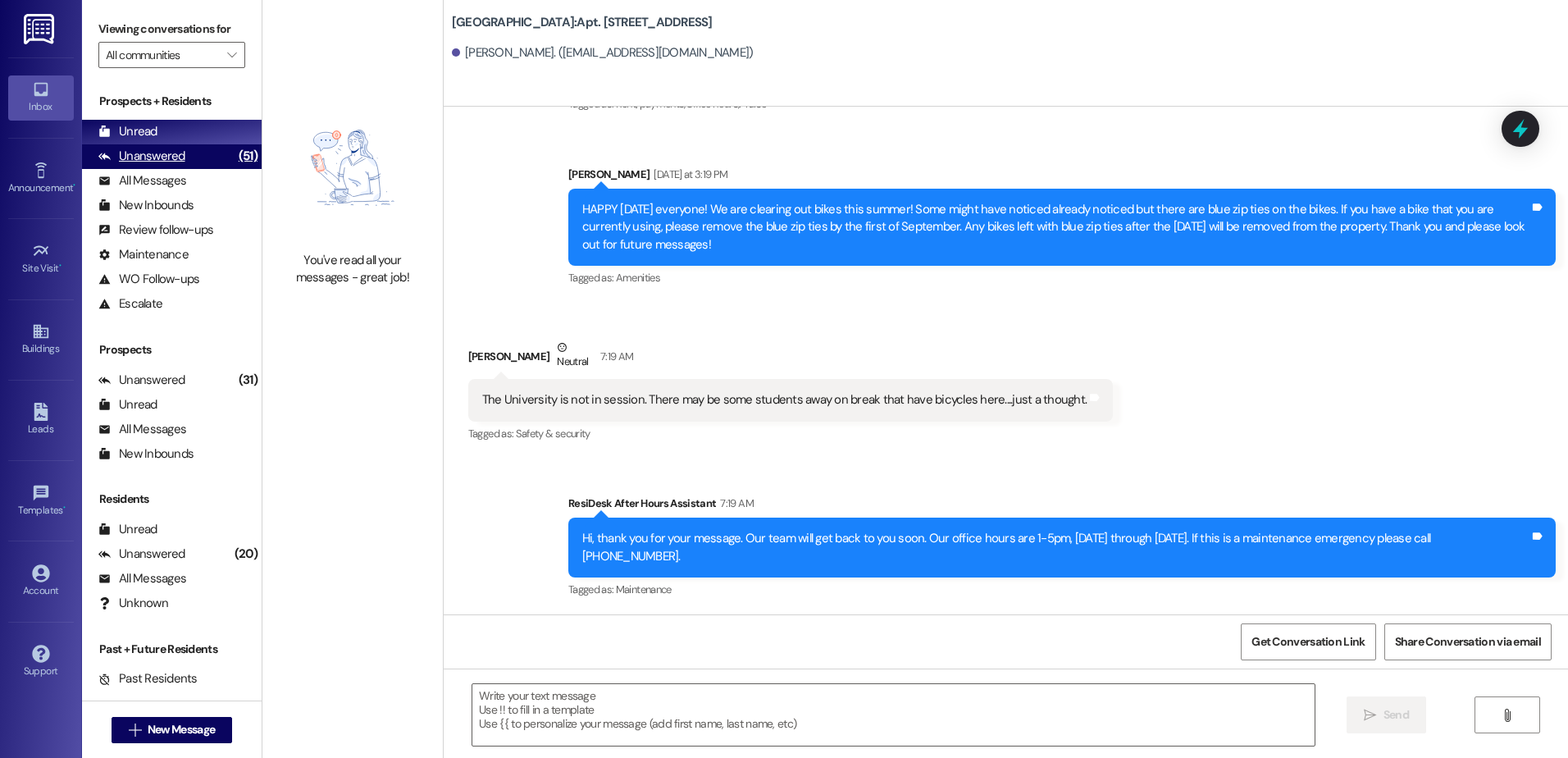
click at [191, 157] on div "Unanswered (51)" at bounding box center [172, 157] width 179 height 25
click at [191, 133] on div "Unread (0)" at bounding box center [172, 132] width 179 height 25
